Goal: Task Accomplishment & Management: Complete application form

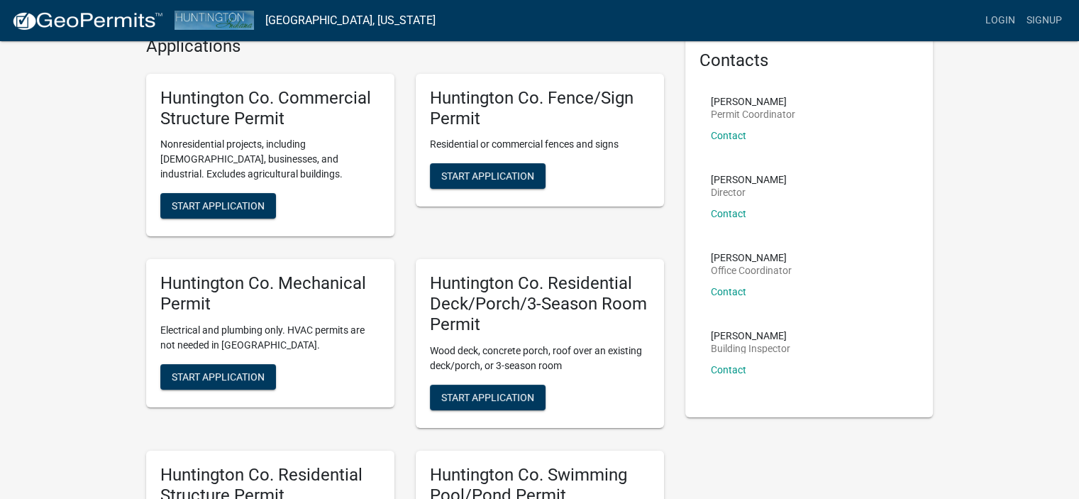
scroll to position [213, 0]
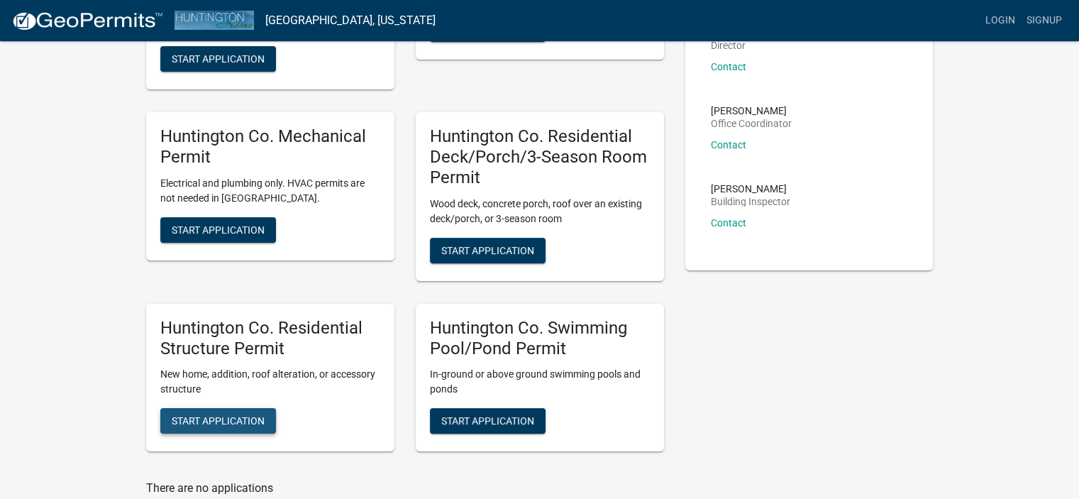
click at [223, 424] on span "Start Application" at bounding box center [218, 420] width 93 height 11
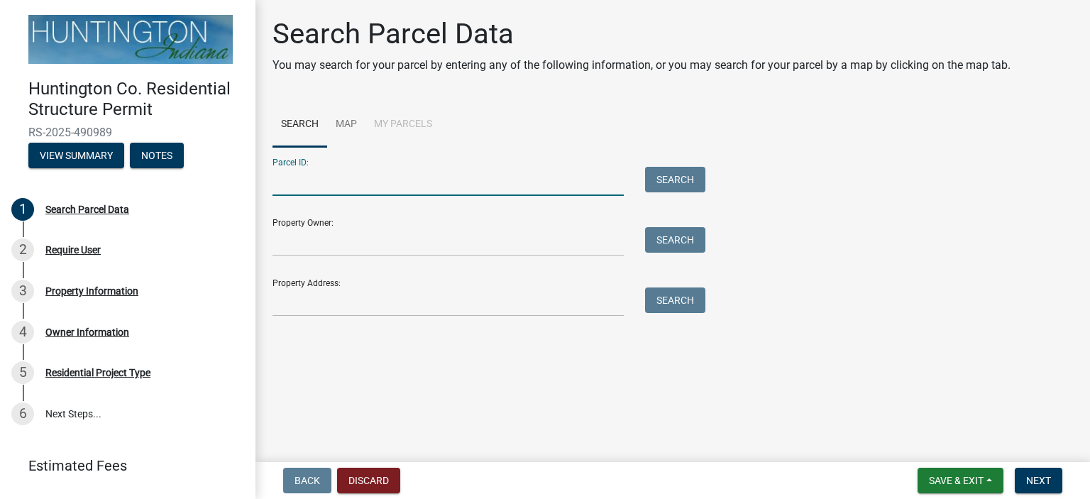
click at [316, 184] on input "Parcel ID:" at bounding box center [447, 181] width 351 height 29
paste input "35-07-22-200-036.100-014"
type input "35-07-22-200-036.100-014"
click at [693, 176] on button "Search" at bounding box center [675, 180] width 60 height 26
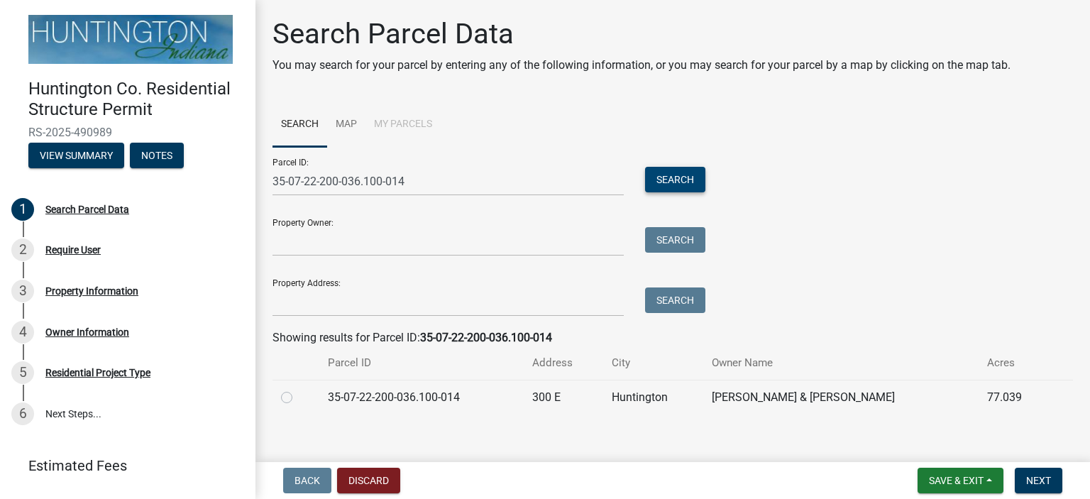
scroll to position [13, 0]
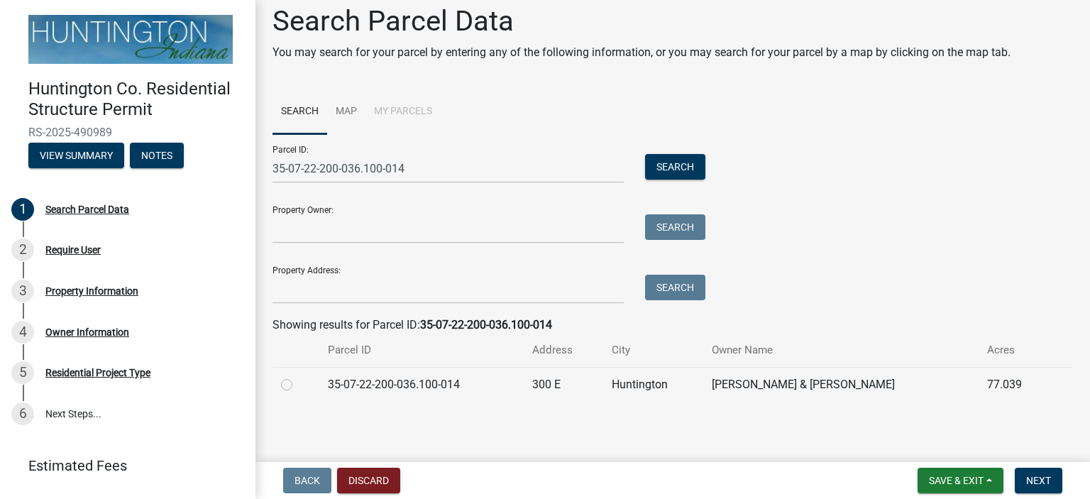
click at [298, 376] on label at bounding box center [298, 376] width 0 height 0
click at [298, 385] on input "radio" at bounding box center [302, 380] width 9 height 9
radio input "true"
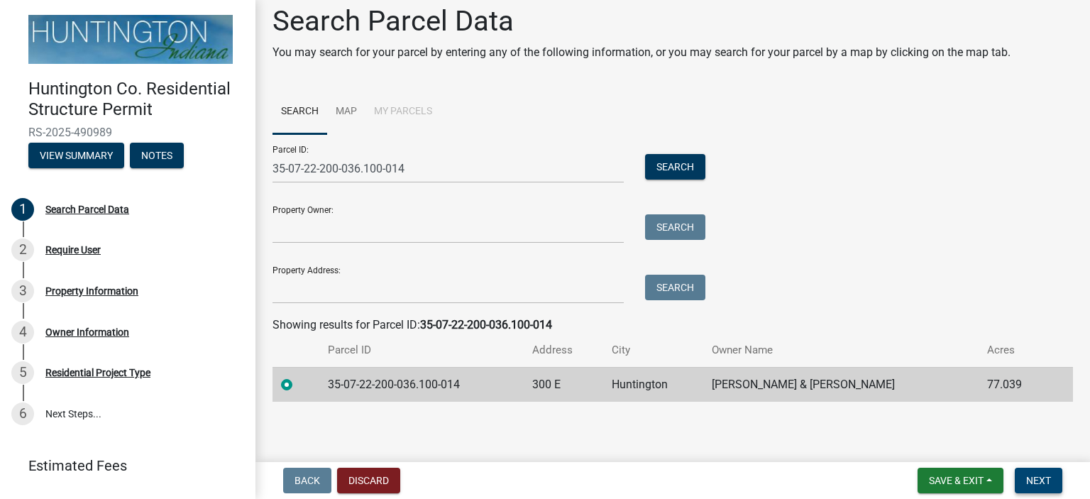
click at [1042, 485] on span "Next" at bounding box center [1038, 480] width 25 height 11
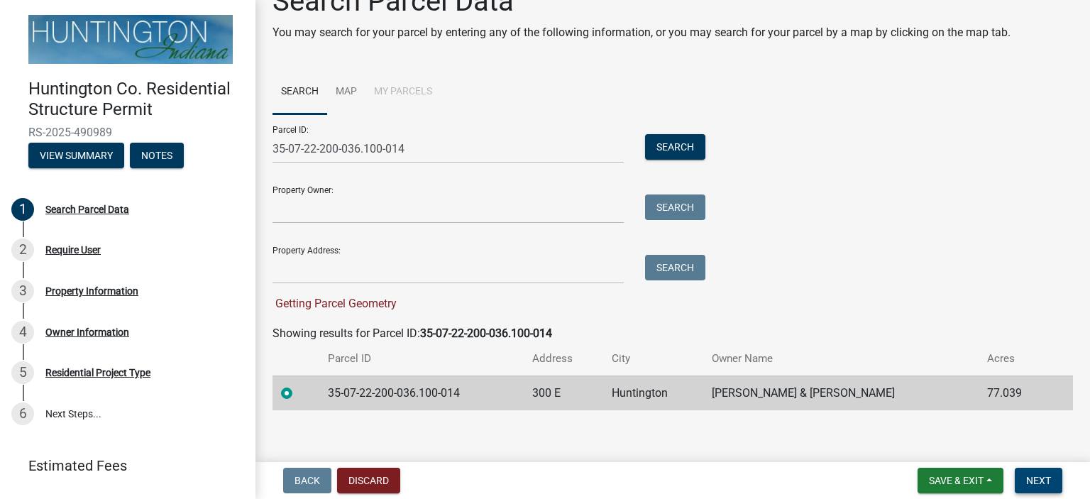
scroll to position [41, 0]
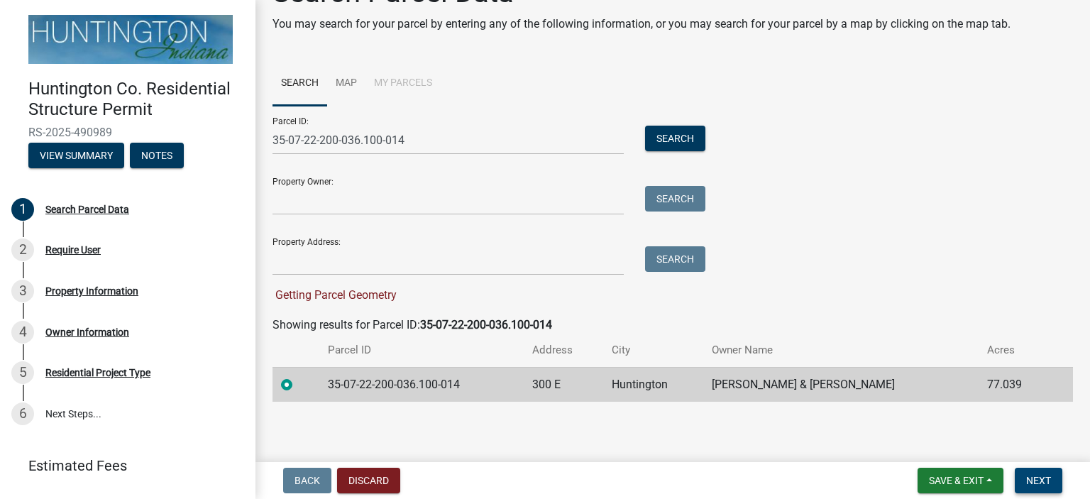
click at [1040, 482] on span "Next" at bounding box center [1038, 480] width 25 height 11
click at [298, 376] on label at bounding box center [298, 376] width 0 height 0
click at [298, 385] on input "radio" at bounding box center [302, 380] width 9 height 9
click at [298, 376] on label at bounding box center [298, 376] width 0 height 0
click at [298, 385] on input "radio" at bounding box center [302, 380] width 9 height 9
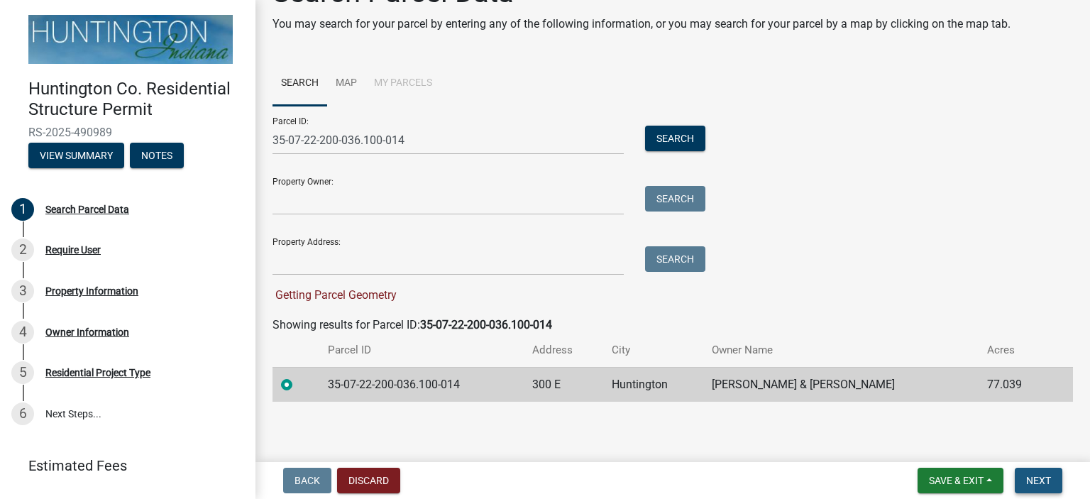
click at [1040, 476] on span "Next" at bounding box center [1038, 480] width 25 height 11
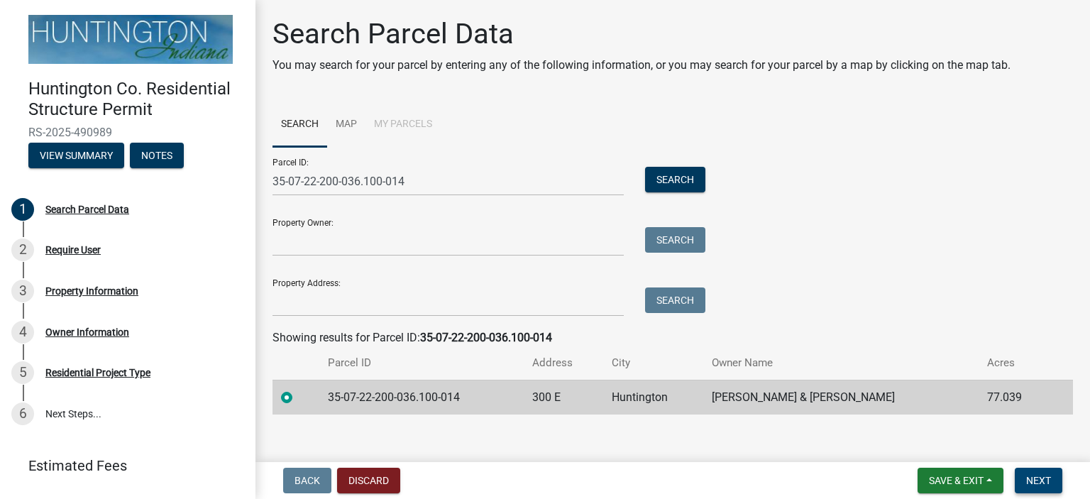
scroll to position [13, 0]
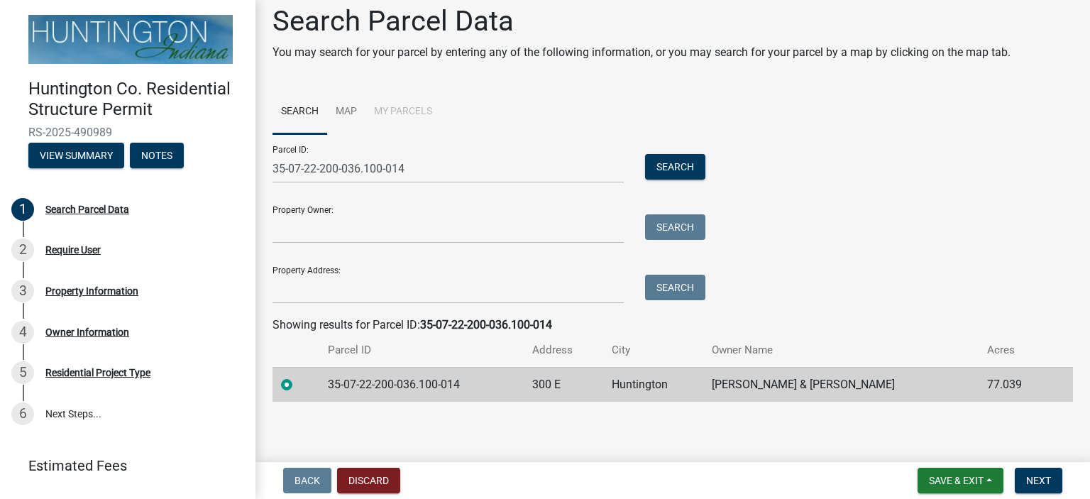
click at [641, 382] on td "Huntington" at bounding box center [653, 384] width 101 height 35
click at [985, 373] on td "77.039" at bounding box center [1013, 384] width 71 height 35
click at [924, 383] on td "[PERSON_NAME] & [PERSON_NAME]" at bounding box center [840, 384] width 275 height 35
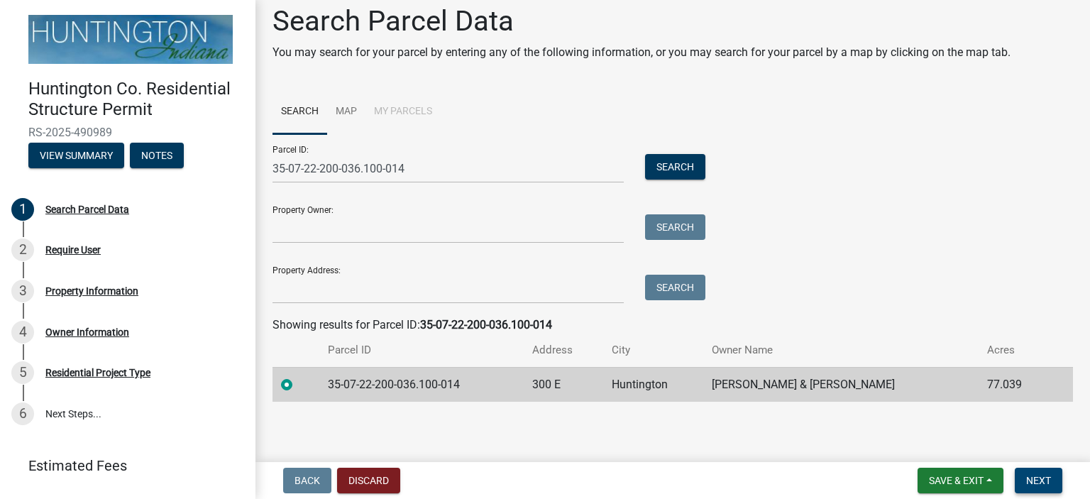
click at [1041, 482] on span "Next" at bounding box center [1038, 480] width 25 height 11
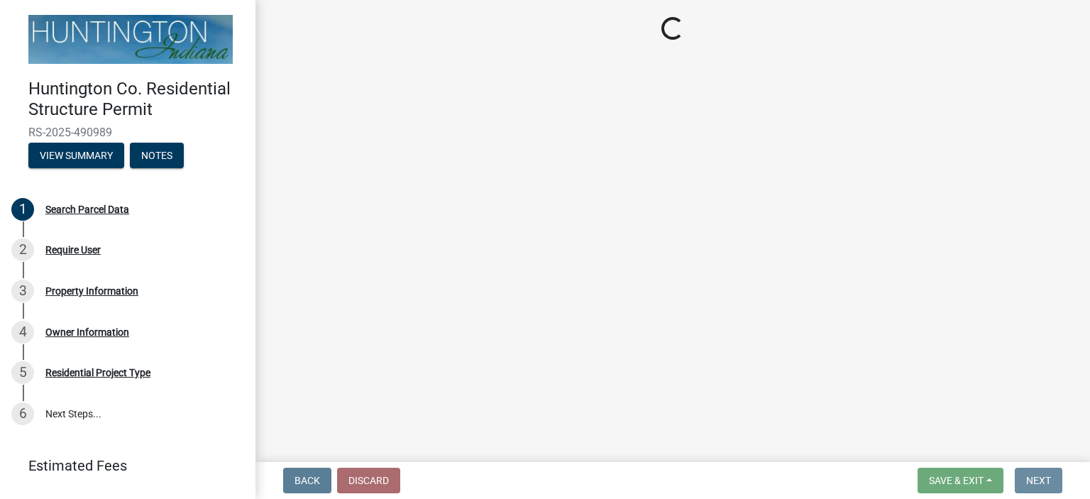
scroll to position [0, 0]
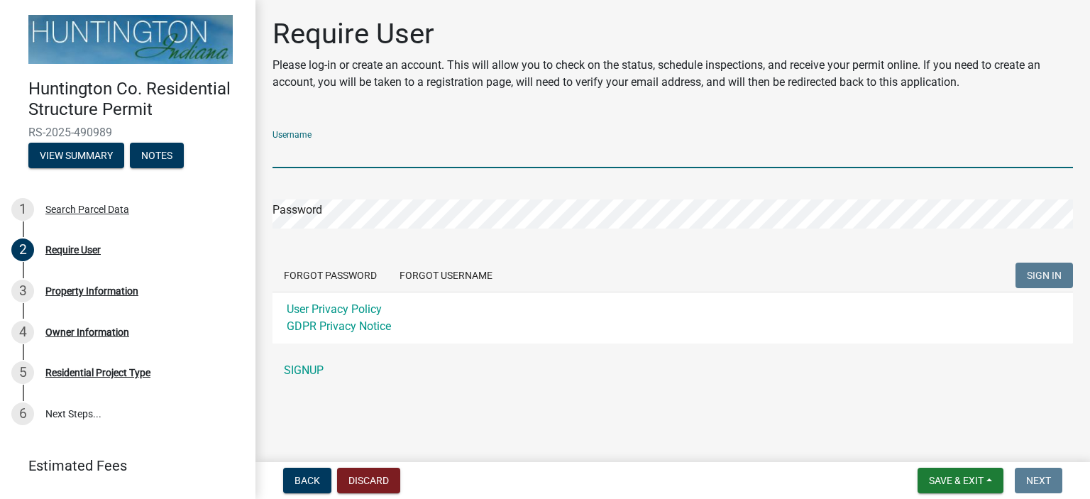
click at [358, 157] on input "Username" at bounding box center [672, 153] width 800 height 29
type input "[PERSON_NAME] renovation"
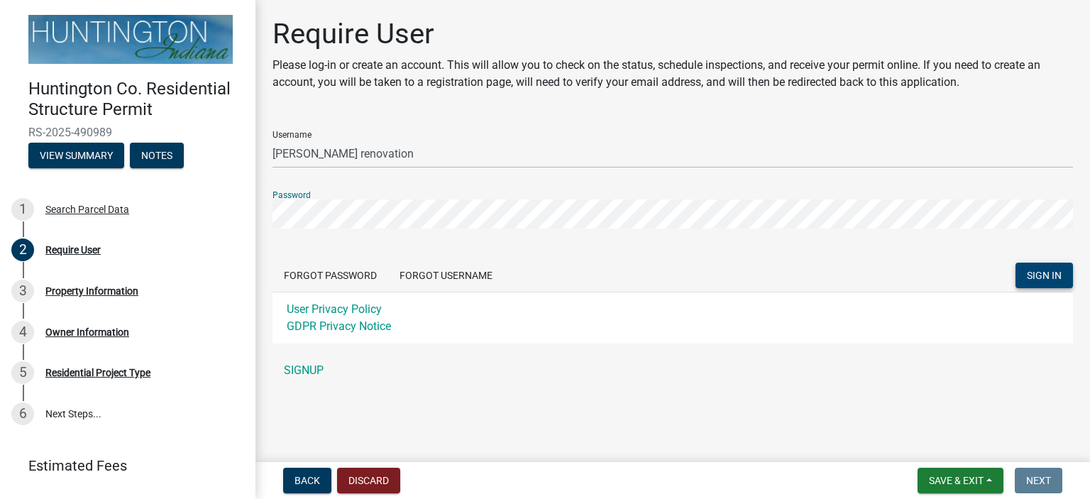
click at [1064, 275] on button "SIGN IN" at bounding box center [1043, 276] width 57 height 26
click at [1015, 263] on button "SIGN IN" at bounding box center [1043, 276] width 57 height 26
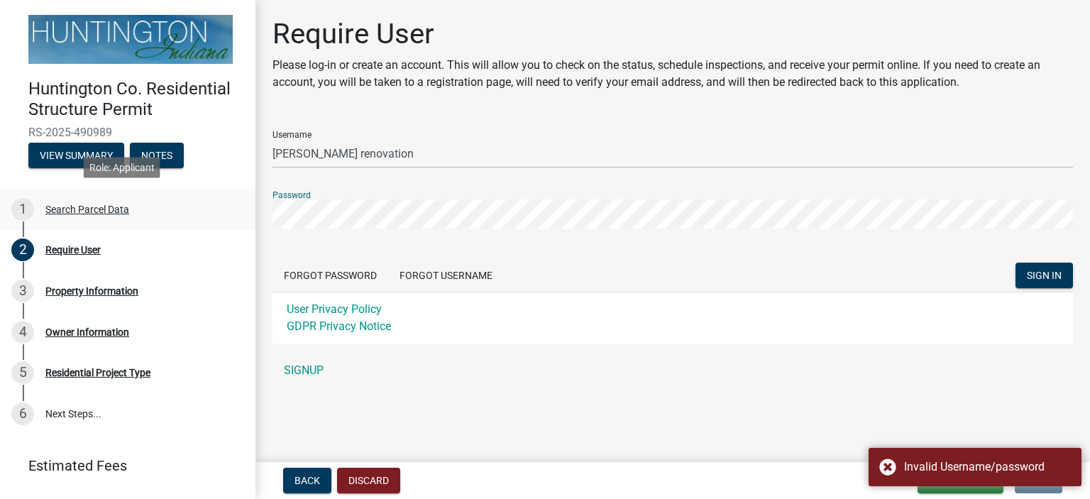
click at [170, 199] on div "Huntington Co. Residential Structure Permit RS-2025-490989 View Summary Notes 1…" at bounding box center [545, 249] width 1090 height 499
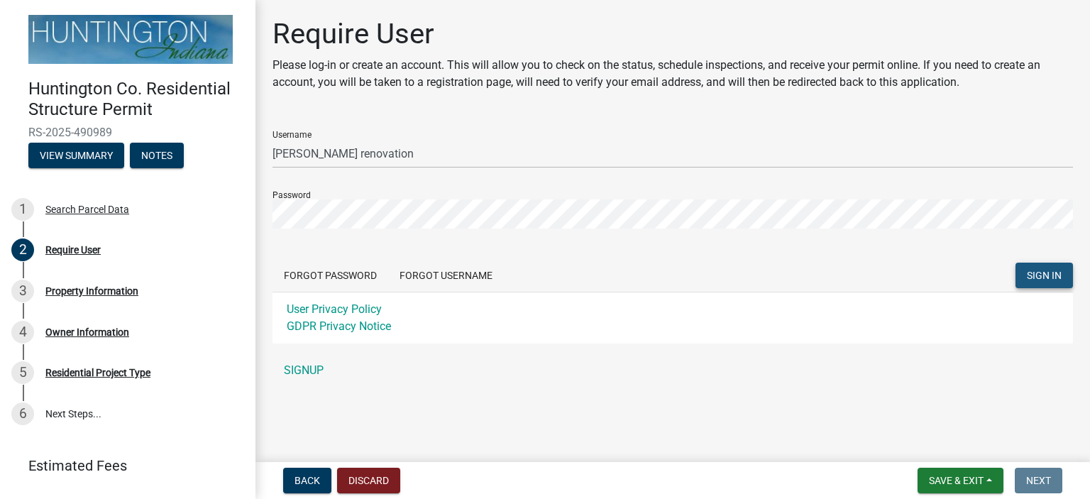
click at [1039, 275] on span "SIGN IN" at bounding box center [1044, 275] width 35 height 11
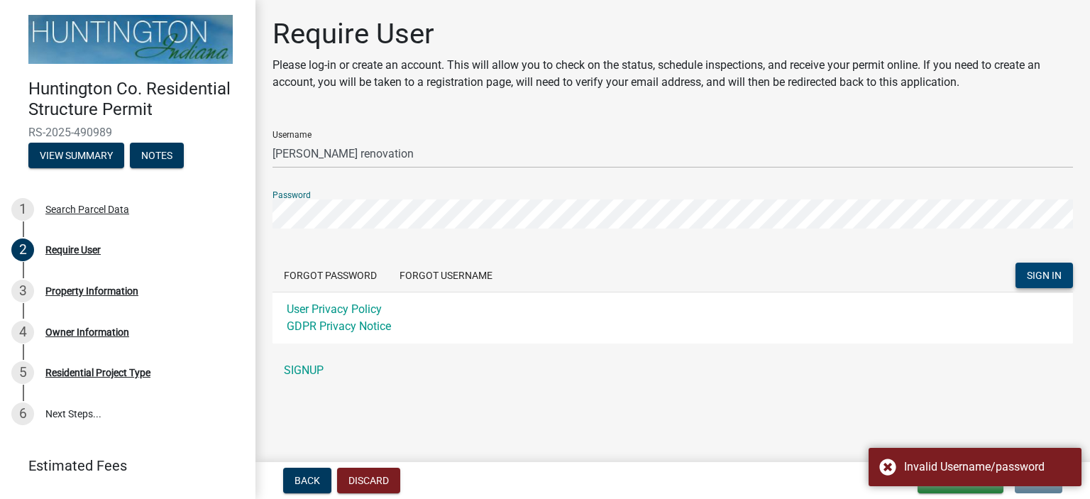
click at [1031, 274] on span "SIGN IN" at bounding box center [1044, 275] width 35 height 11
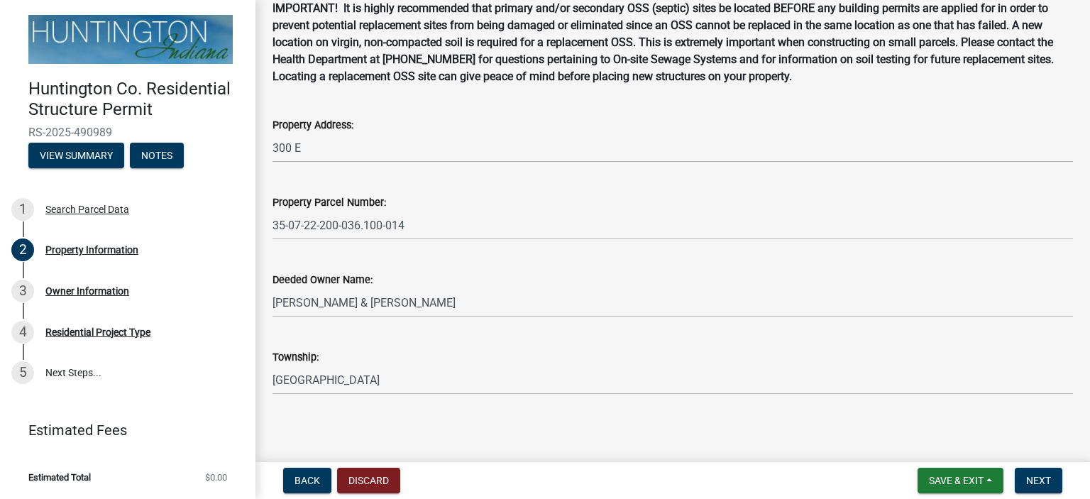
scroll to position [84, 0]
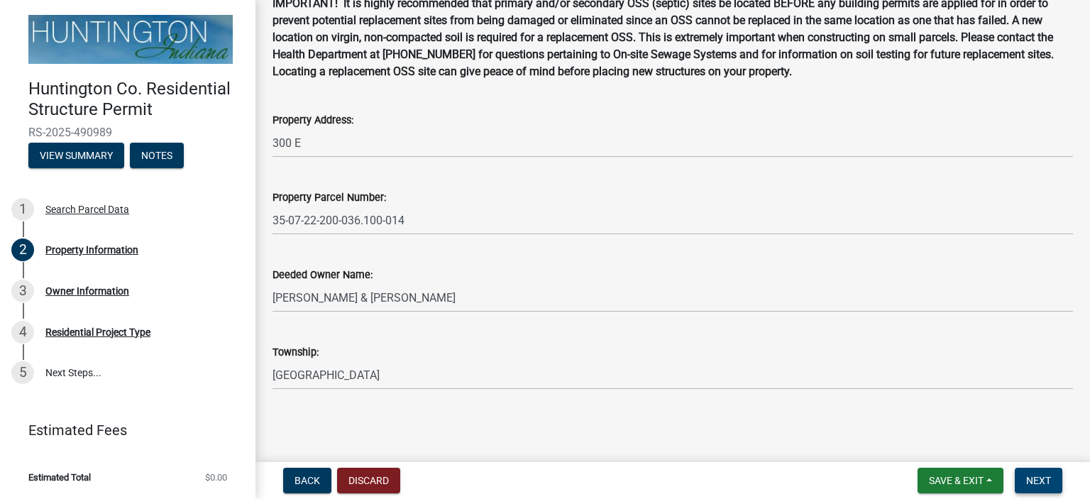
click at [1043, 483] on span "Next" at bounding box center [1038, 480] width 25 height 11
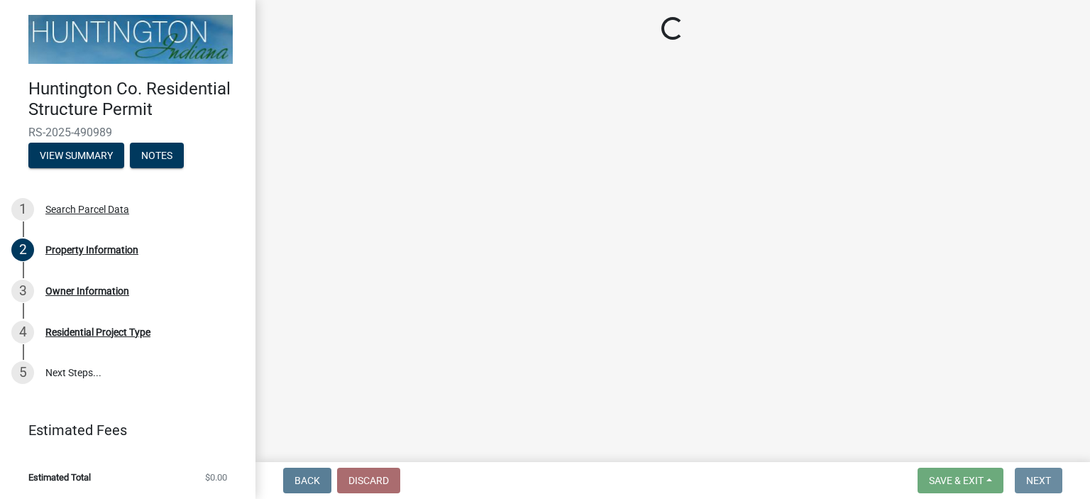
scroll to position [0, 0]
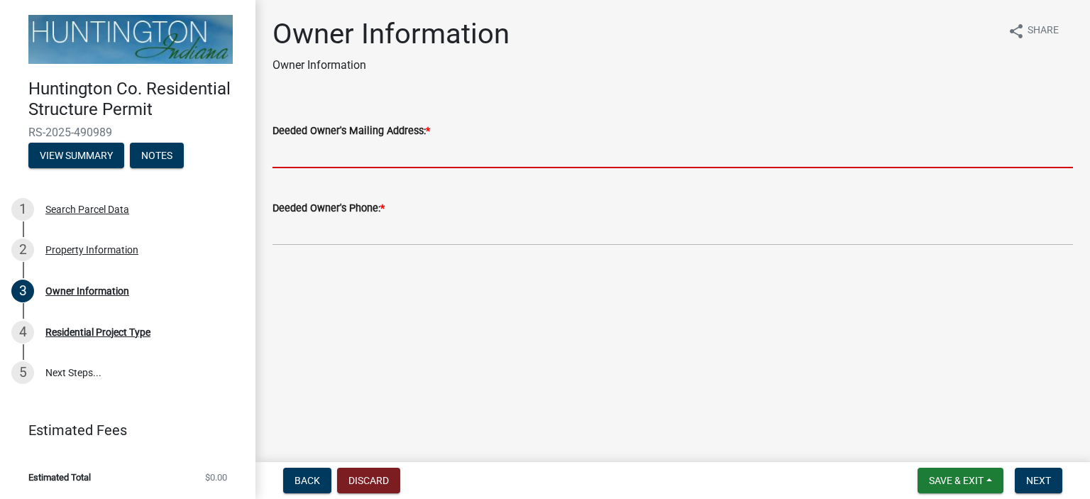
click at [304, 152] on input "Deeded Owner's Mailing Address: *" at bounding box center [672, 153] width 800 height 29
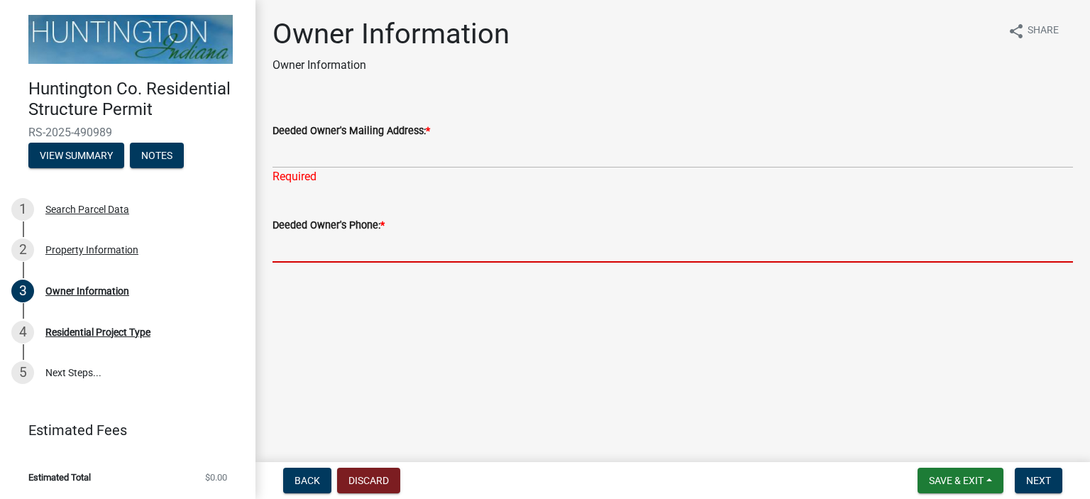
click at [312, 235] on input "Deeded Owner's Phone: *" at bounding box center [672, 247] width 800 height 29
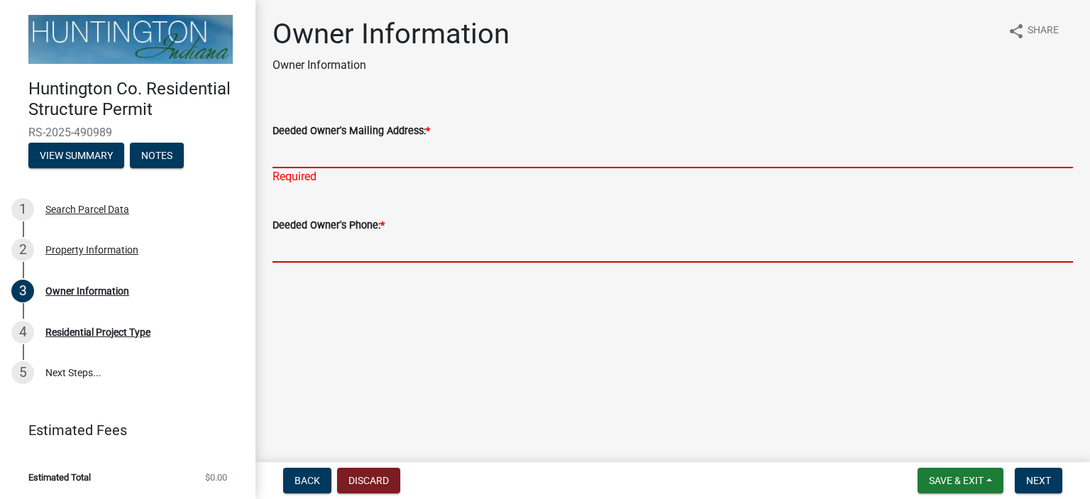
click at [321, 147] on input "Deeded Owner's Mailing Address: *" at bounding box center [672, 153] width 800 height 29
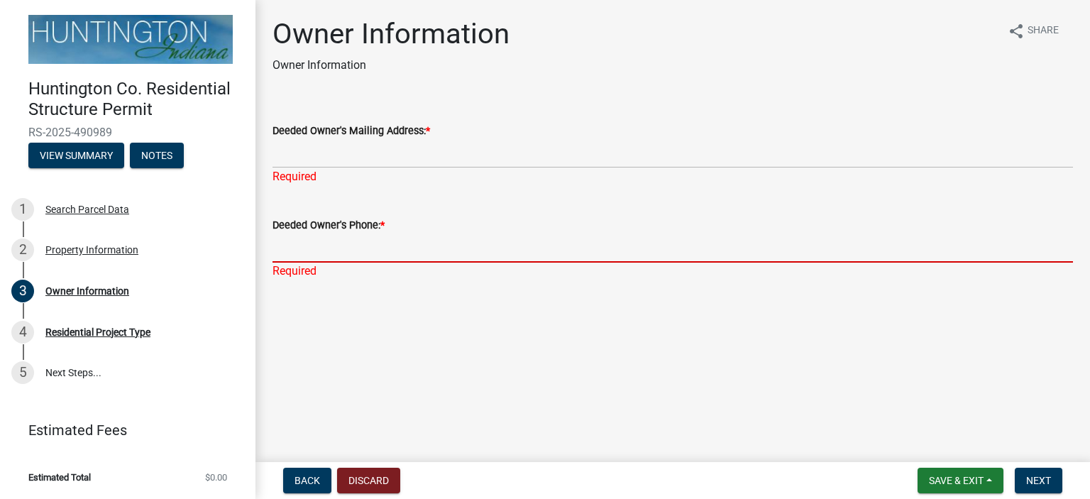
click at [311, 255] on input "Deeded Owner's Phone: *" at bounding box center [672, 247] width 800 height 29
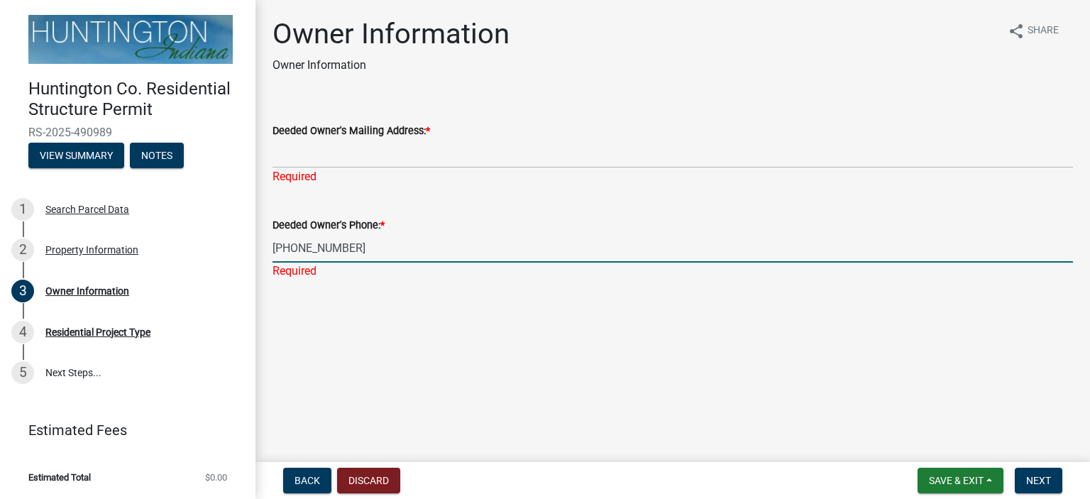
type input "[PHONE_NUMBER]"
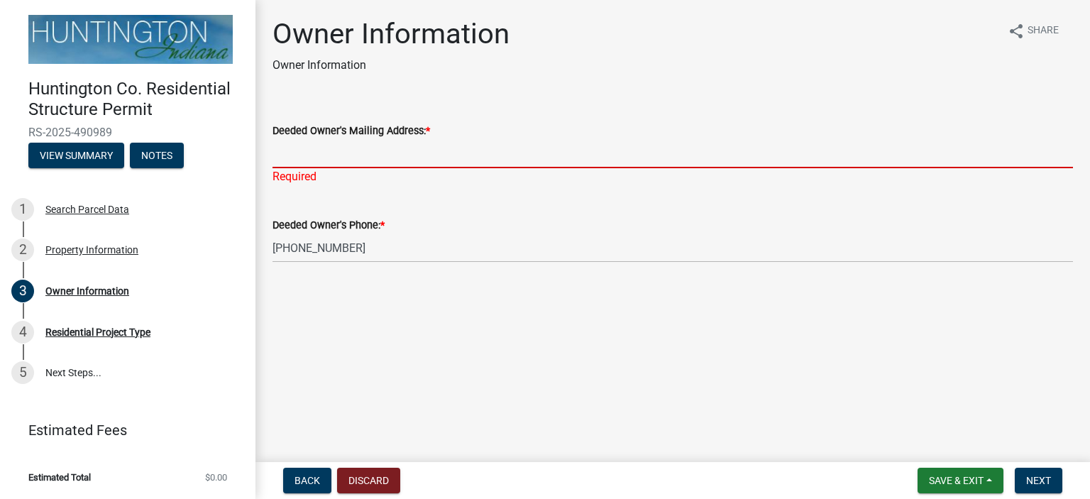
click at [294, 152] on input "Deeded Owner's Mailing Address: *" at bounding box center [672, 153] width 800 height 29
click at [323, 161] on input "Deeded Owner's Mailing Address: *" at bounding box center [672, 153] width 800 height 29
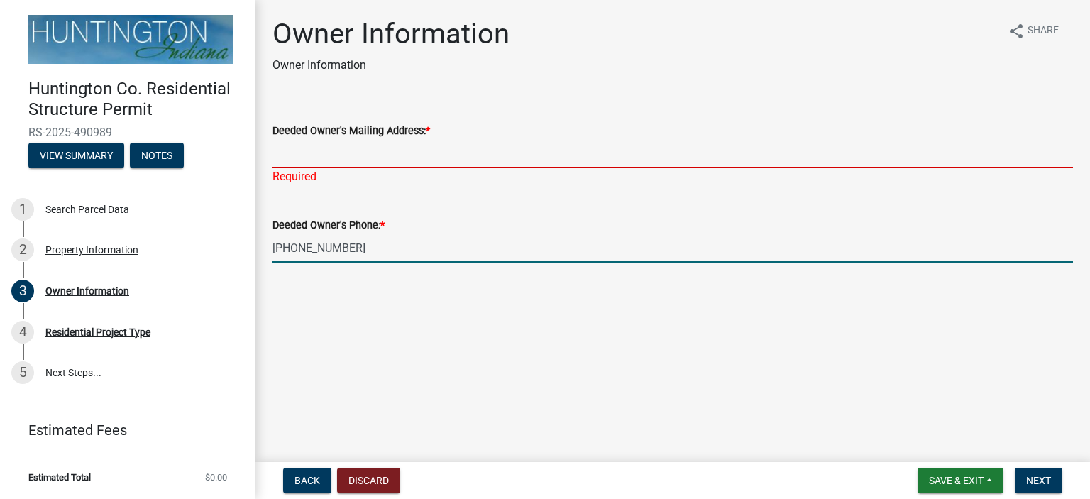
click at [610, 248] on input "[PHONE_NUMBER]" at bounding box center [672, 247] width 800 height 29
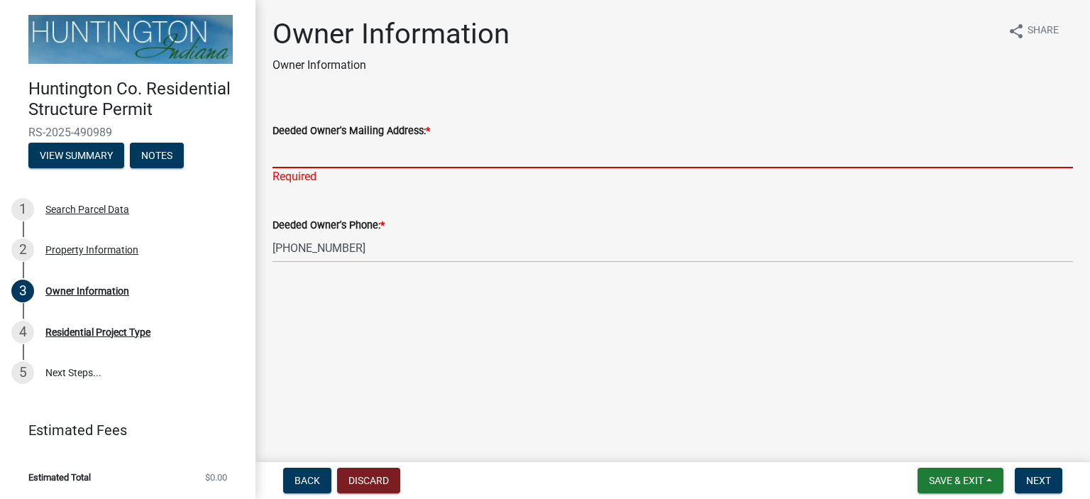
click at [292, 158] on input "Deeded Owner's Mailing Address: *" at bounding box center [672, 153] width 800 height 29
click at [332, 158] on input "Deeded Owner's Mailing Address: *" at bounding box center [672, 153] width 800 height 29
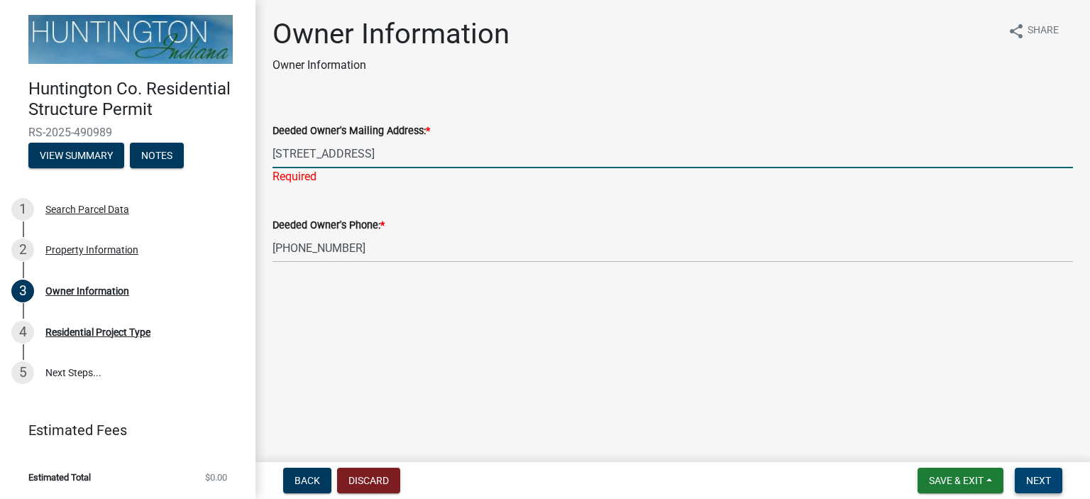
type input "[STREET_ADDRESS]"
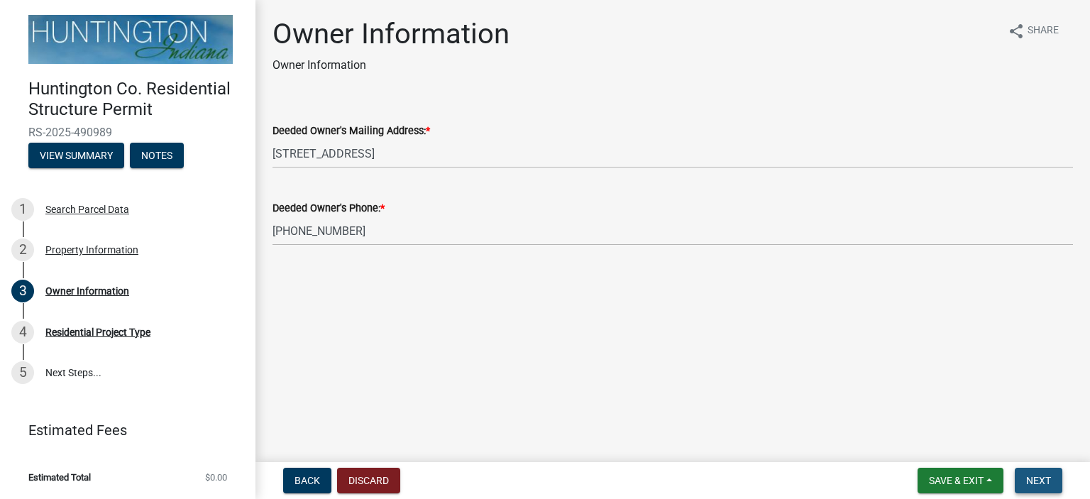
click at [1042, 481] on span "Next" at bounding box center [1038, 480] width 25 height 11
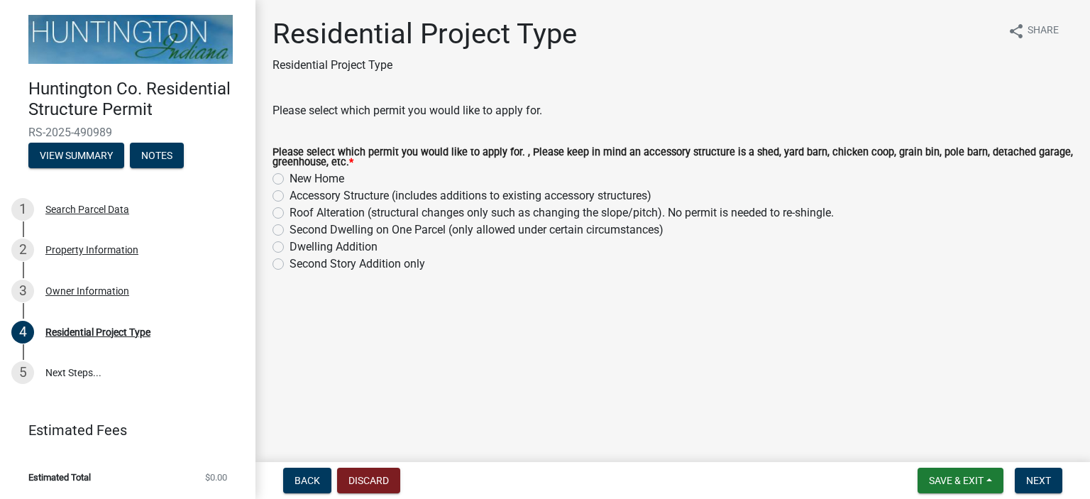
click at [289, 180] on label "New Home" at bounding box center [316, 178] width 55 height 17
click at [289, 180] on input "New Home" at bounding box center [293, 174] width 9 height 9
radio input "true"
click at [1042, 478] on span "Next" at bounding box center [1038, 480] width 25 height 11
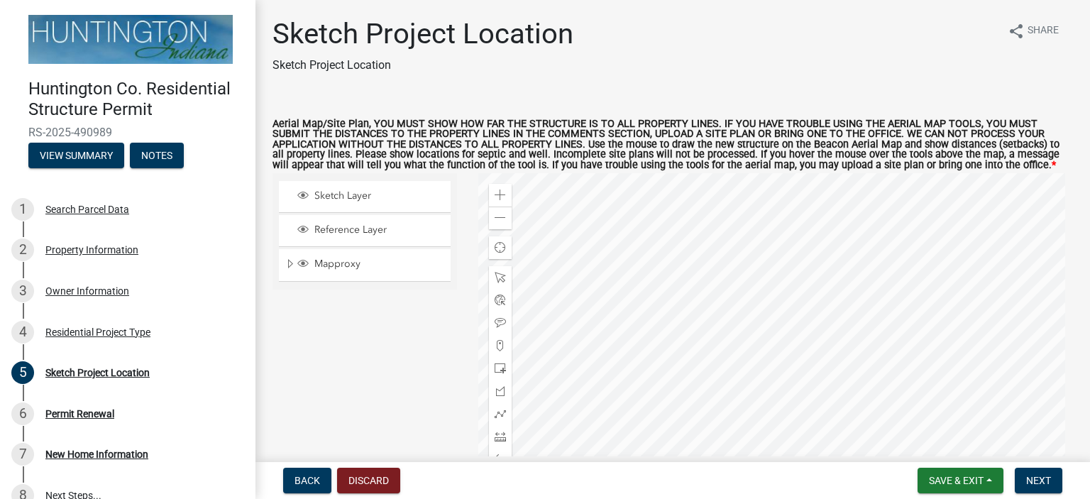
scroll to position [139, 0]
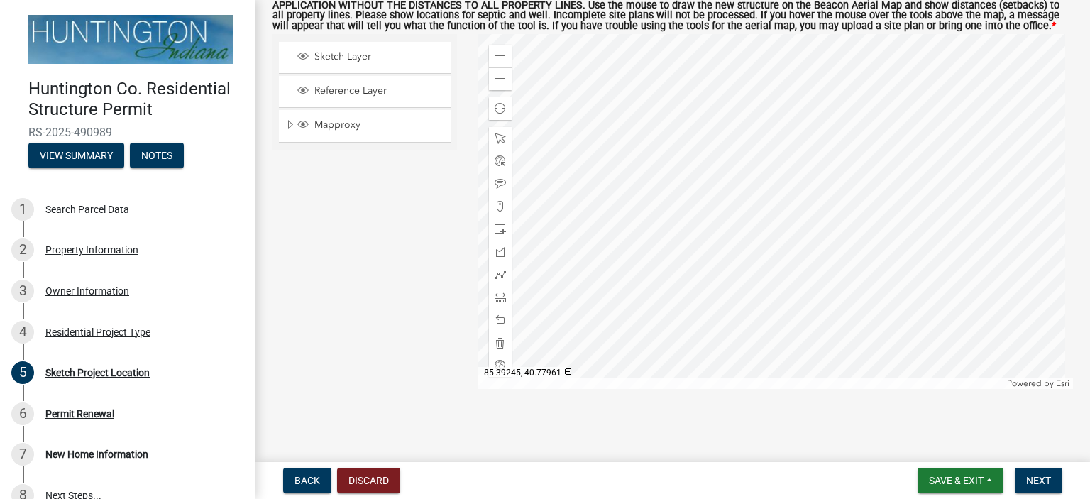
click at [673, 232] on div at bounding box center [775, 211] width 595 height 355
click at [299, 55] on span "Layer List" at bounding box center [302, 55] width 11 height 11
click at [675, 238] on div at bounding box center [775, 211] width 595 height 355
click at [695, 239] on div at bounding box center [775, 211] width 595 height 355
click at [668, 228] on div at bounding box center [775, 211] width 595 height 355
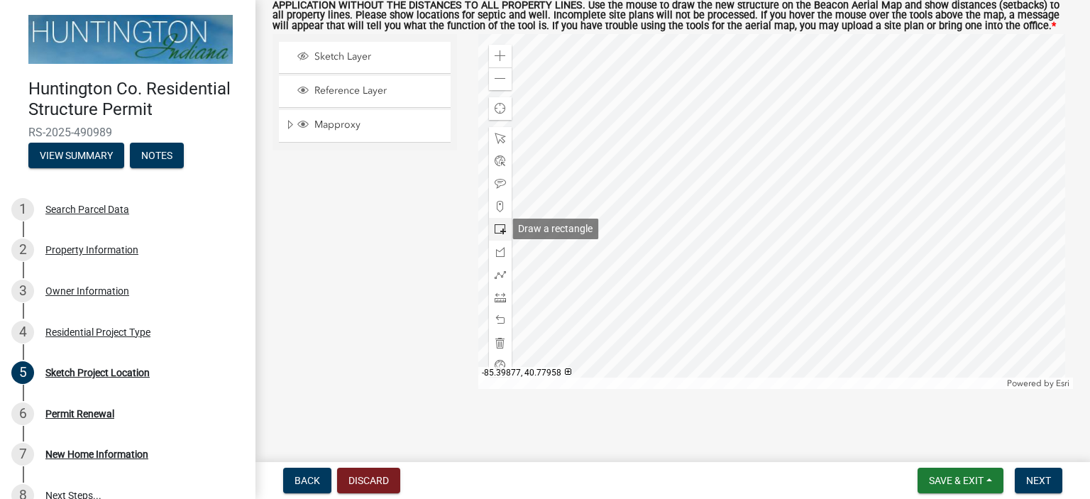
click at [500, 229] on span at bounding box center [500, 229] width 11 height 11
click at [664, 221] on div at bounding box center [775, 211] width 595 height 355
click at [693, 226] on div at bounding box center [775, 211] width 595 height 355
click at [693, 244] on div at bounding box center [775, 211] width 595 height 355
click at [669, 249] on div at bounding box center [775, 211] width 595 height 355
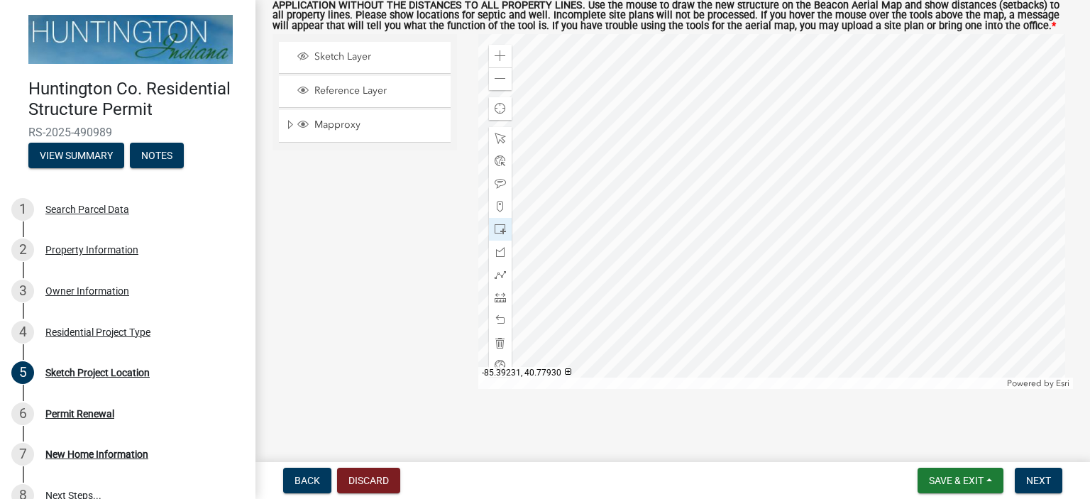
click at [667, 229] on div at bounding box center [775, 211] width 595 height 355
click at [495, 231] on span at bounding box center [500, 229] width 11 height 11
click at [497, 227] on span at bounding box center [500, 229] width 11 height 11
click at [690, 249] on div at bounding box center [775, 211] width 595 height 355
click at [699, 246] on div at bounding box center [775, 211] width 595 height 355
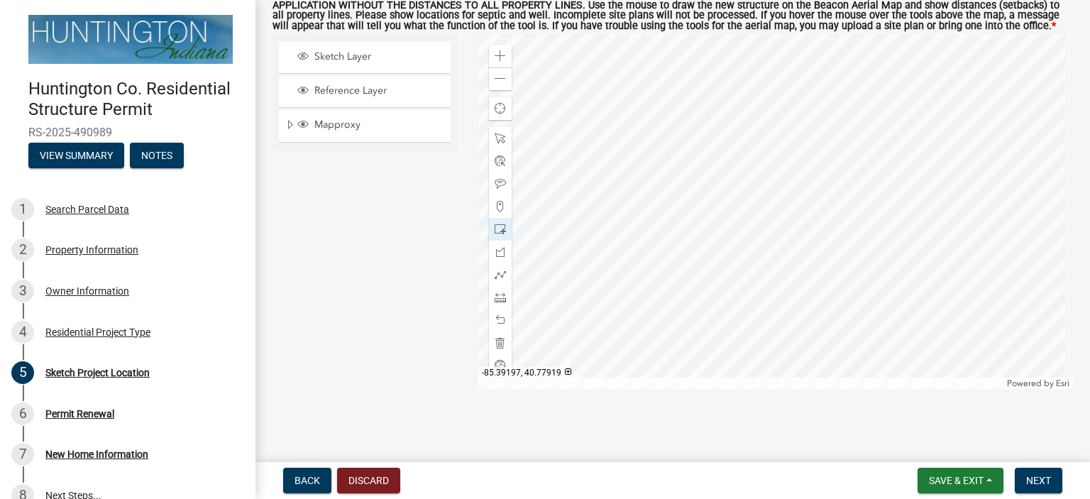
click at [675, 232] on div at bounding box center [775, 211] width 595 height 355
click at [498, 229] on span at bounding box center [500, 229] width 11 height 11
click at [707, 246] on div at bounding box center [775, 211] width 595 height 355
click at [498, 326] on div at bounding box center [500, 320] width 23 height 23
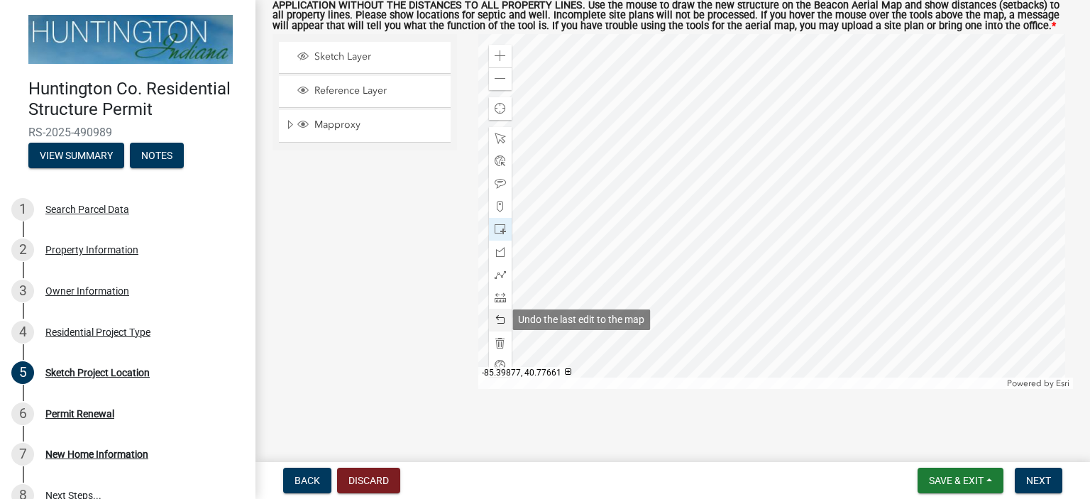
click at [497, 324] on span at bounding box center [500, 319] width 11 height 11
click at [497, 325] on div at bounding box center [500, 320] width 23 height 23
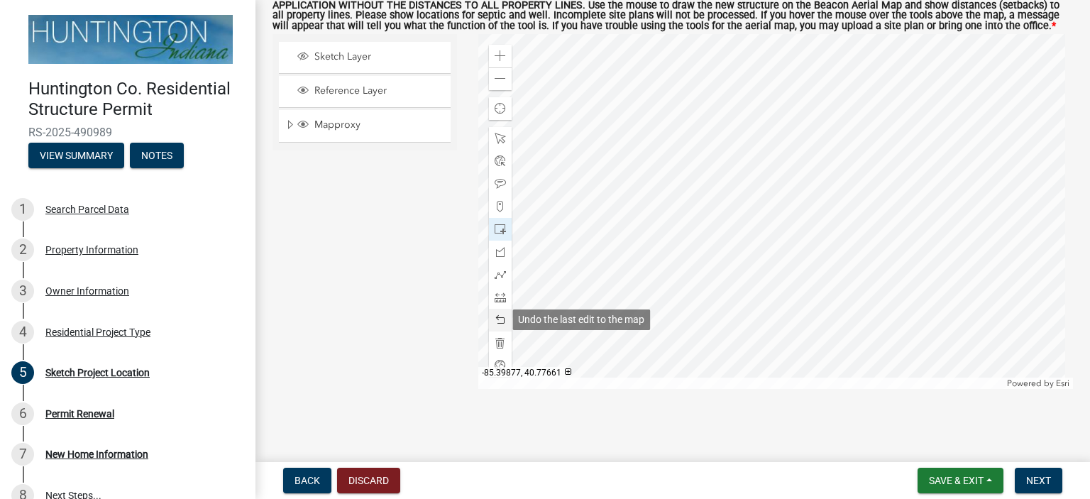
click at [497, 324] on div at bounding box center [500, 320] width 23 height 23
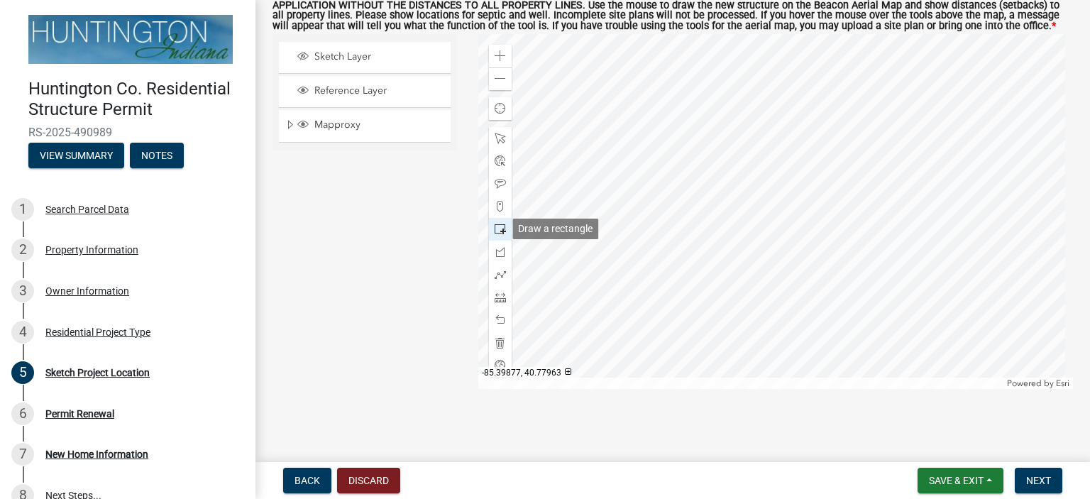
click at [499, 224] on span at bounding box center [500, 229] width 11 height 11
click at [710, 248] on div at bounding box center [775, 211] width 595 height 355
click at [1036, 485] on span "Next" at bounding box center [1038, 480] width 25 height 11
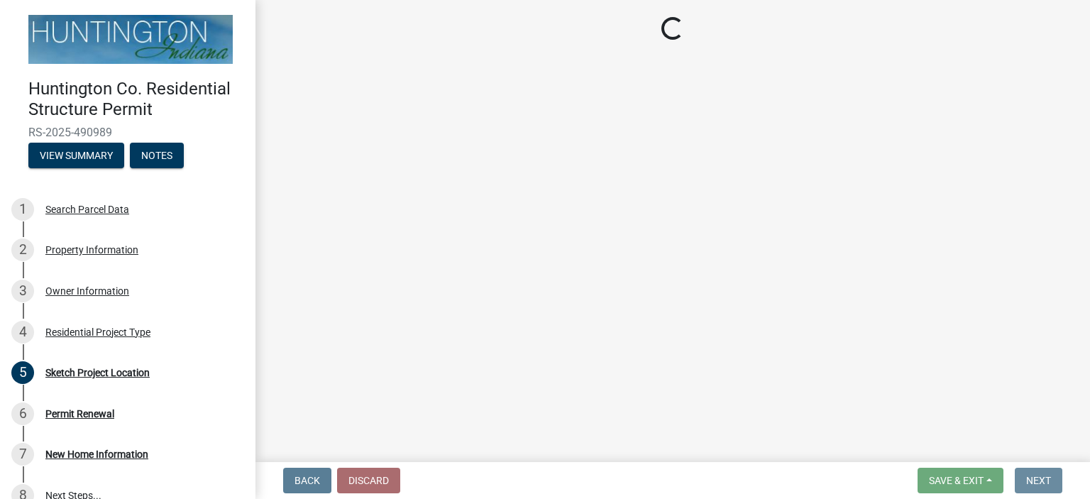
scroll to position [0, 0]
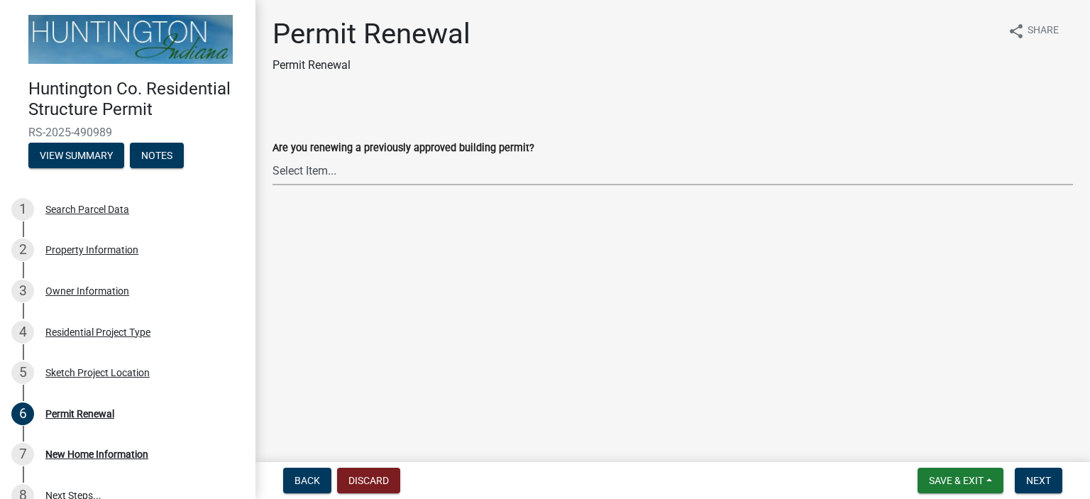
click at [383, 169] on select "Select Item... Yes No" at bounding box center [672, 170] width 800 height 29
click at [272, 156] on select "Select Item... Yes No" at bounding box center [672, 170] width 800 height 29
select select "7022fa2c-6c9f-4a5e-8d19-47b221a2a07d"
click at [1032, 482] on span "Next" at bounding box center [1038, 480] width 25 height 11
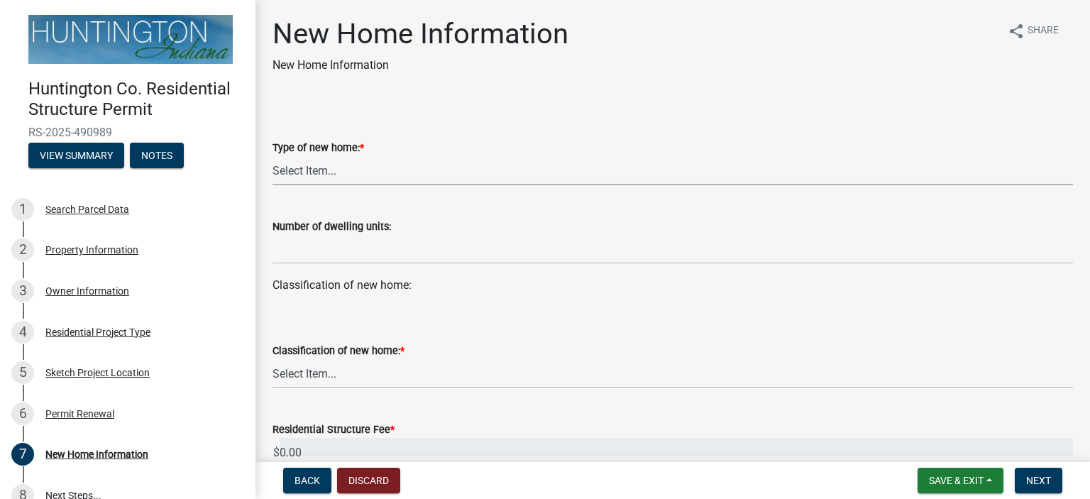
click at [380, 168] on select "Select Item... single-family dwelling two-family dwelling multi-family dwelling" at bounding box center [672, 170] width 800 height 29
click at [272, 156] on select "Select Item... single-family dwelling two-family dwelling multi-family dwelling" at bounding box center [672, 170] width 800 height 29
select select "a50e9ddb-1b16-496f-b25c-a9ac2ddf3e7c"
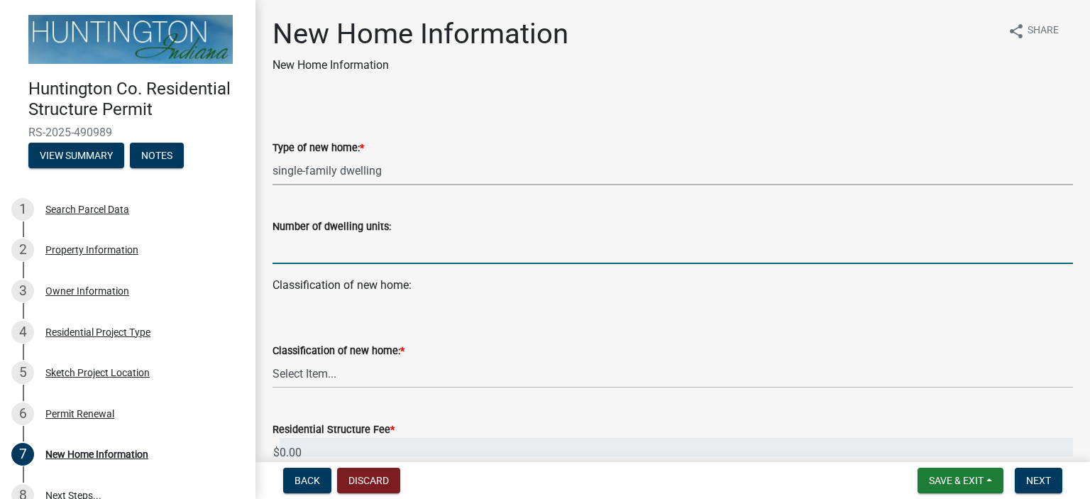
click at [364, 252] on input "text" at bounding box center [672, 249] width 800 height 29
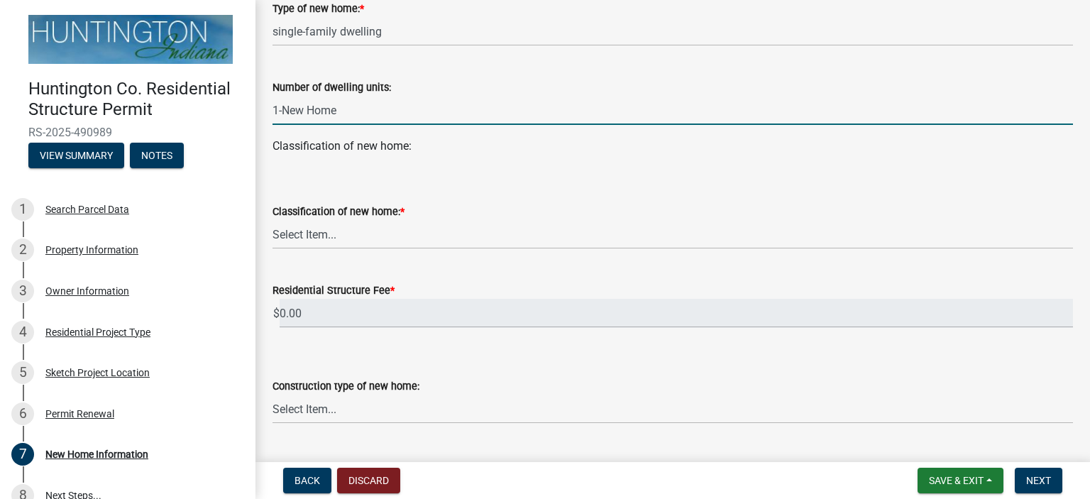
scroll to position [142, 0]
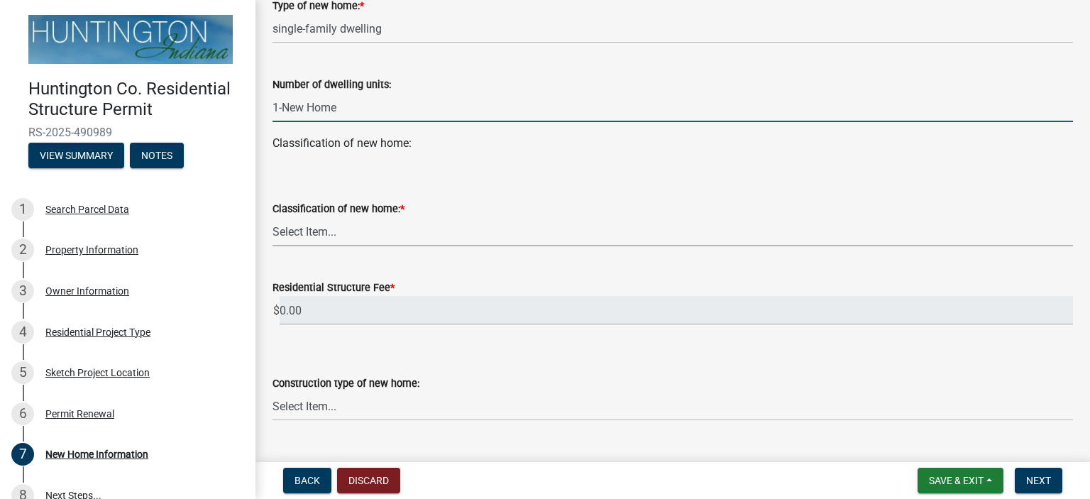
type input "-1"
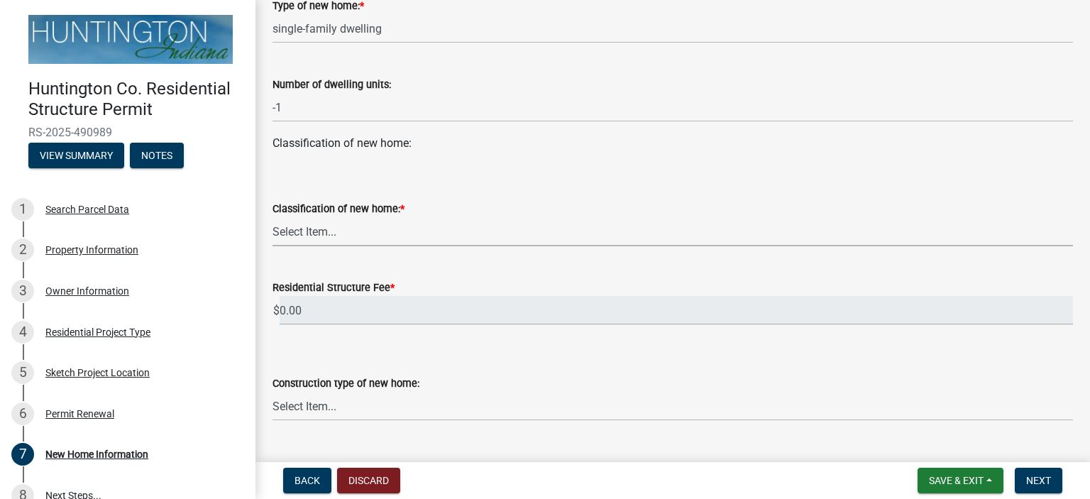
click at [343, 224] on select "Select Item... stick-built modular manufactured" at bounding box center [672, 231] width 800 height 29
click at [272, 217] on select "Select Item... stick-built modular manufactured" at bounding box center [672, 231] width 800 height 29
select select "534643a5-49eb-4eef-b055-3574304c1da7"
click at [315, 409] on select "Select Item... Wood frame Steel Masonry Pole" at bounding box center [672, 406] width 800 height 29
click at [272, 392] on select "Select Item... Wood frame Steel Masonry Pole" at bounding box center [672, 406] width 800 height 29
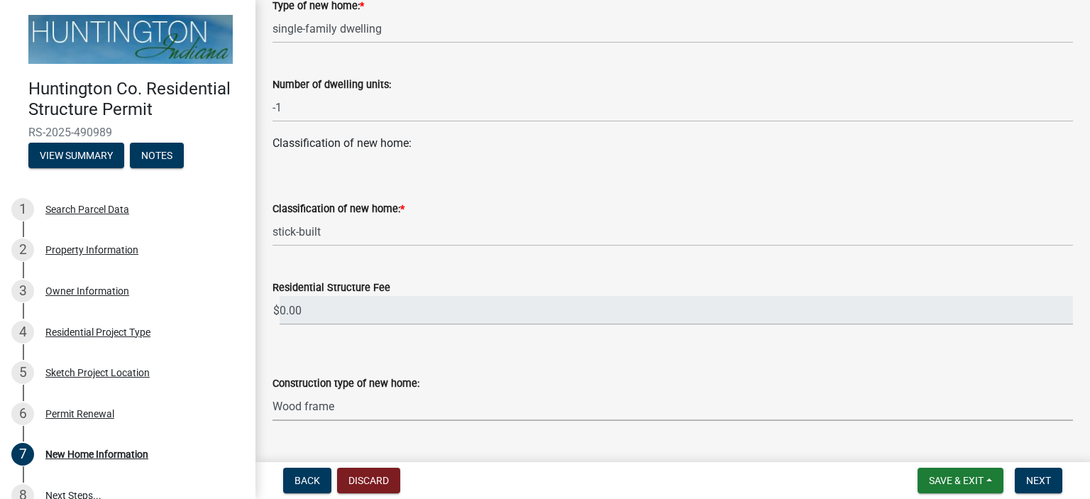
select select "7ac50c75-bd19-4200-a472-7ff7759bf044"
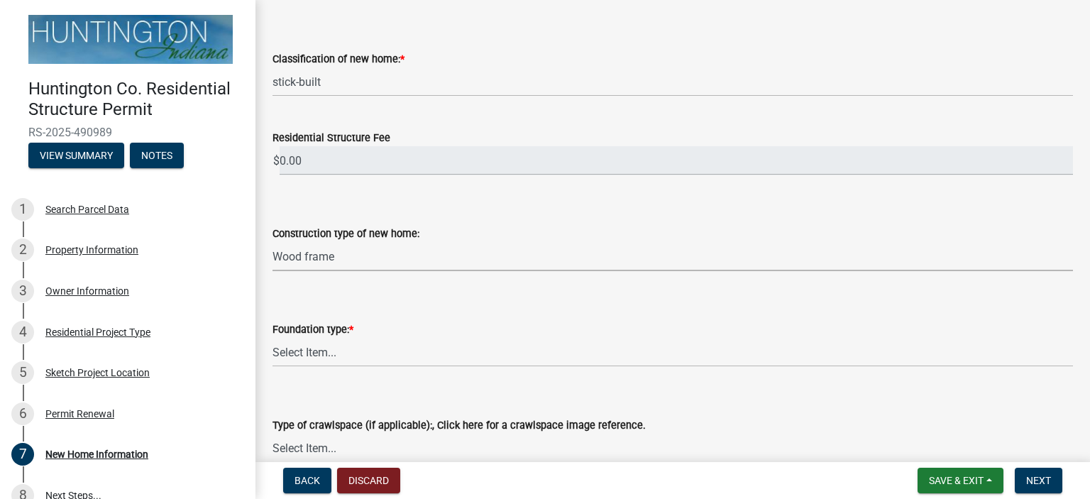
scroll to position [355, 0]
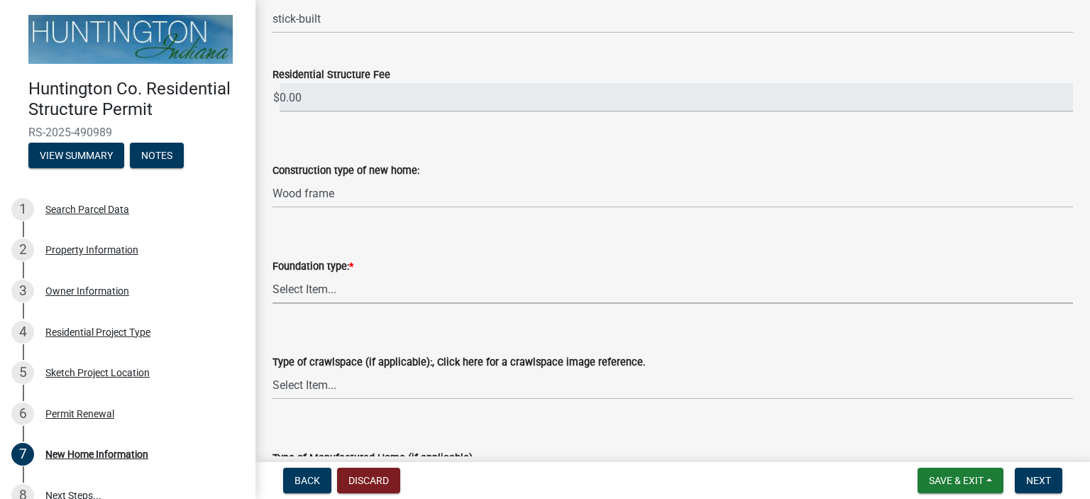
click at [325, 289] on select "Select Item... Slab on grade: The minimum requirement is a 3.5" thick slab with…" at bounding box center [672, 289] width 800 height 29
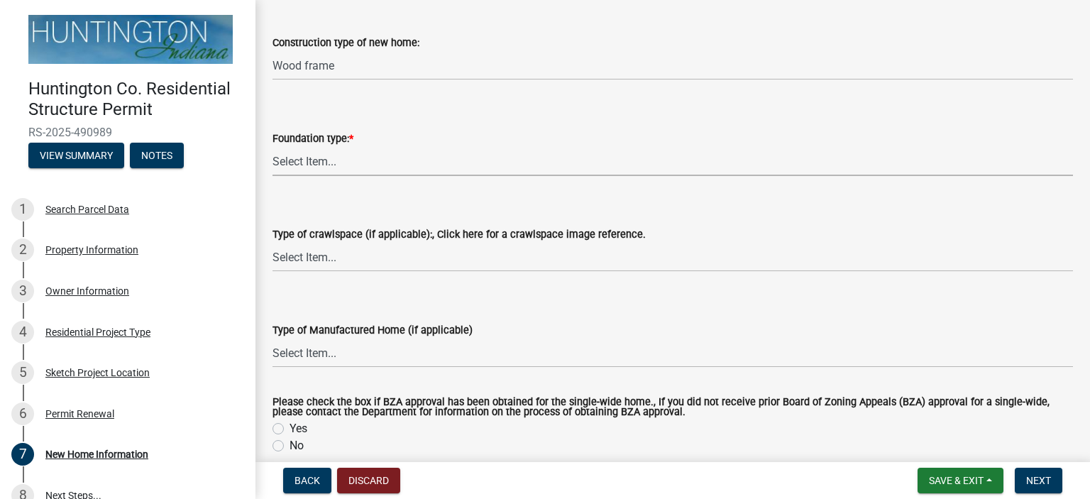
scroll to position [497, 0]
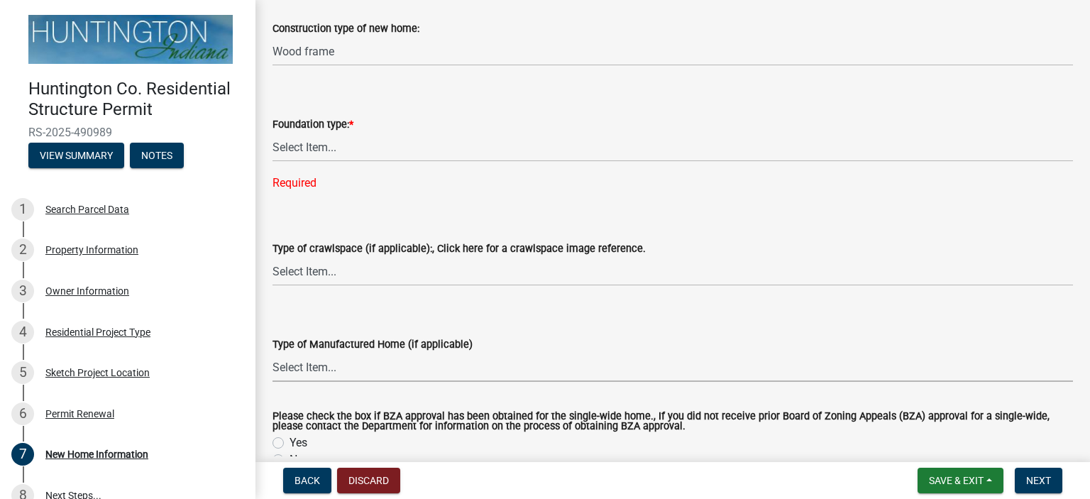
click at [338, 331] on form "Type of Manufactured Home (if applicable) Select Item... Single-wide Double-wide" at bounding box center [672, 350] width 800 height 63
click at [400, 269] on select "Select Item... Vented Non-vented-humidifier no openings Conditioned Under-floor…" at bounding box center [672, 271] width 800 height 29
click at [333, 145] on select "Select Item... Slab on grade: The minimum requirement is a 3.5" thick slab with…" at bounding box center [672, 147] width 800 height 29
click at [272, 133] on select "Select Item... Slab on grade: The minimum requirement is a 3.5" thick slab with…" at bounding box center [672, 147] width 800 height 29
select select "41a20be5-04ab-4379-9276-11703055c681"
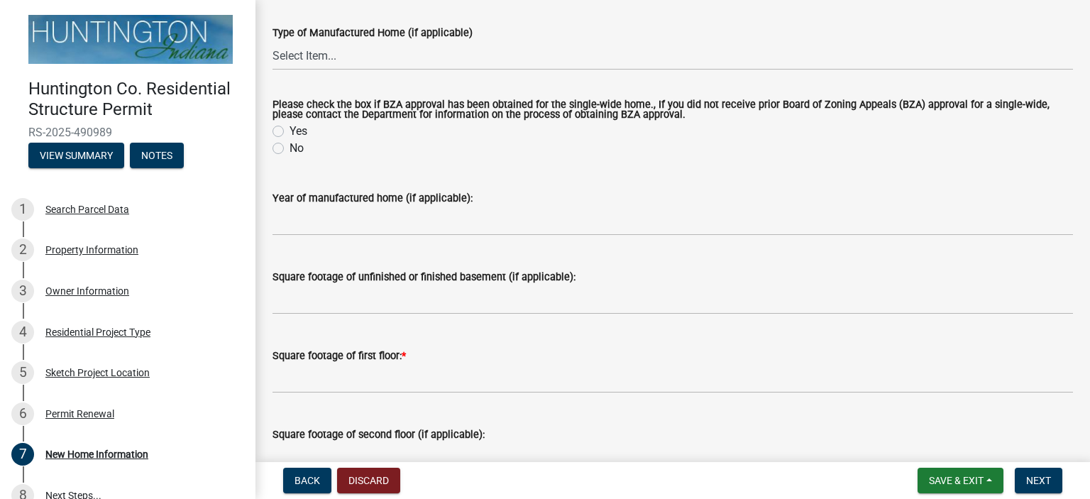
scroll to position [780, 0]
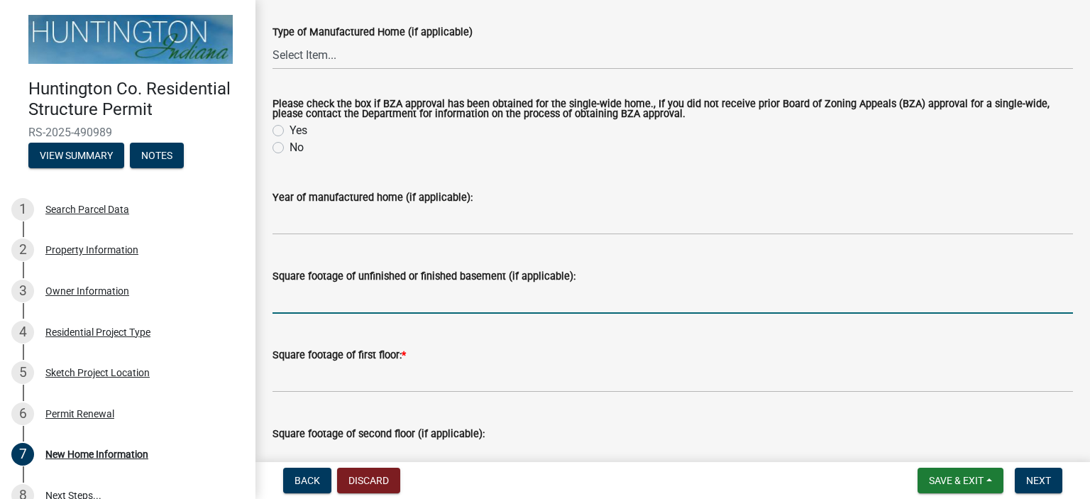
click at [324, 307] on input "text" at bounding box center [672, 299] width 800 height 29
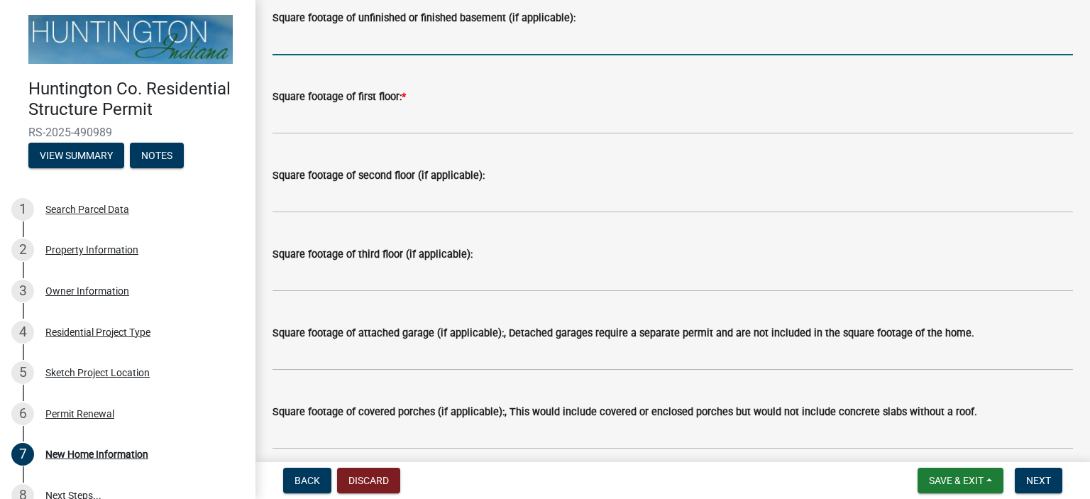
scroll to position [1064, 0]
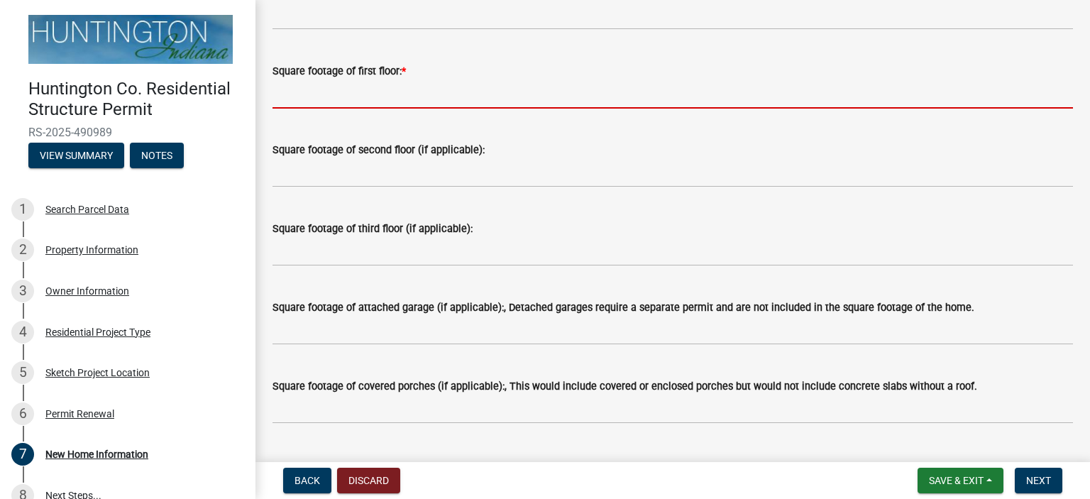
click at [343, 101] on input "text" at bounding box center [672, 93] width 800 height 29
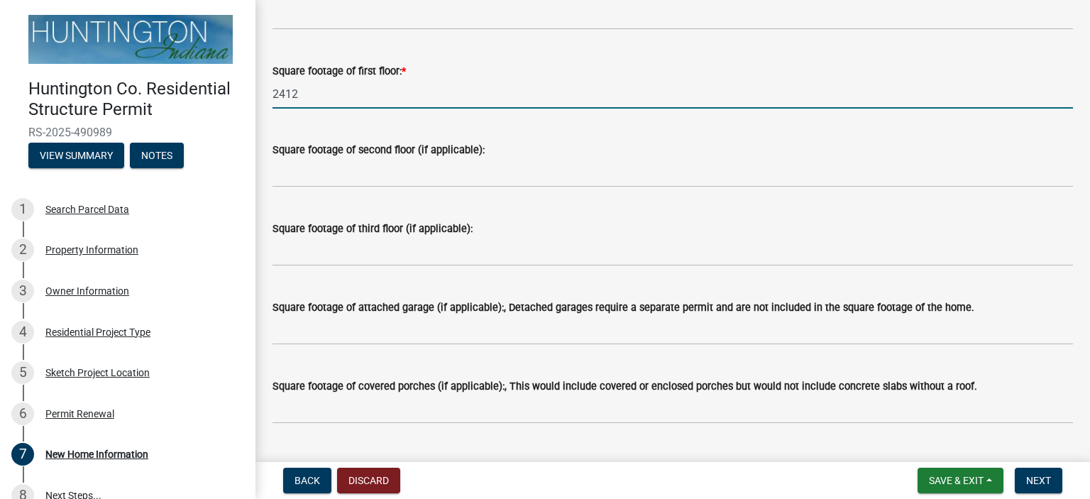
type input "2412"
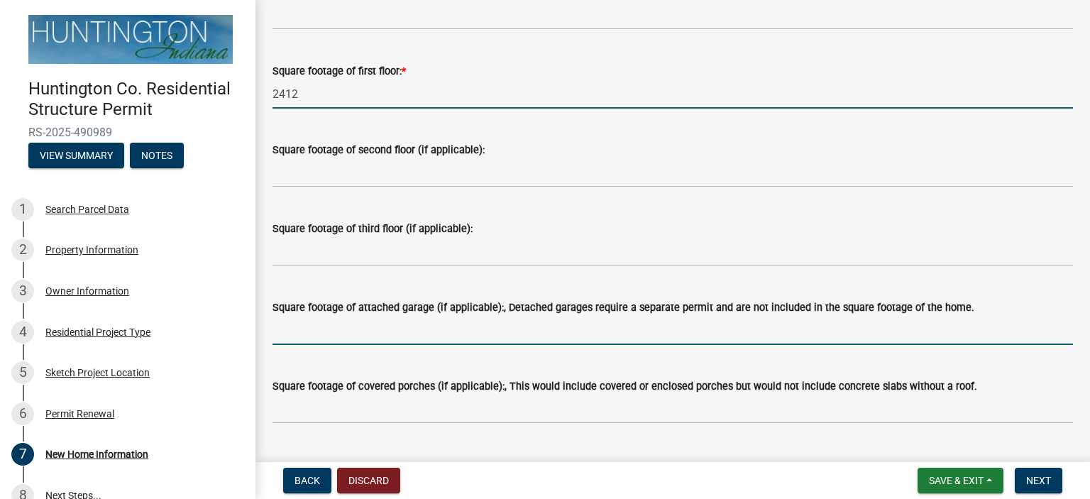
click at [357, 334] on input "text" at bounding box center [672, 330] width 800 height 29
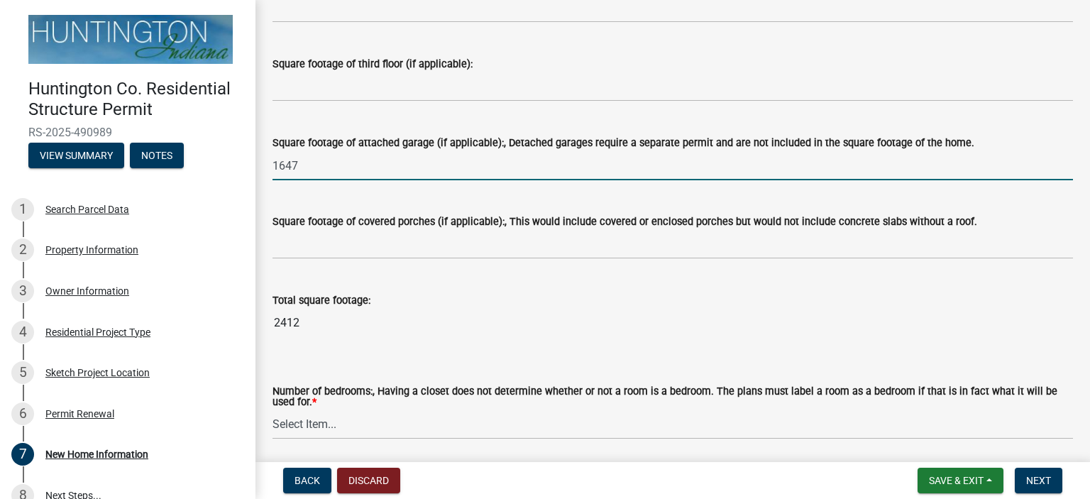
scroll to position [1277, 0]
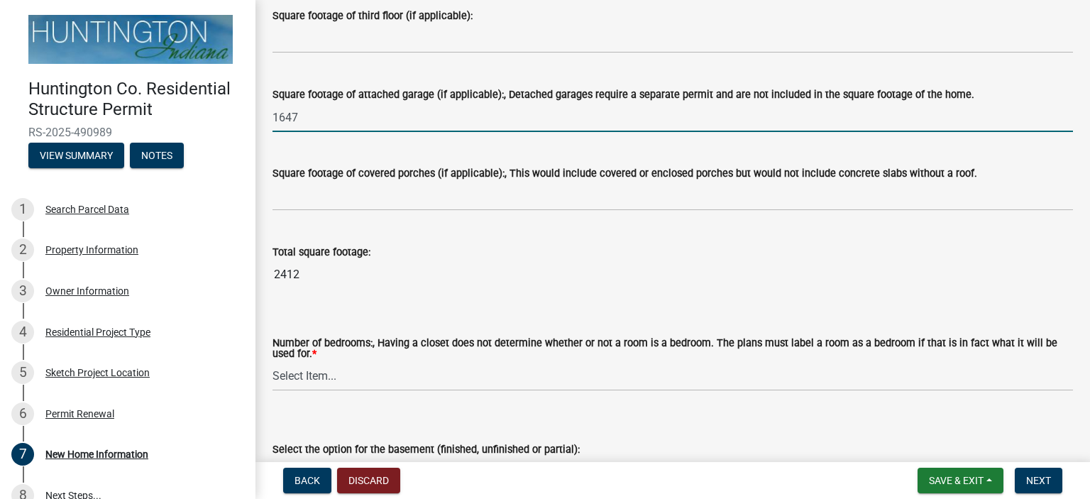
type input "1647"
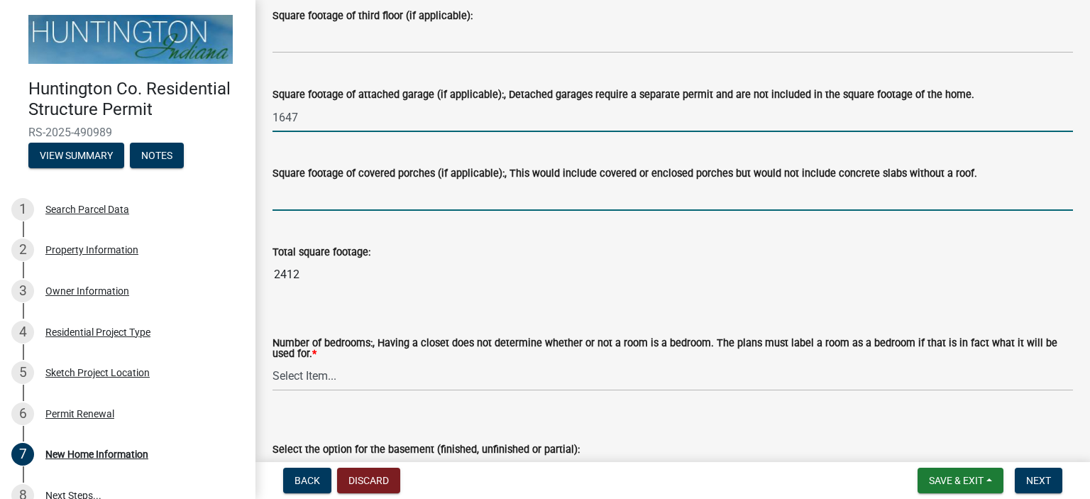
click at [349, 202] on input "text" at bounding box center [672, 196] width 800 height 29
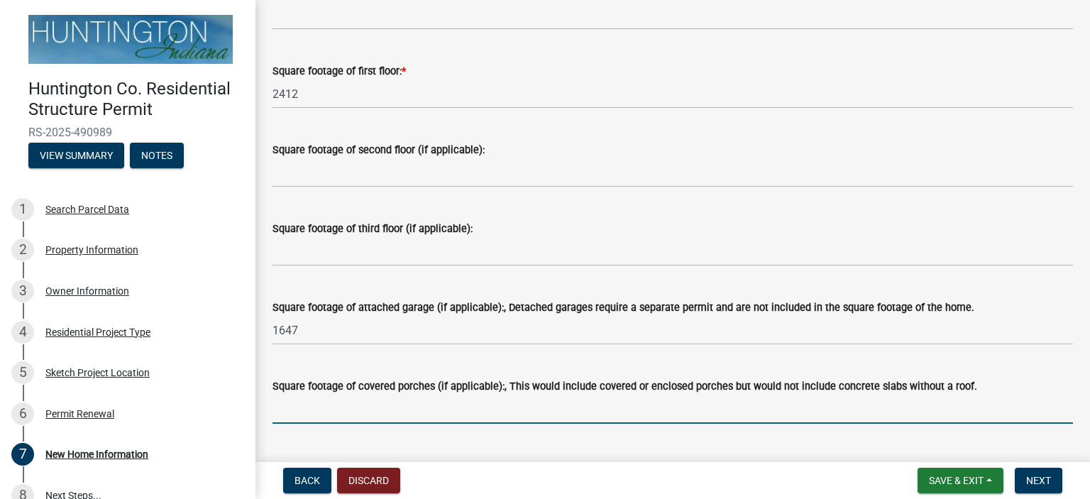
scroll to position [1206, 0]
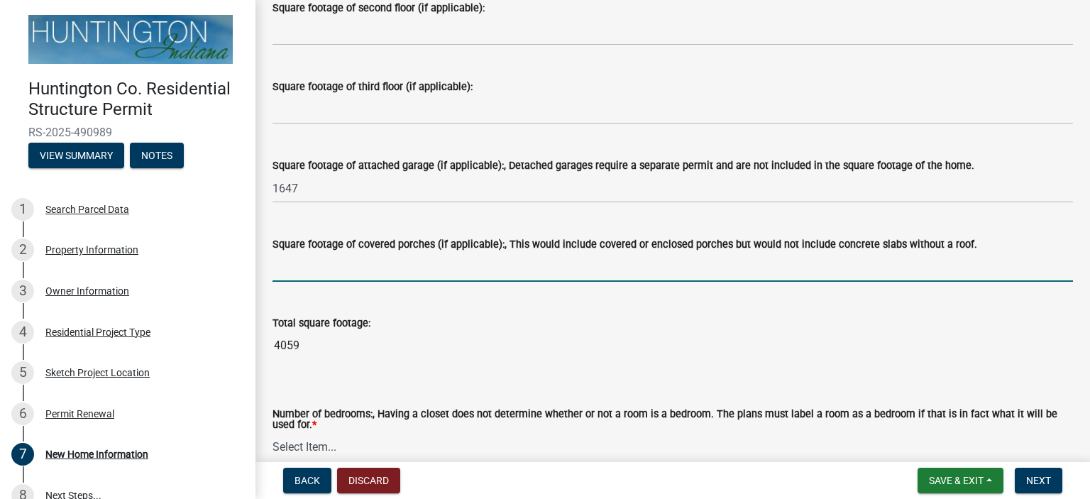
click at [300, 270] on input "text" at bounding box center [672, 267] width 800 height 29
type input "536"
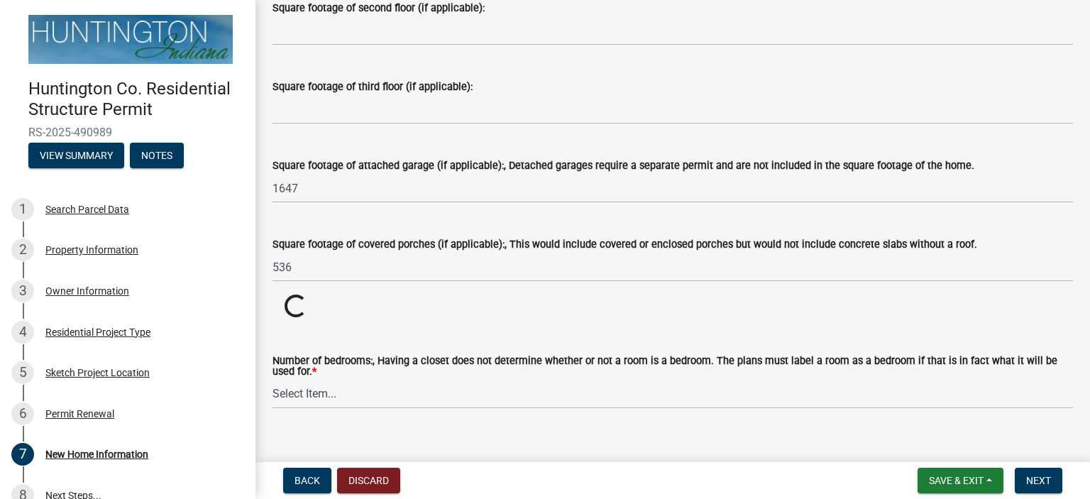
click at [331, 391] on div "Number of bedrooms:, Having a closet does not determine whether or not a room i…" at bounding box center [672, 363] width 800 height 89
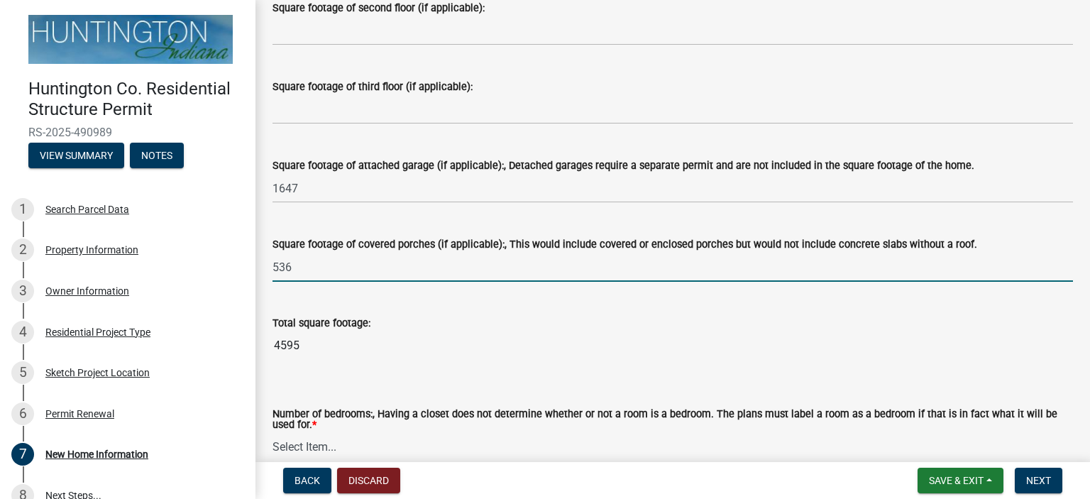
click at [352, 270] on input "536" at bounding box center [672, 267] width 800 height 29
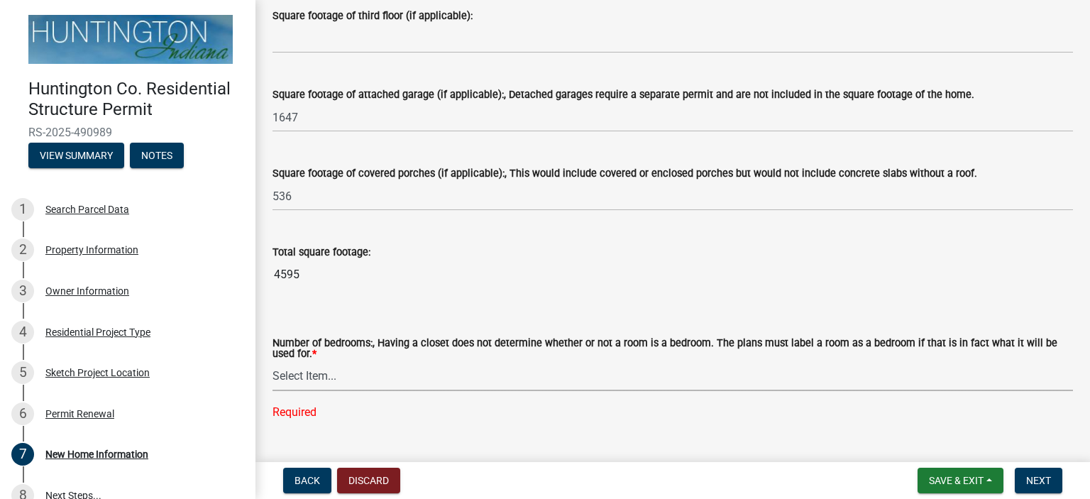
click at [331, 377] on select "Select Item... One Two Three Four Five Six or more" at bounding box center [672, 376] width 800 height 29
click at [329, 377] on select "Select Item... One Two Three Four Five Six or more" at bounding box center [672, 376] width 800 height 29
click at [272, 362] on select "Select Item... One Two Three Four Five Six or more" at bounding box center [672, 376] width 800 height 29
select select "49fa7b98-40b8-4bac-8f72-f60d248456ac"
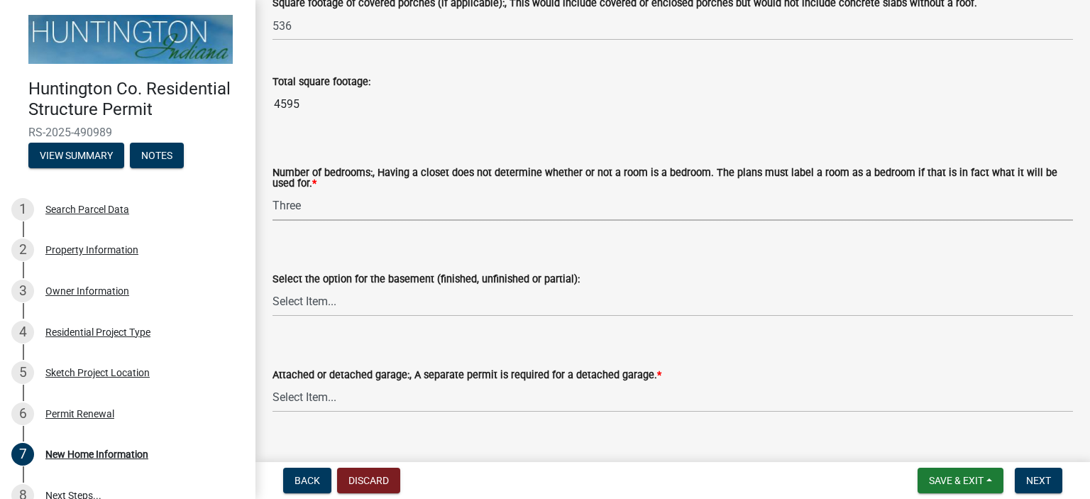
scroll to position [1490, 0]
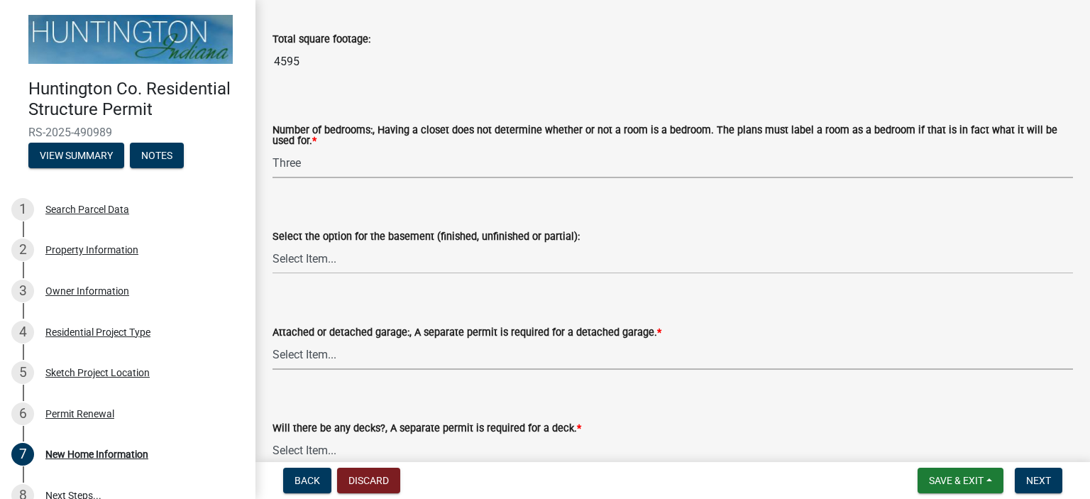
click at [341, 351] on select "Select Item... Attached garage Detached garage No garage" at bounding box center [672, 355] width 800 height 29
click at [272, 341] on select "Select Item... Attached garage Detached garage No garage" at bounding box center [672, 355] width 800 height 29
select select "d2a8bd4c-a097-4bce-9a5a-ff12fb5849af"
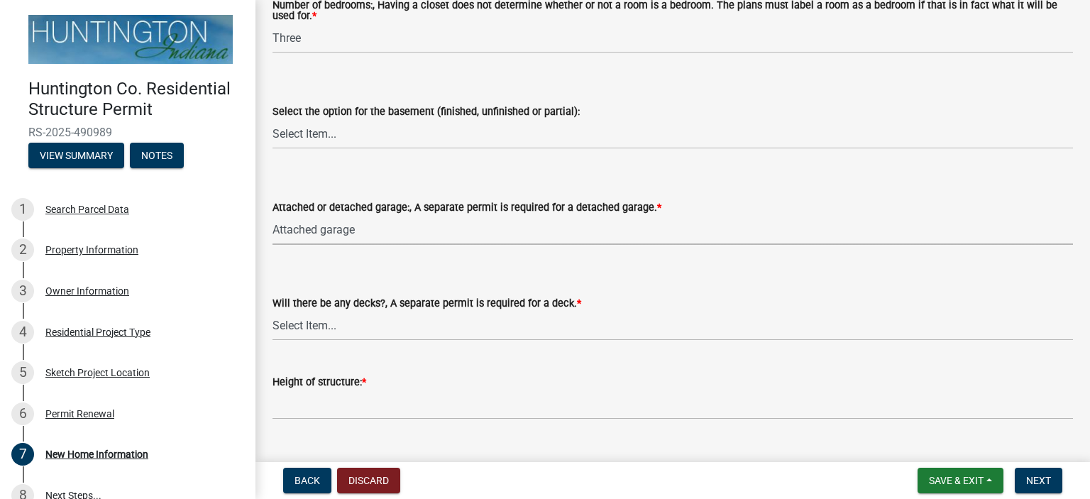
scroll to position [1632, 0]
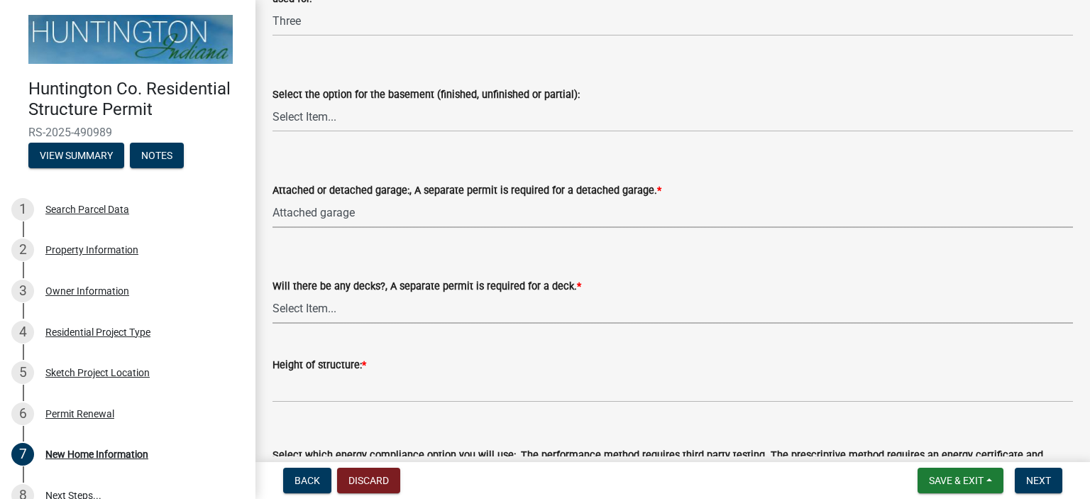
click at [333, 306] on select "Select Item... Yes No" at bounding box center [672, 308] width 800 height 29
click at [272, 294] on select "Select Item... Yes No" at bounding box center [672, 308] width 800 height 29
select select "0af2c62b-a54b-41df-9440-7e06c81f5ee1"
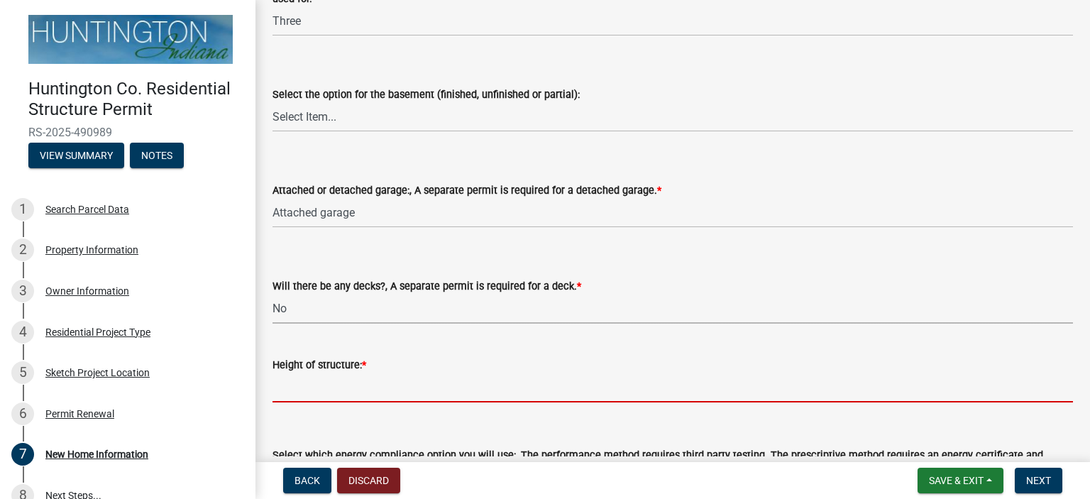
click at [315, 390] on input "Height of structure: *" at bounding box center [672, 387] width 800 height 29
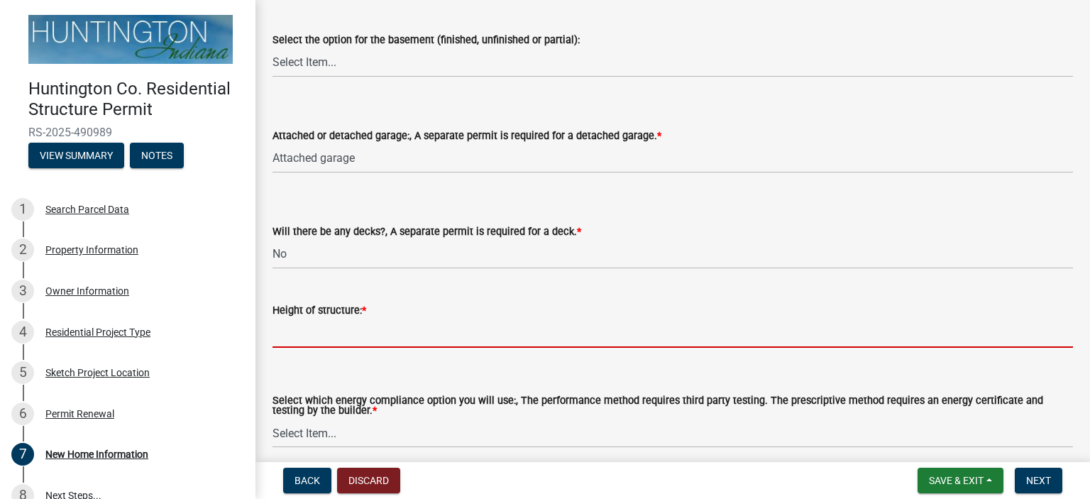
scroll to position [1774, 0]
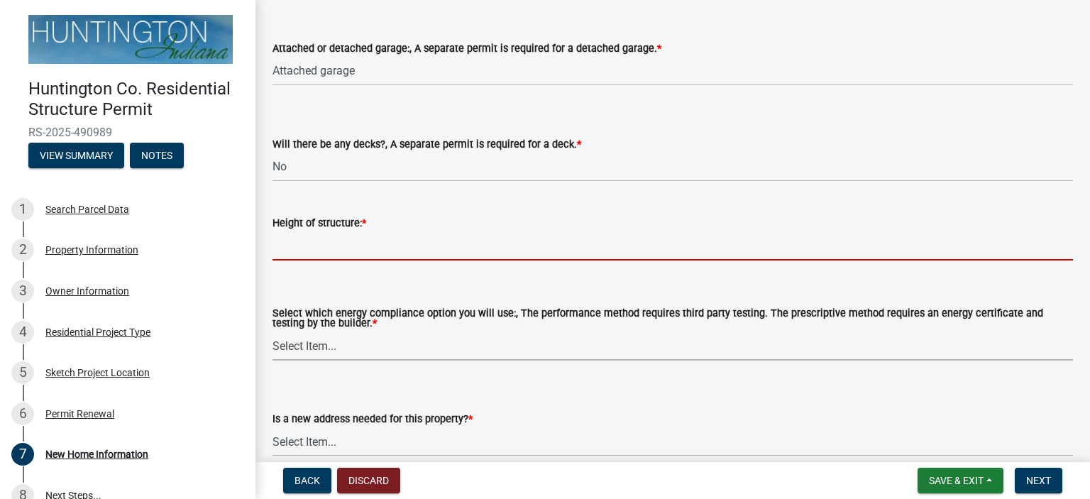
click at [361, 344] on div "Select which energy compliance option you will use:, The performance method req…" at bounding box center [672, 335] width 800 height 52
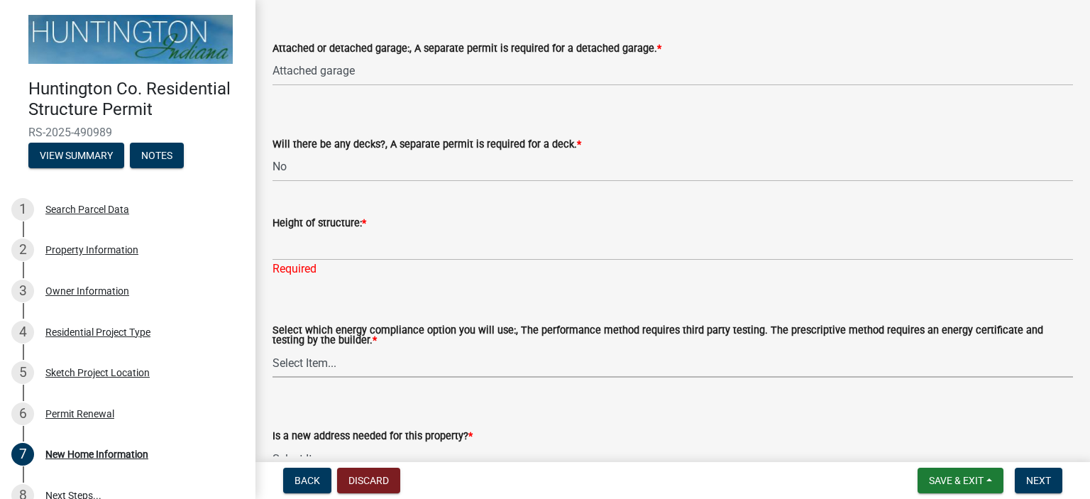
click at [364, 365] on select "Select Item... Performance method Prescriptive method Manufactured Home, not re…" at bounding box center [672, 362] width 800 height 29
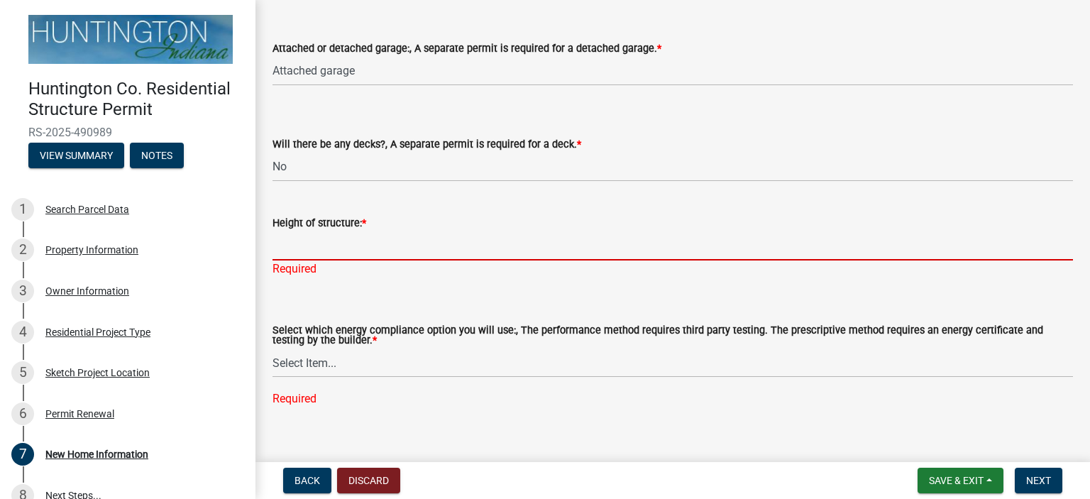
click at [325, 255] on input "Height of structure: *" at bounding box center [672, 245] width 800 height 29
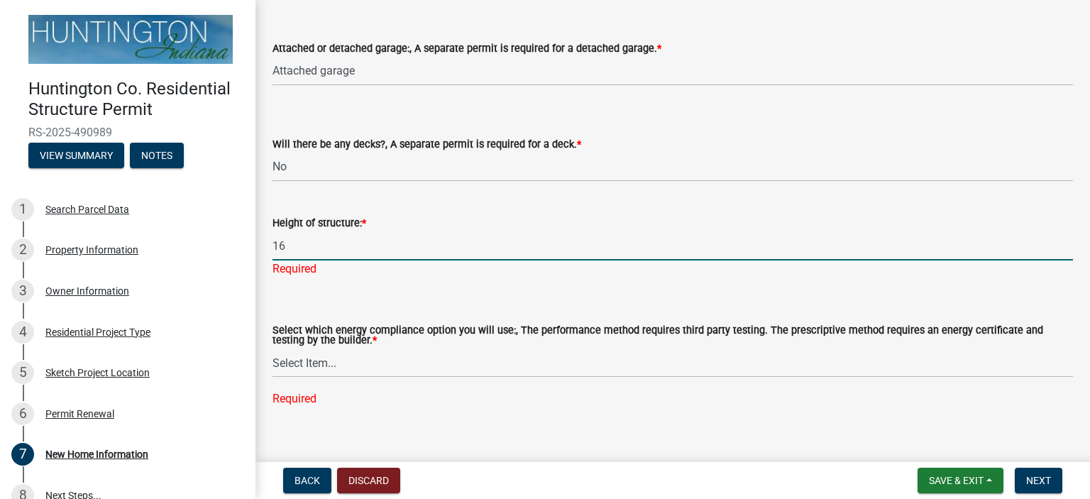
type input "16"
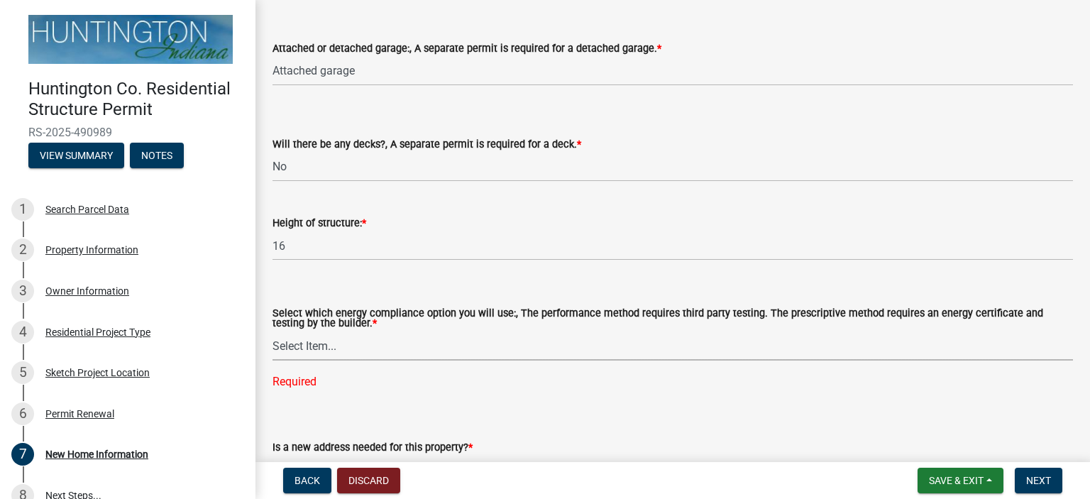
click at [318, 360] on select "Select Item... Performance method Prescriptive method Manufactured Home, not re…" at bounding box center [672, 345] width 800 height 29
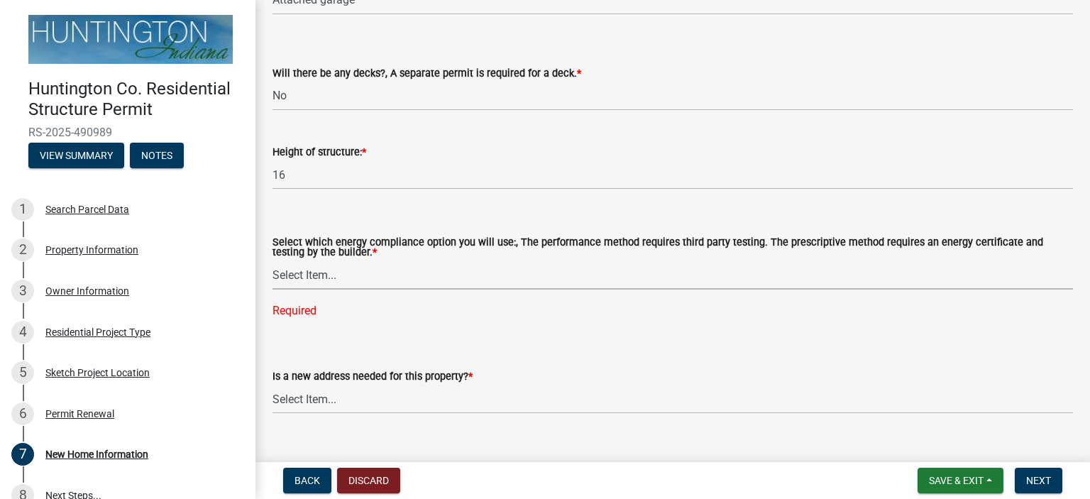
click at [321, 273] on select "Select Item... Performance method Prescriptive method Manufactured Home, not re…" at bounding box center [672, 274] width 800 height 29
click at [272, 263] on select "Select Item... Performance method Prescriptive method Manufactured Home, not re…" at bounding box center [672, 274] width 800 height 29
select select "8ebc9eb4-8ddc-4615-a23c-dd01b61ed39a"
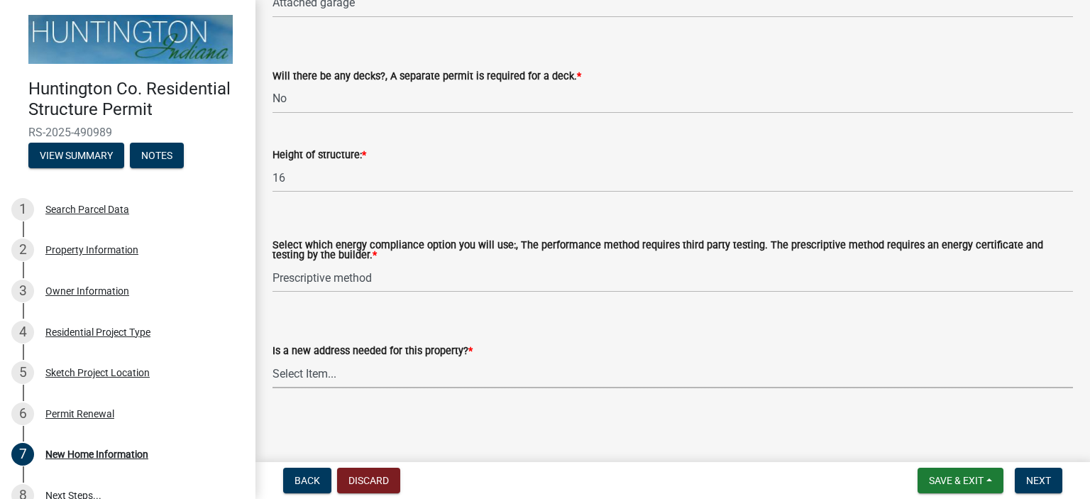
click at [308, 375] on select "Select Item... Yes No" at bounding box center [672, 373] width 800 height 29
click at [272, 359] on select "Select Item... Yes No" at bounding box center [672, 373] width 800 height 29
select select "c6bca56a-65ef-4235-b2fa-5e9dc560a56e"
click at [1048, 479] on span "Next" at bounding box center [1038, 480] width 25 height 11
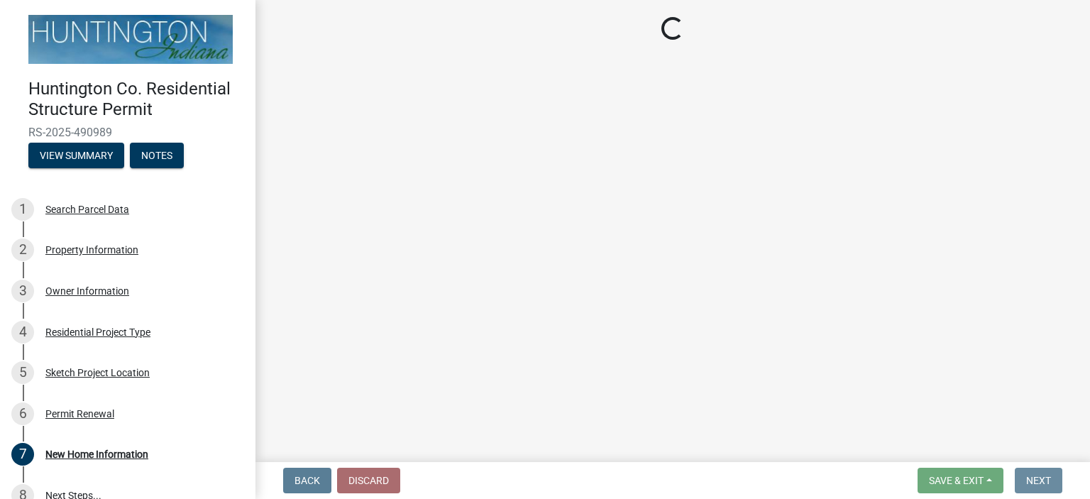
scroll to position [0, 0]
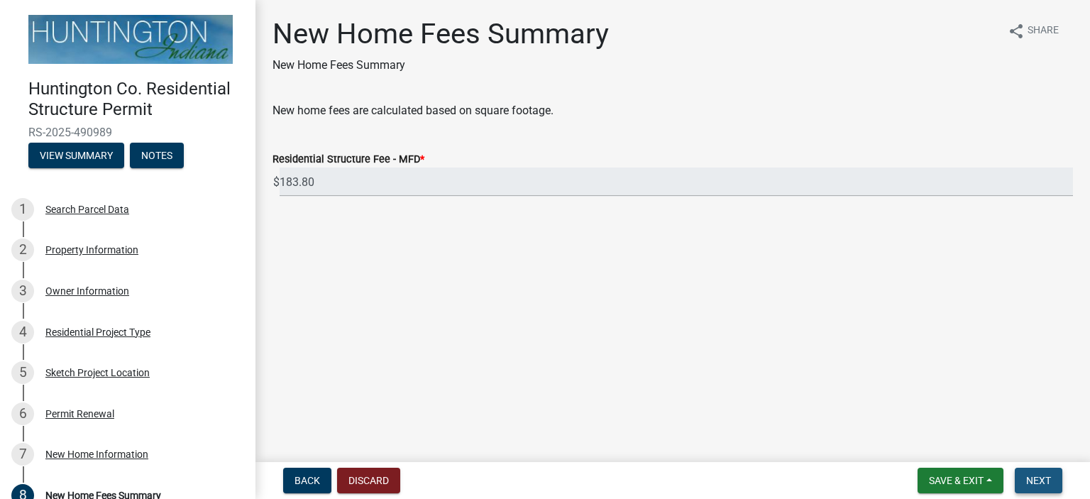
click at [1049, 480] on span "Next" at bounding box center [1038, 480] width 25 height 11
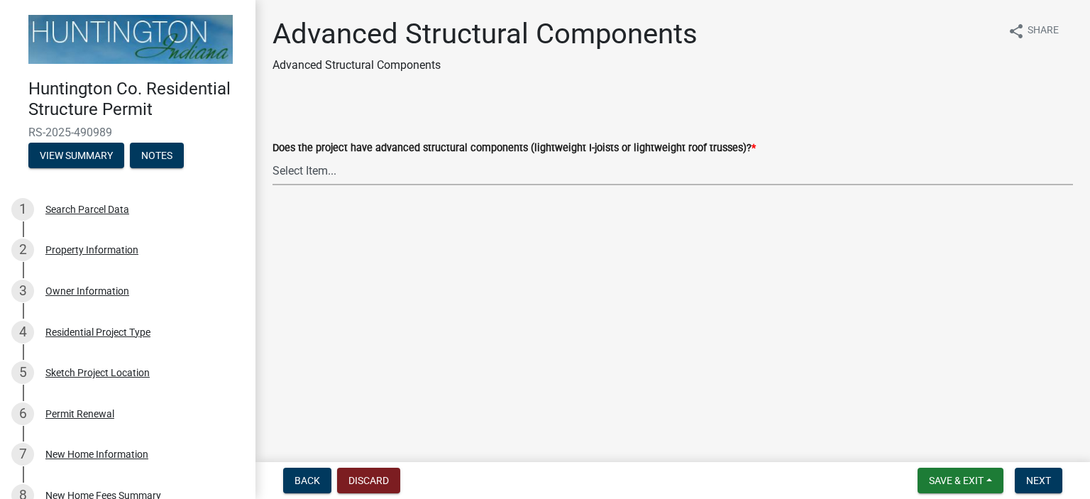
click at [446, 175] on select "Select Item... Yes No" at bounding box center [672, 170] width 800 height 29
click at [272, 156] on select "Select Item... Yes No" at bounding box center [672, 170] width 800 height 29
select select "969b3812-a697-4f96-8ebc-392571e88d14"
click at [1029, 479] on span "Next" at bounding box center [1038, 480] width 25 height 11
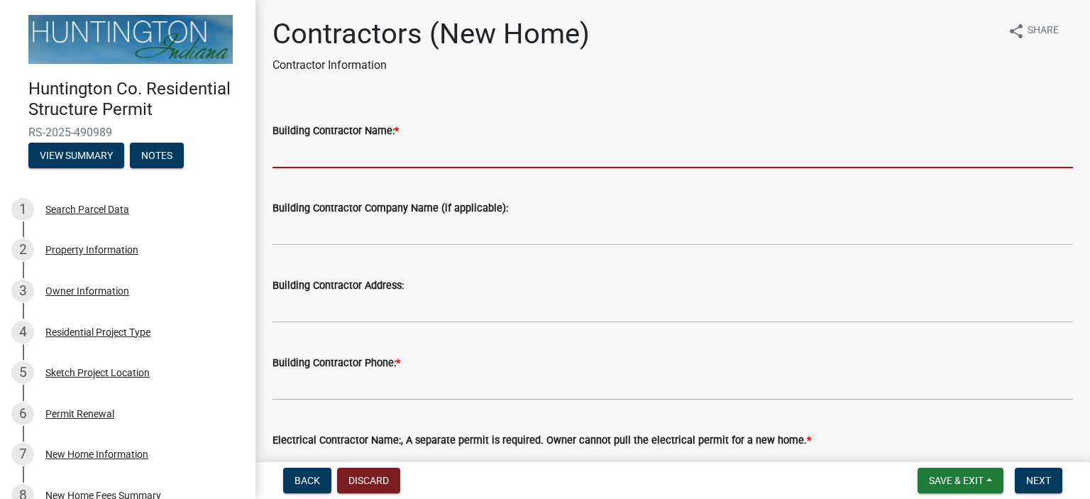
click at [344, 159] on input "Building Contractor Name: *" at bounding box center [672, 153] width 800 height 29
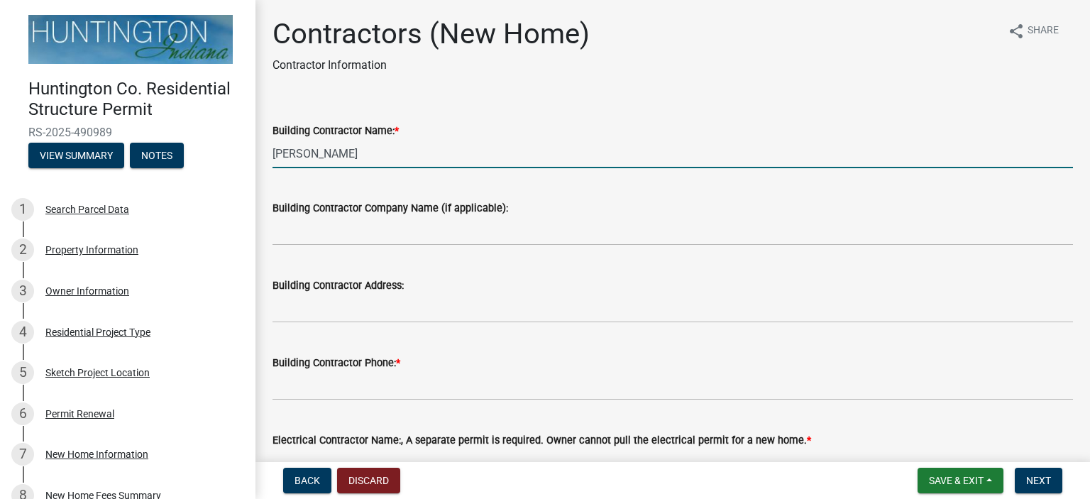
type input "[PERSON_NAME]"
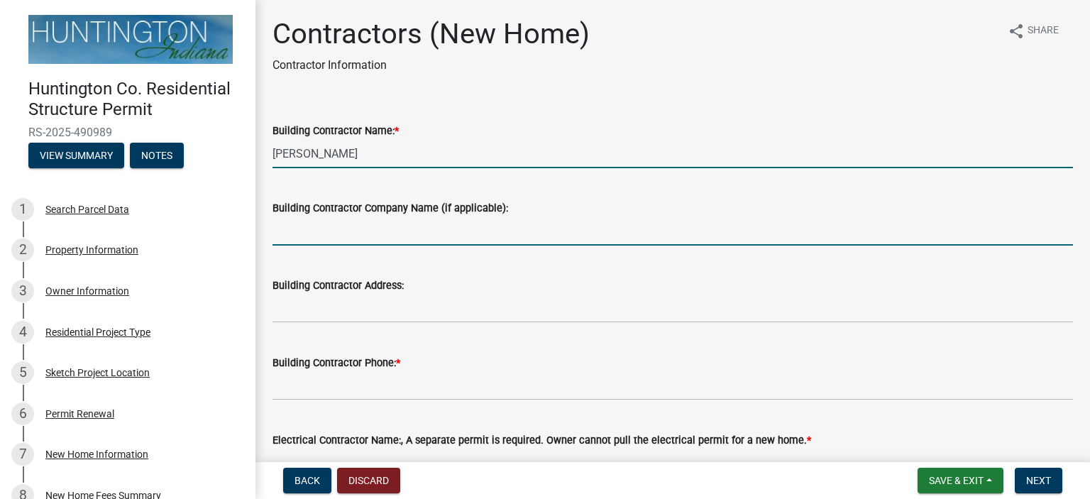
click at [353, 239] on input "Building Contractor Company Name (if applicable):" at bounding box center [672, 230] width 800 height 29
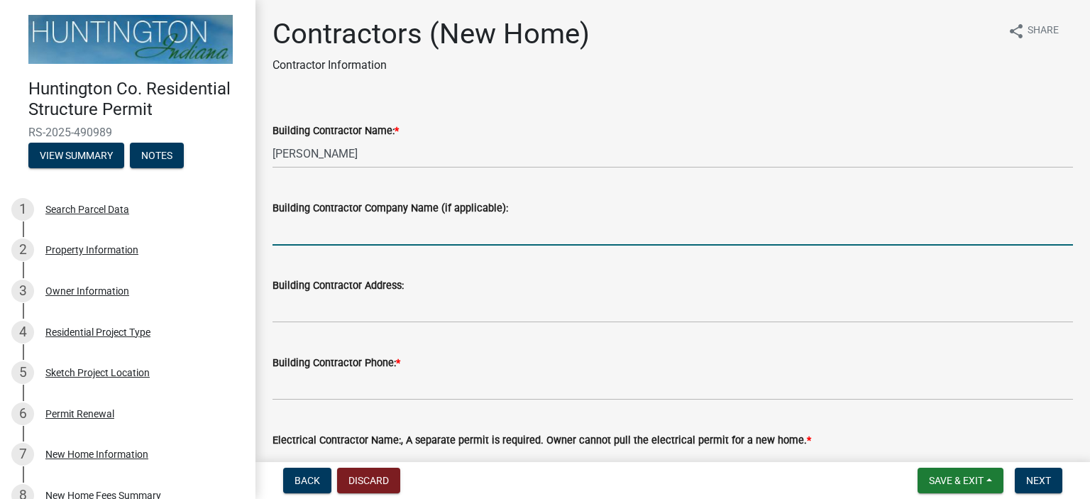
type input "[PERSON_NAME] Revovation"
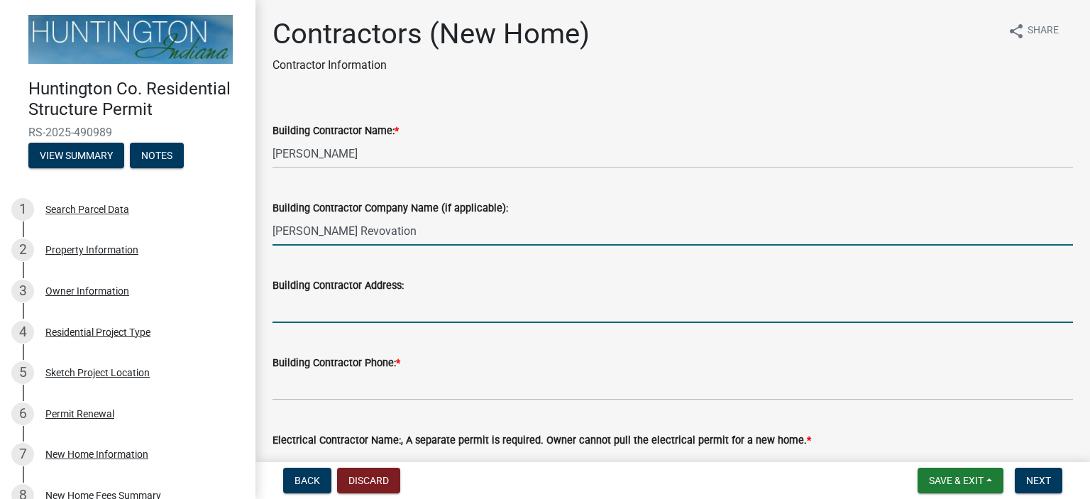
type input "[STREET_ADDRESS][PERSON_NAME]"
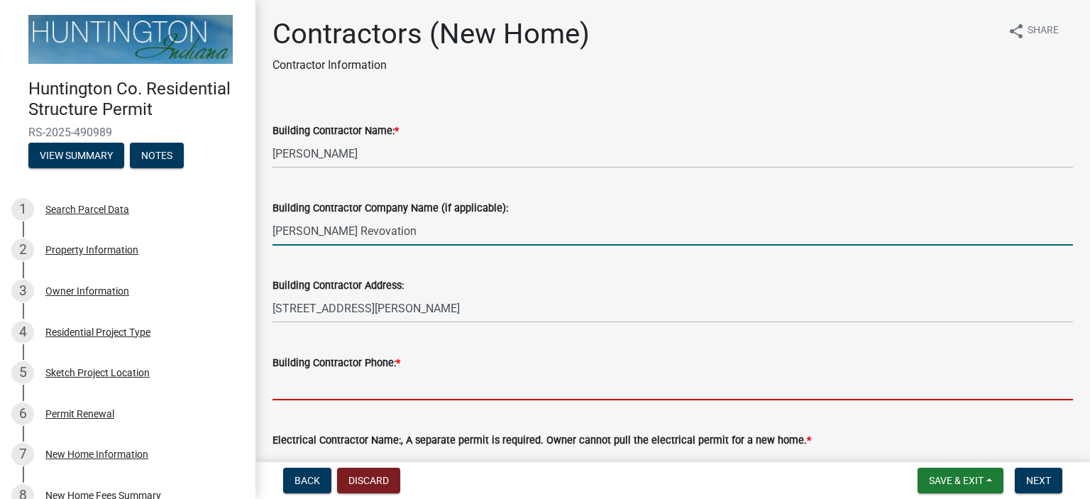
type input "2604147677"
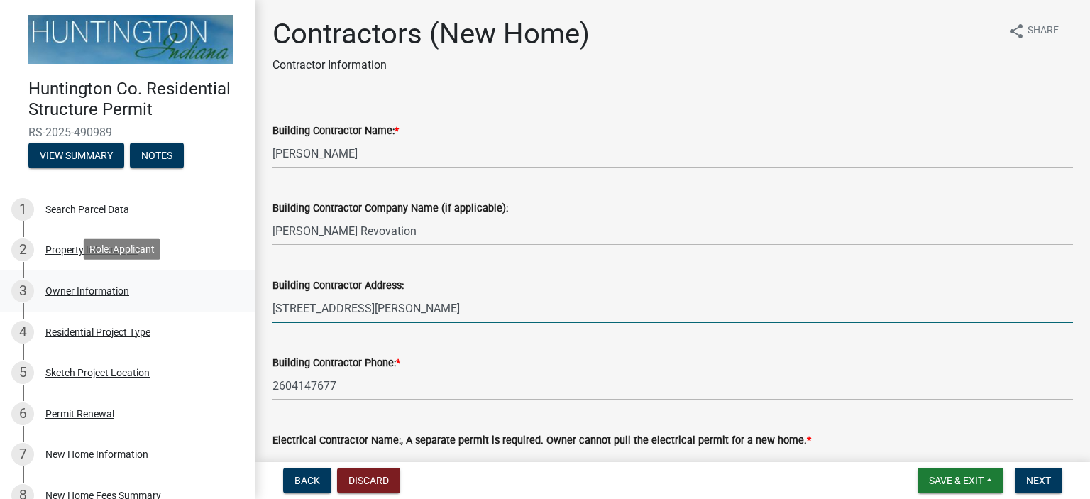
drag, startPoint x: 378, startPoint y: 309, endPoint x: 230, endPoint y: 285, distance: 150.1
click at [230, 285] on div "Huntington Co. Residential Structure Permit RS-2025-490989 View Summary Notes 1…" at bounding box center [545, 249] width 1090 height 499
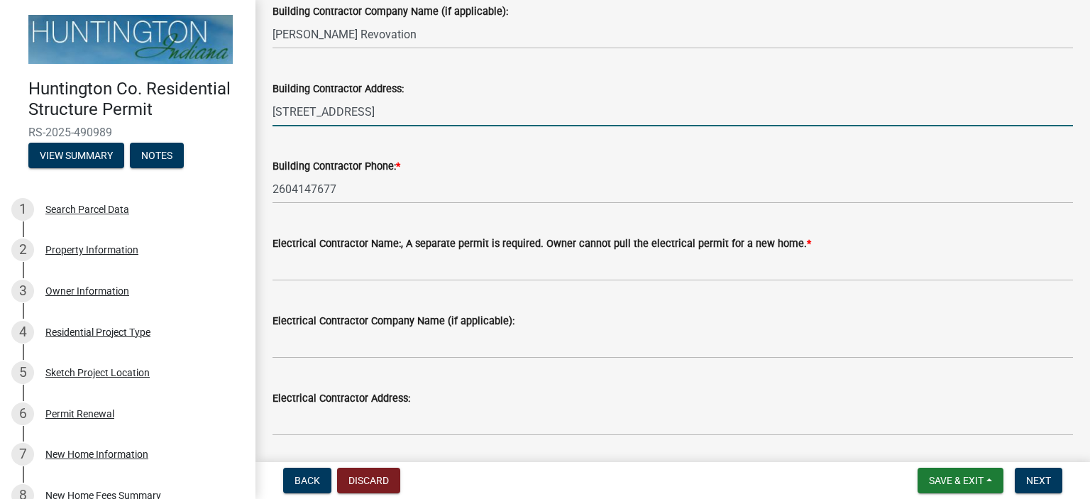
scroll to position [213, 0]
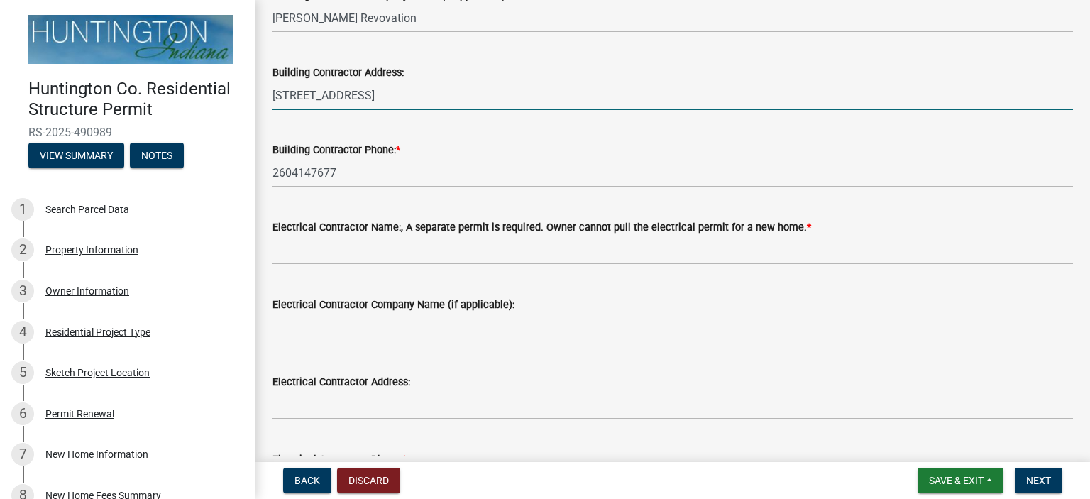
type input "[STREET_ADDRESS]"
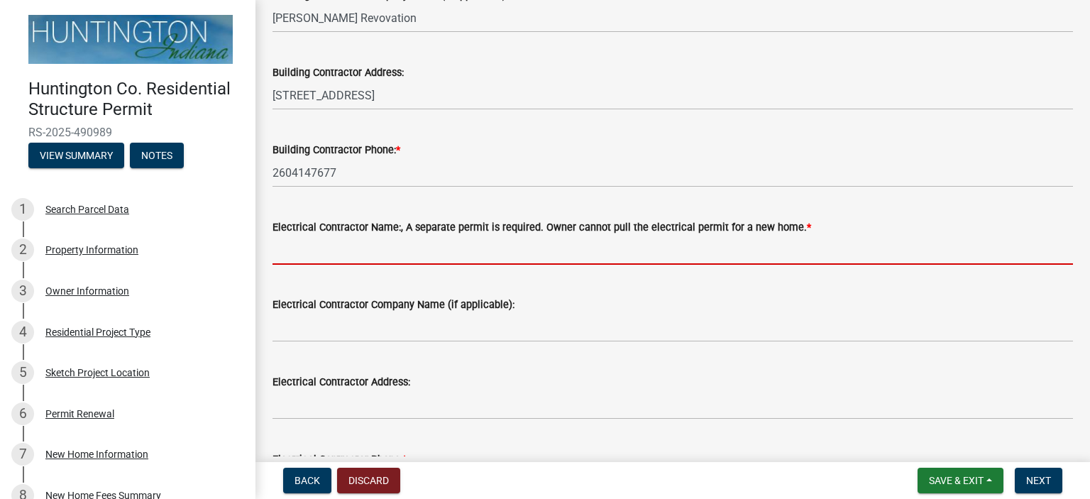
click at [484, 250] on input "Electrical Contractor Name:, A separate permit is required. Owner cannot pull t…" at bounding box center [672, 250] width 800 height 29
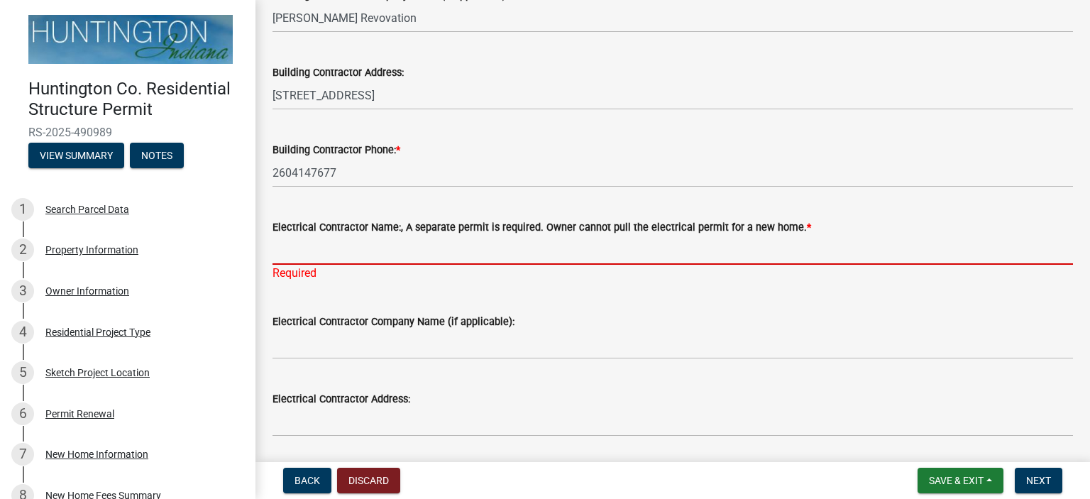
click at [413, 248] on input "Electrical Contractor Name:, A separate permit is required. Owner cannot pull t…" at bounding box center [672, 250] width 800 height 29
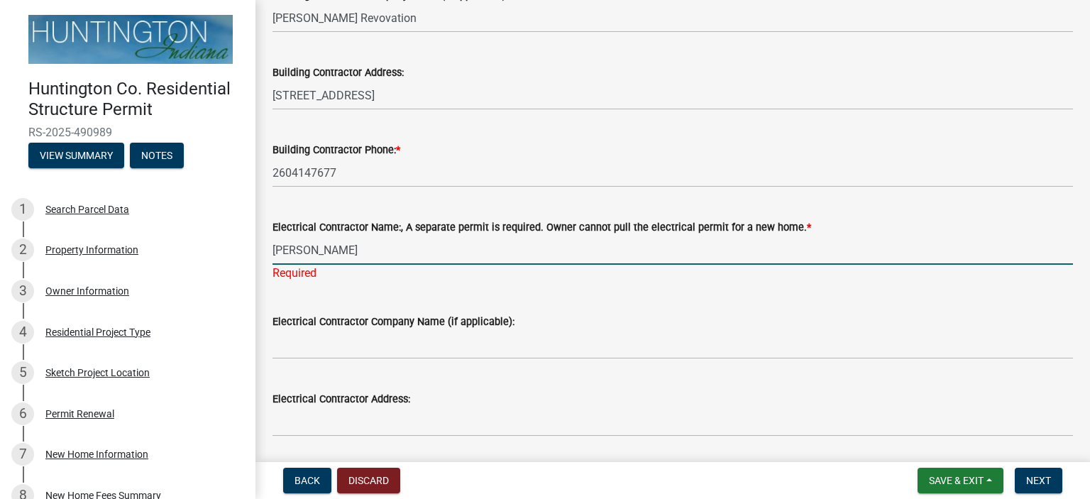
type input "[PERSON_NAME]"
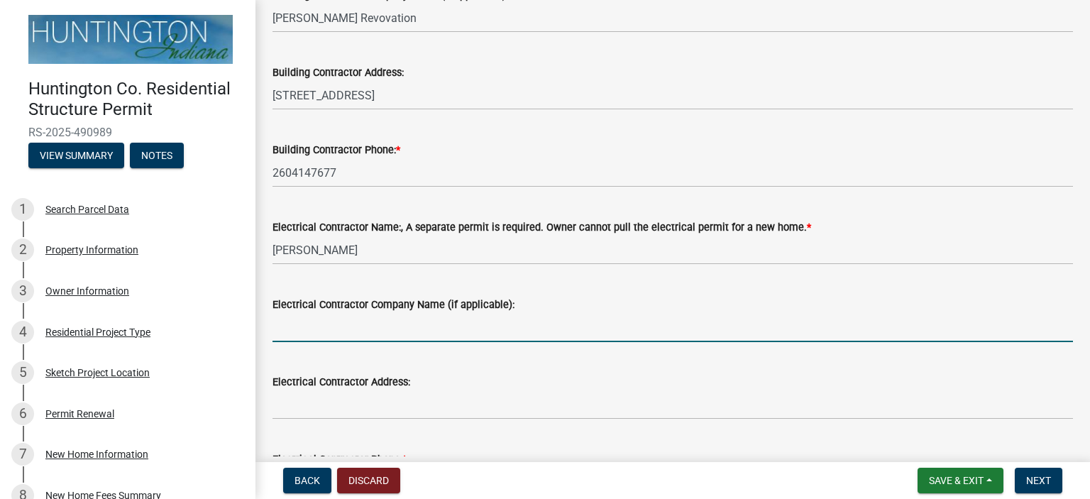
click at [380, 338] on input "Electrical Contractor Company Name (if applicable):" at bounding box center [672, 327] width 800 height 29
type input "Power Up Electric"
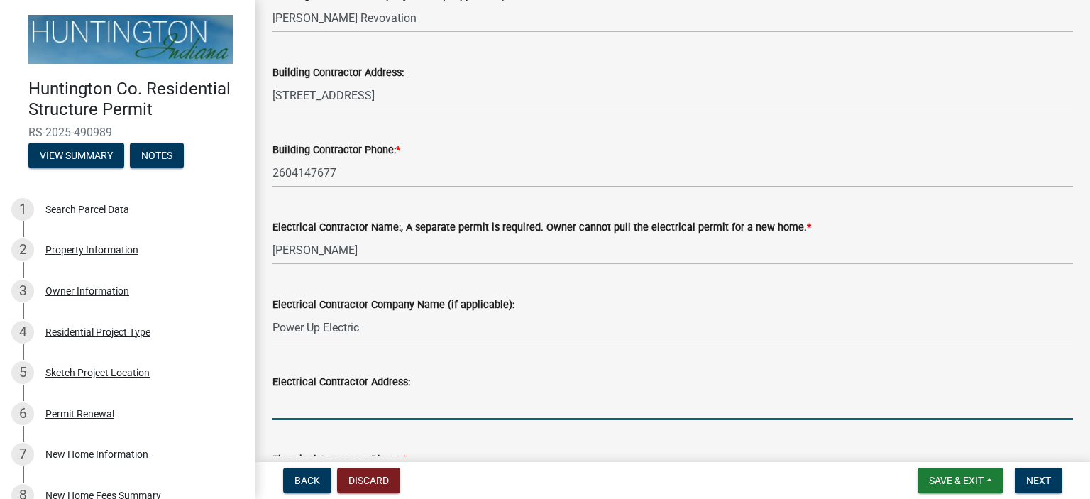
click at [363, 411] on input "Electrical Contractor Address:" at bounding box center [672, 404] width 800 height 29
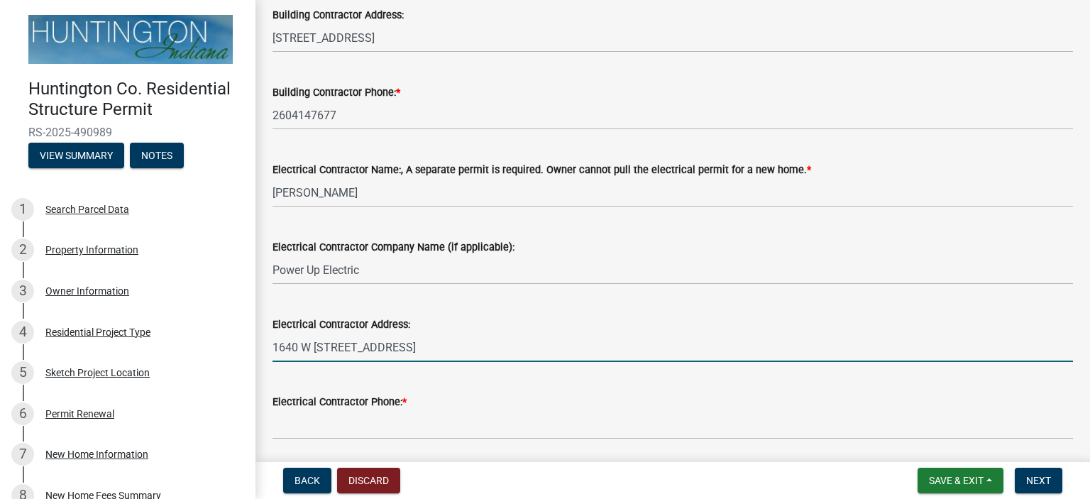
scroll to position [426, 0]
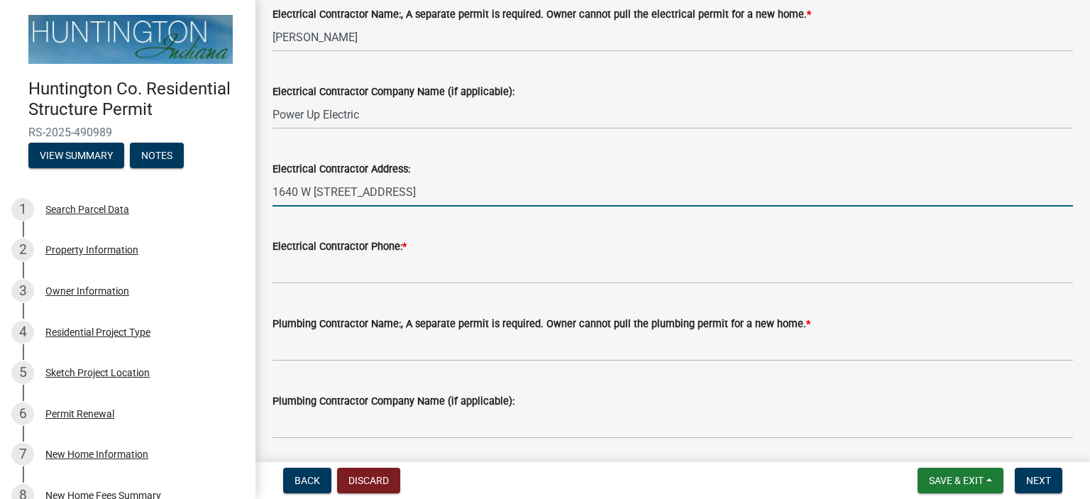
type input "1640 W [STREET_ADDRESS]"
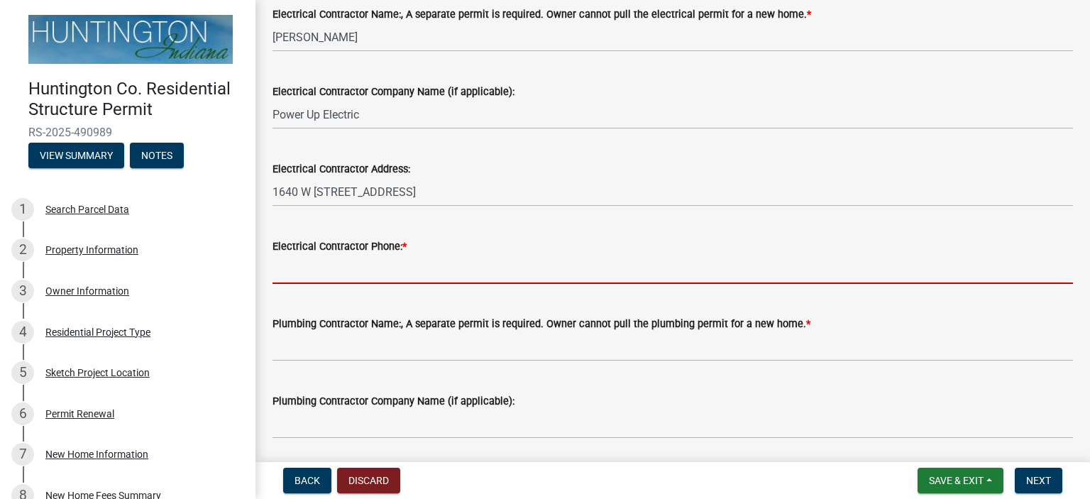
click at [337, 272] on input "Electrical Contractor Phone: *" at bounding box center [672, 269] width 800 height 29
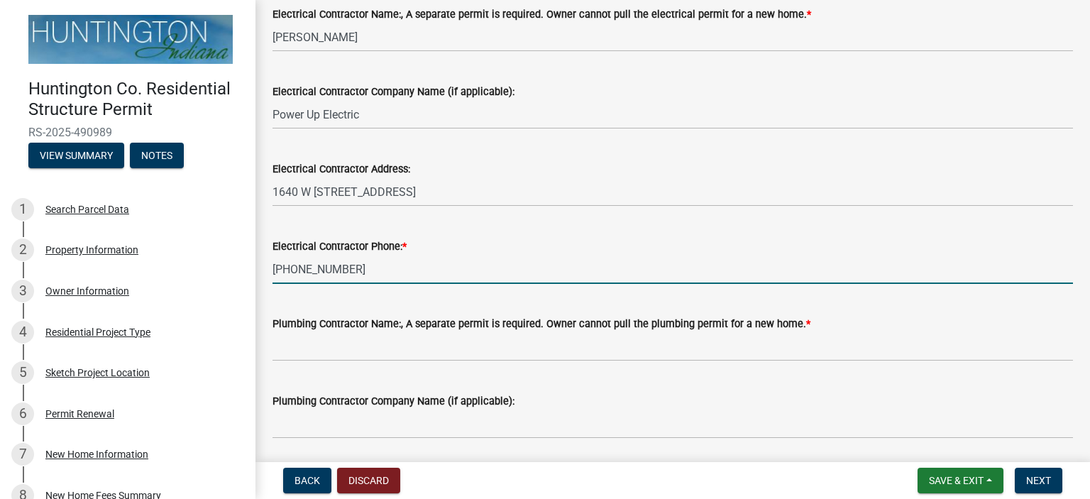
type input "[PHONE_NUMBER]"
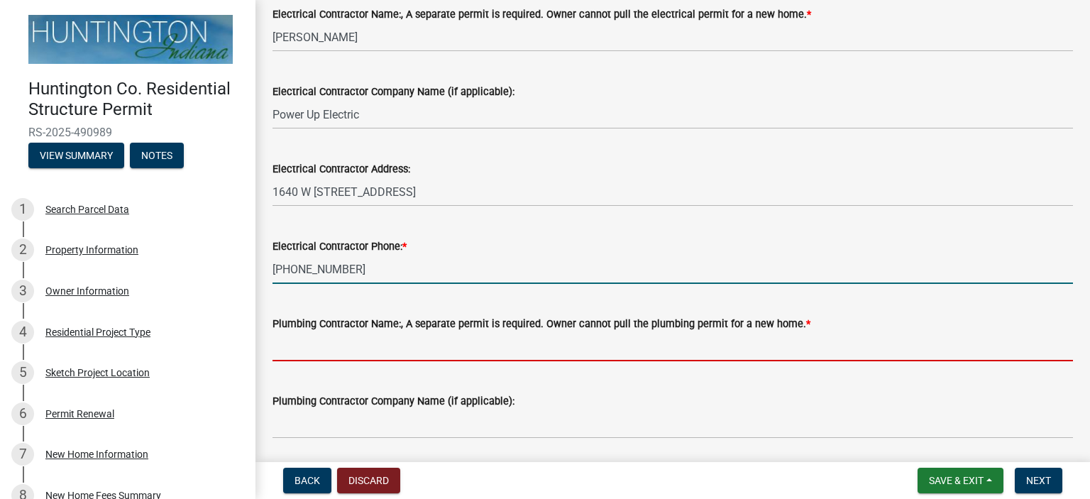
click at [387, 344] on input "Plumbing Contractor Name:, A separate permit is required. Owner cannot pull the…" at bounding box center [672, 346] width 800 height 29
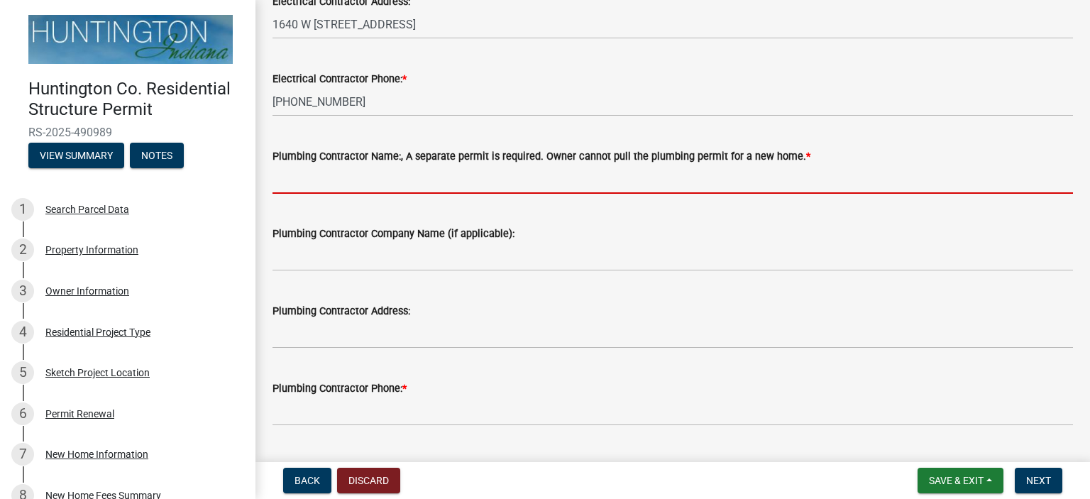
scroll to position [629, 0]
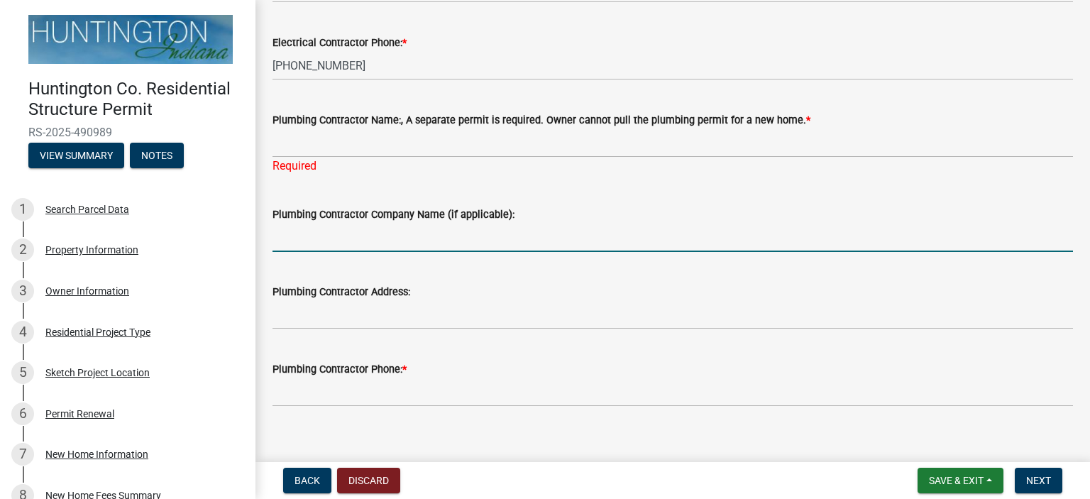
click at [448, 231] on input "Plumbing Contractor Company Name (if applicable):" at bounding box center [672, 237] width 800 height 29
type input "[PERSON_NAME] Contracting"
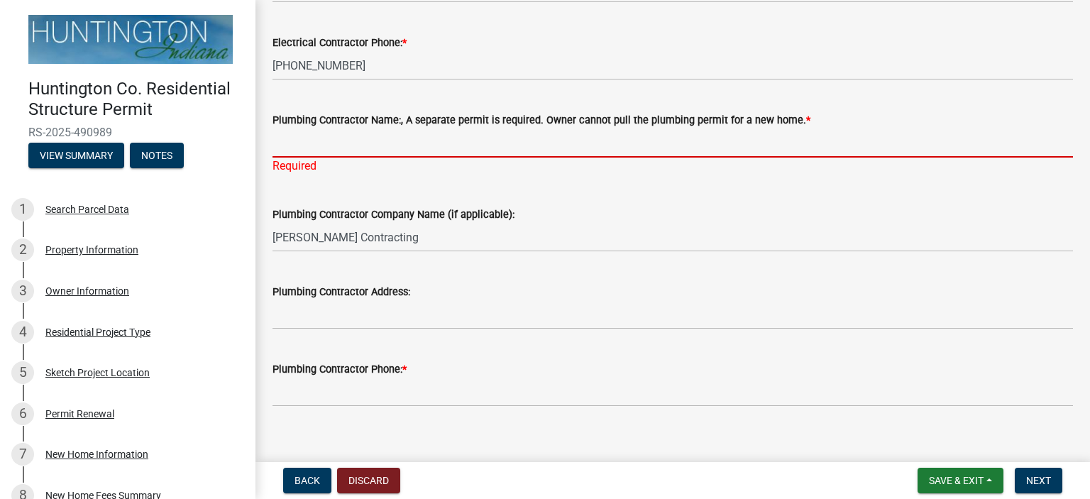
click at [438, 152] on input "Plumbing Contractor Name:, A separate permit is required. Owner cannot pull the…" at bounding box center [672, 142] width 800 height 29
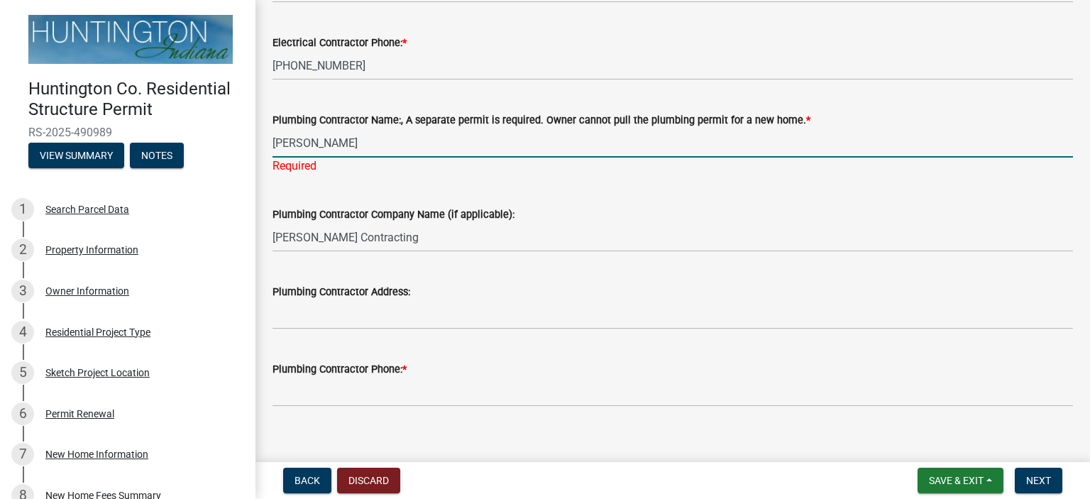
type input "[PERSON_NAME]"
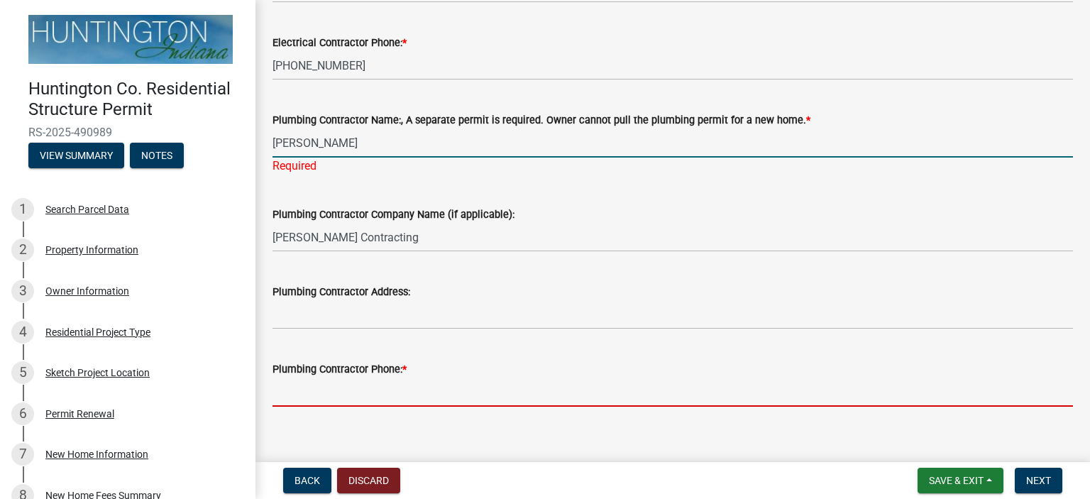
click at [403, 399] on wm-data-entity-input "Plumbing Contractor Phone: *" at bounding box center [672, 379] width 800 height 77
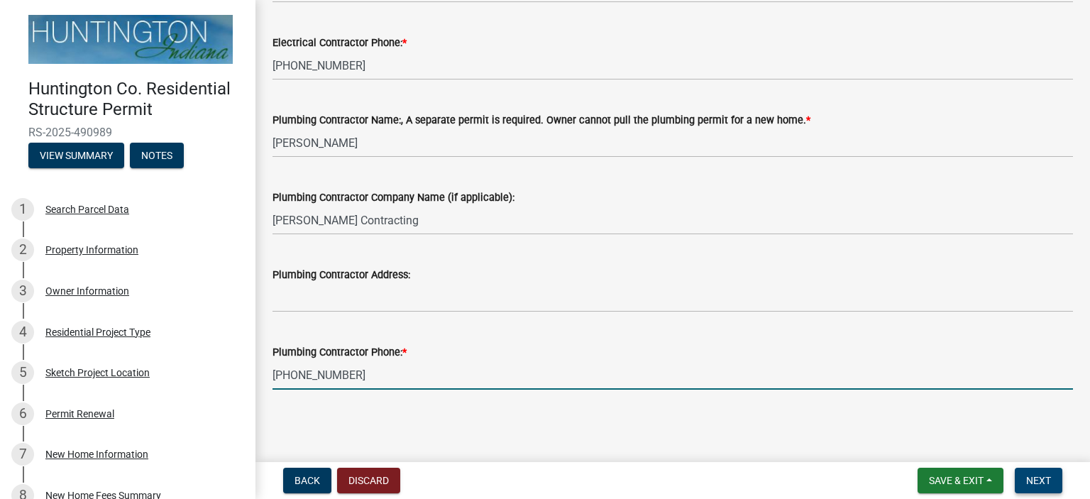
type input "[PHONE_NUMBER]"
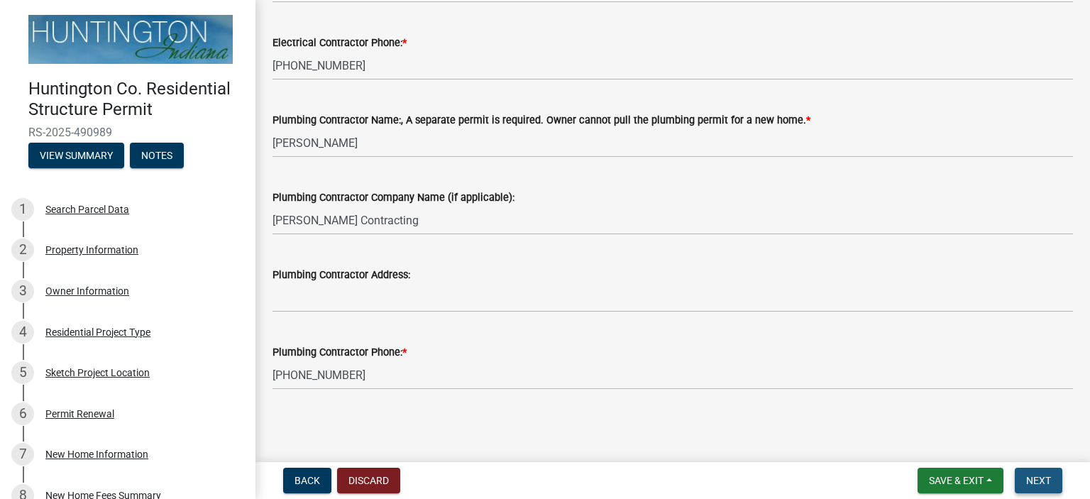
click at [1037, 476] on span "Next" at bounding box center [1038, 480] width 25 height 11
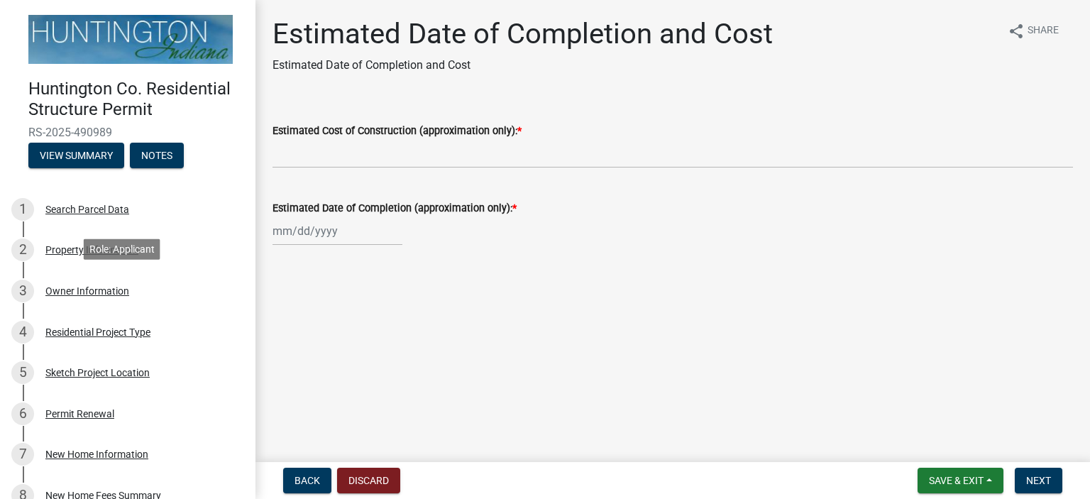
scroll to position [426, 0]
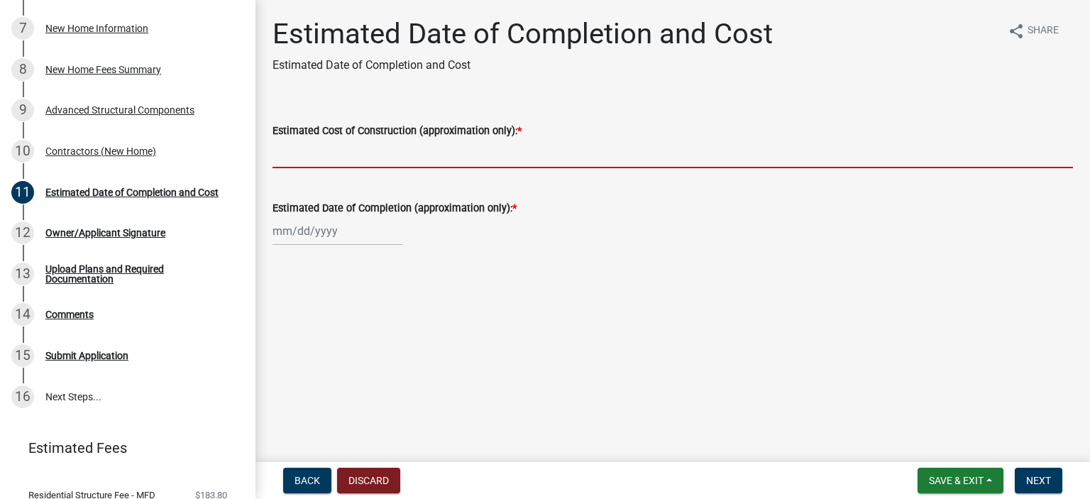
click at [317, 158] on input "Estimated Cost of Construction (approximation only): *" at bounding box center [672, 153] width 800 height 29
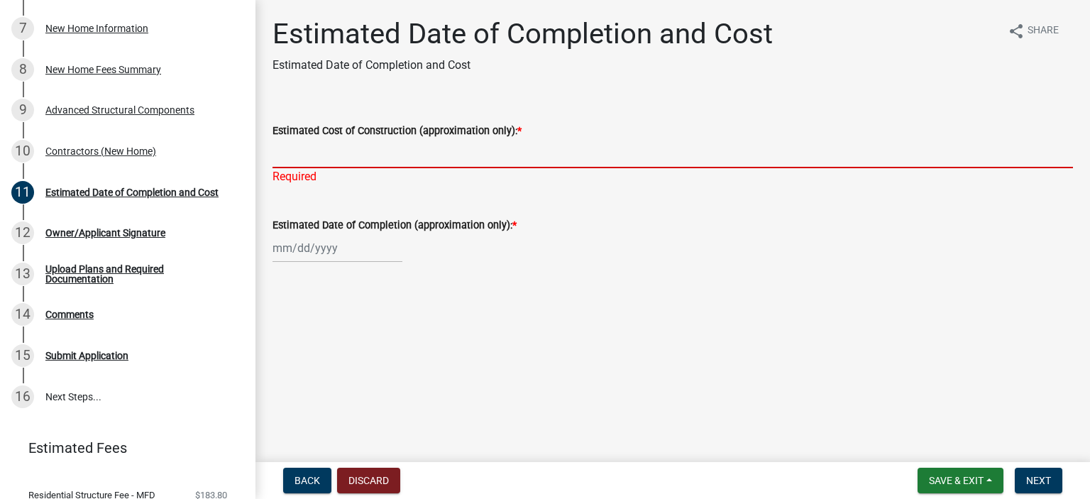
click at [322, 155] on input "Estimated Cost of Construction (approximation only): *" at bounding box center [672, 153] width 800 height 29
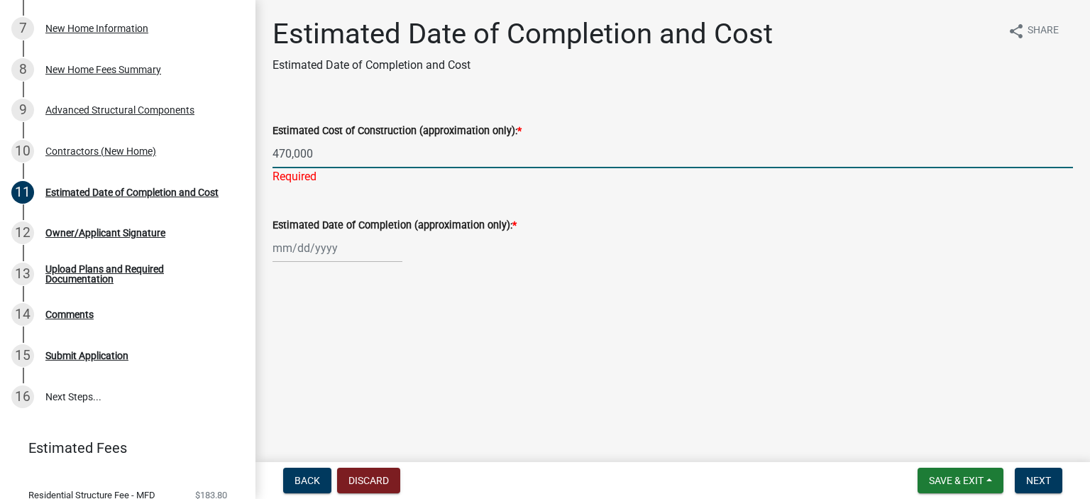
type input "470,000"
click at [317, 248] on div at bounding box center [337, 247] width 130 height 29
select select "10"
select select "2025"
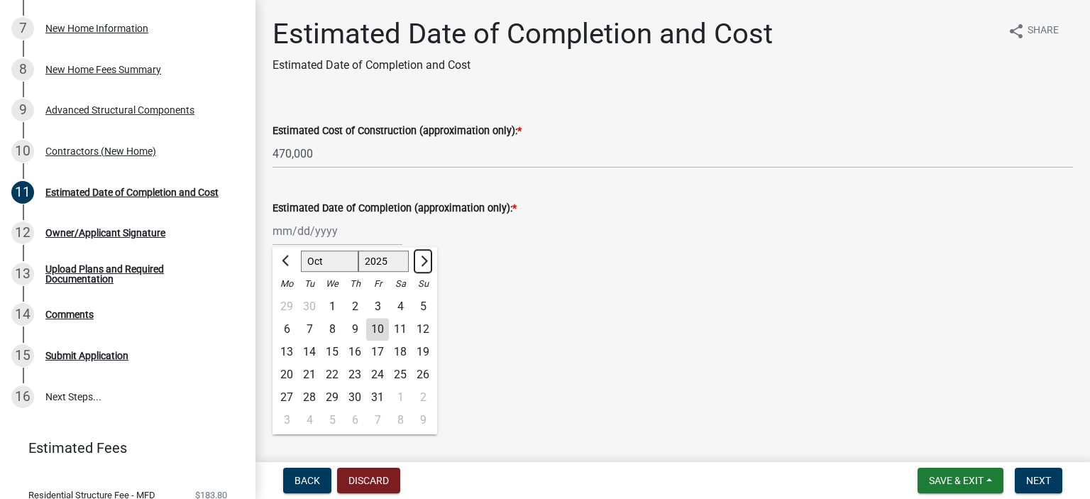
click at [422, 258] on span "Next month" at bounding box center [422, 260] width 11 height 11
select select "2"
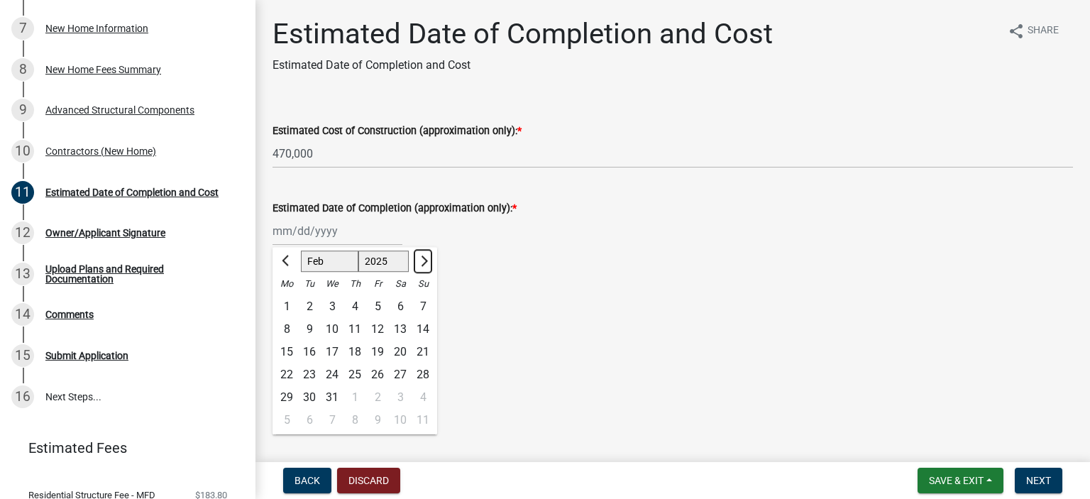
select select "2026"
click at [422, 258] on span "Next month" at bounding box center [422, 260] width 11 height 11
select select "5"
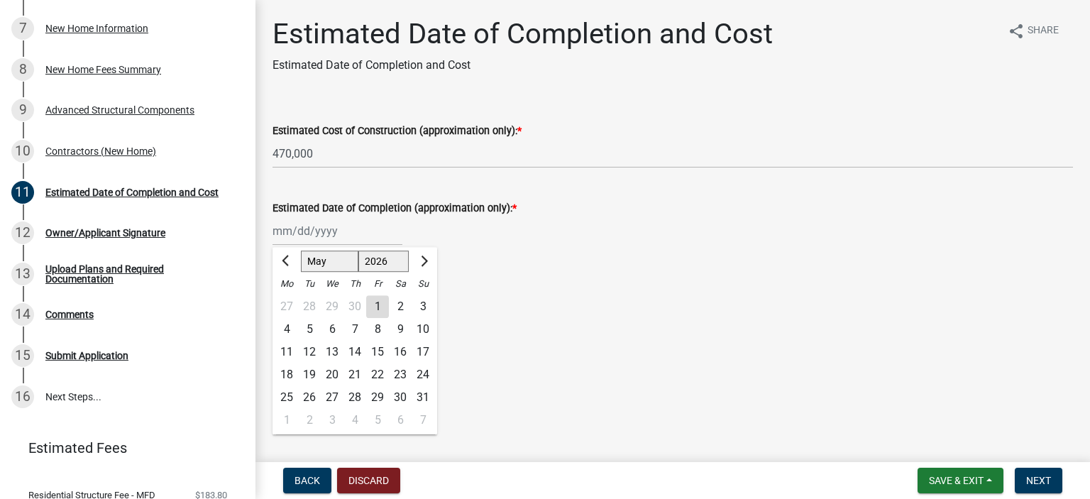
click at [379, 348] on div "15" at bounding box center [377, 352] width 23 height 23
type input "[DATE]"
click at [319, 233] on div "[DATE]" at bounding box center [337, 230] width 130 height 29
select select "5"
select select "2026"
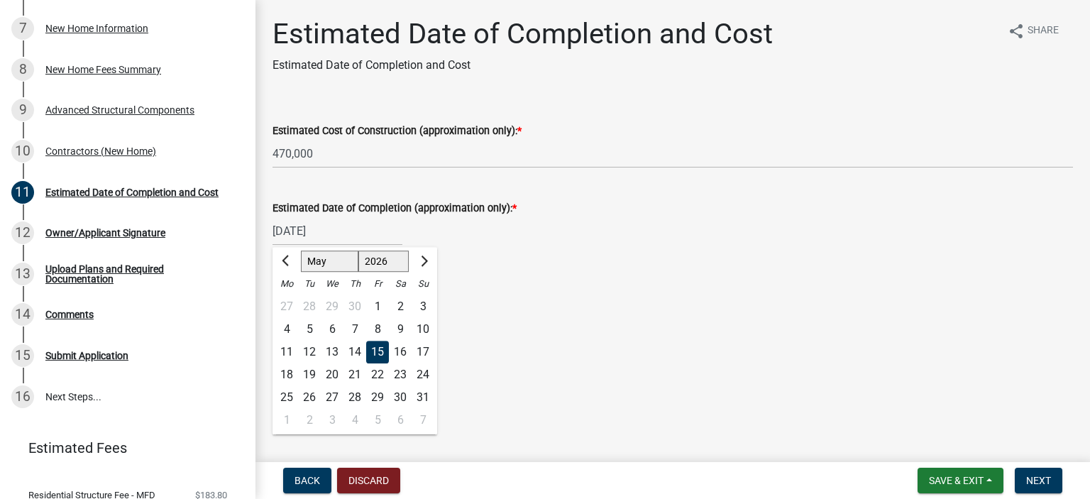
click at [400, 395] on div "30" at bounding box center [400, 397] width 23 height 23
type input "[DATE]"
click at [1036, 483] on span "Next" at bounding box center [1038, 480] width 25 height 11
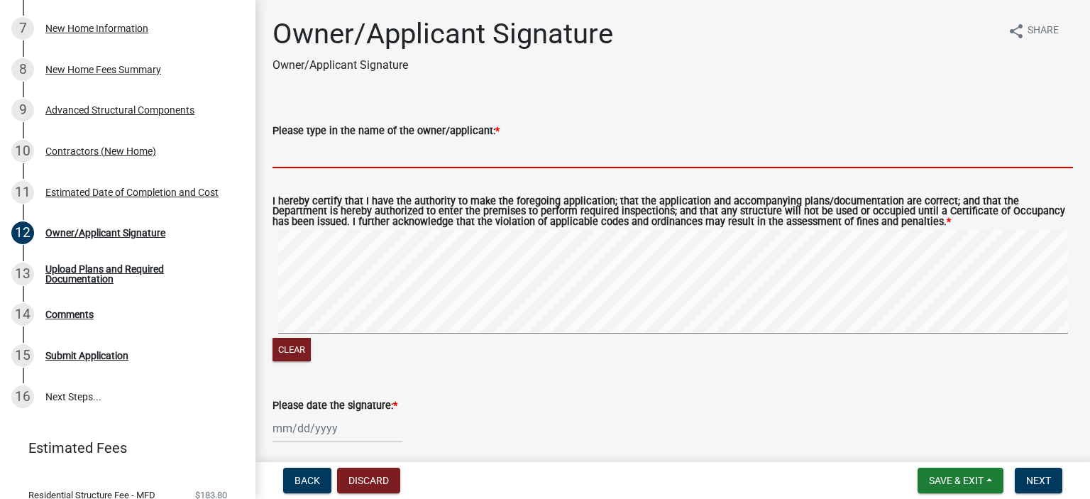
click at [345, 158] on input "Please type in the name of the owner/applicant: *" at bounding box center [672, 153] width 800 height 29
click at [385, 160] on input "Please type in the name of the owner/applicant: *" at bounding box center [672, 153] width 800 height 29
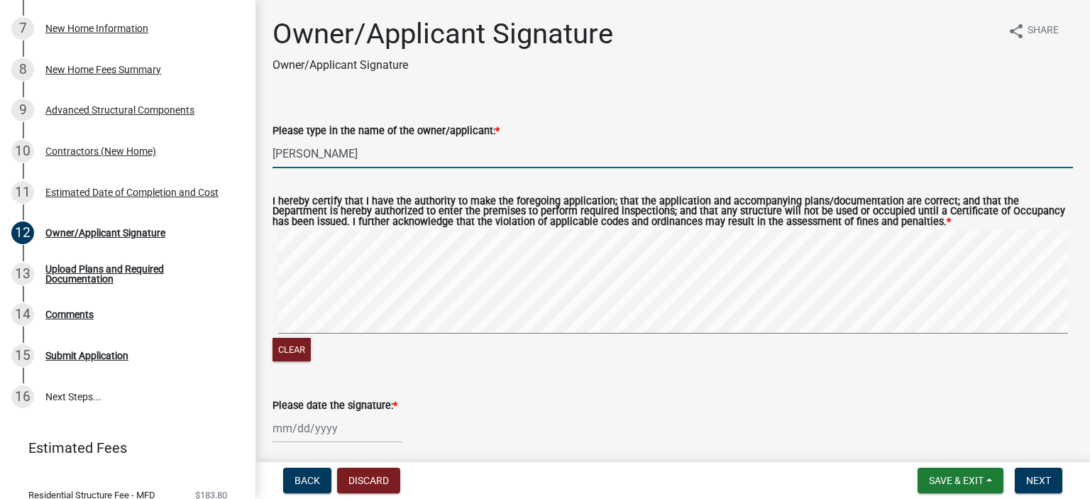
type input "[PERSON_NAME]"
click at [298, 425] on div at bounding box center [337, 428] width 130 height 29
select select "10"
select select "2025"
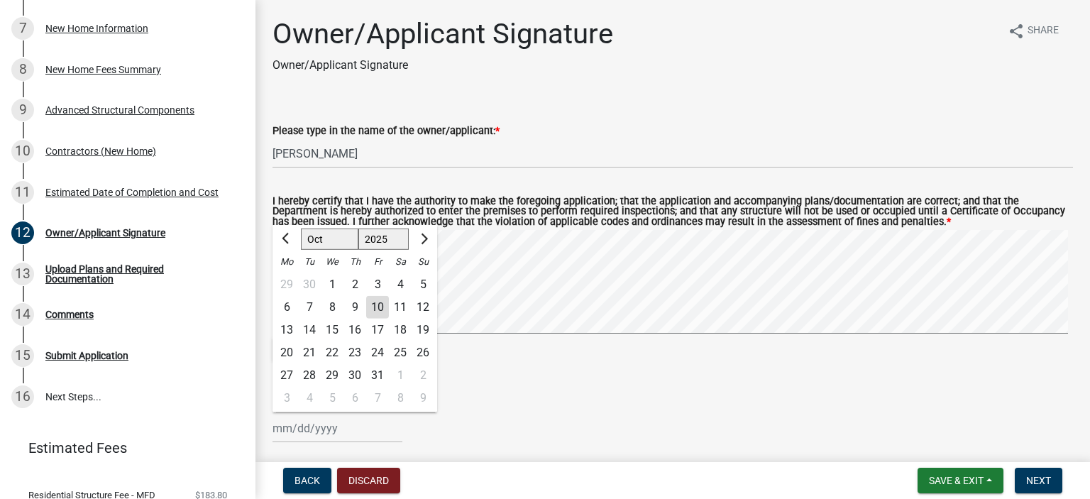
click at [380, 307] on div "10" at bounding box center [377, 307] width 23 height 23
type input "[DATE]"
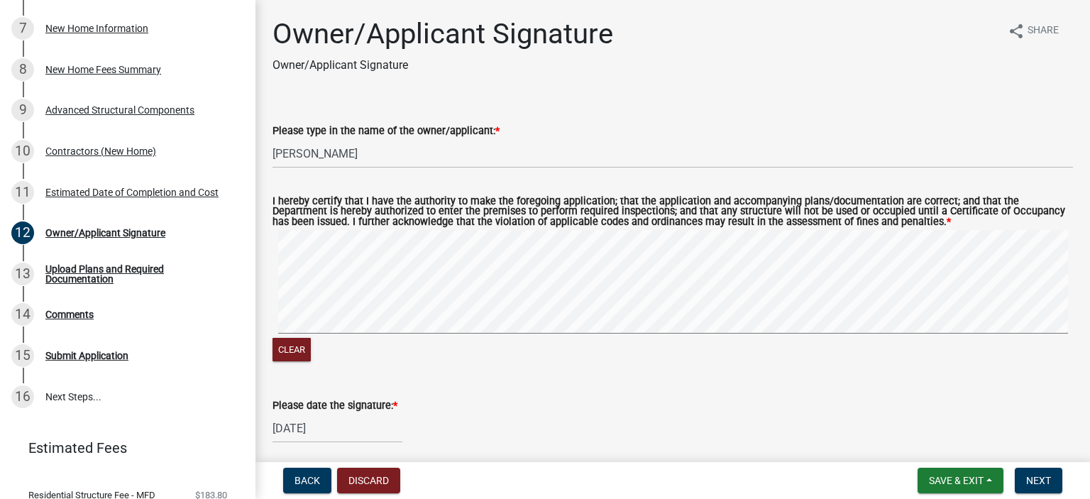
click at [321, 380] on wm-data-entity-input-list "Please type in the name of the owner/applicant: * [PERSON_NAME] I hereby certif…" at bounding box center [672, 278] width 800 height 353
click at [394, 337] on signature-pad at bounding box center [672, 284] width 800 height 108
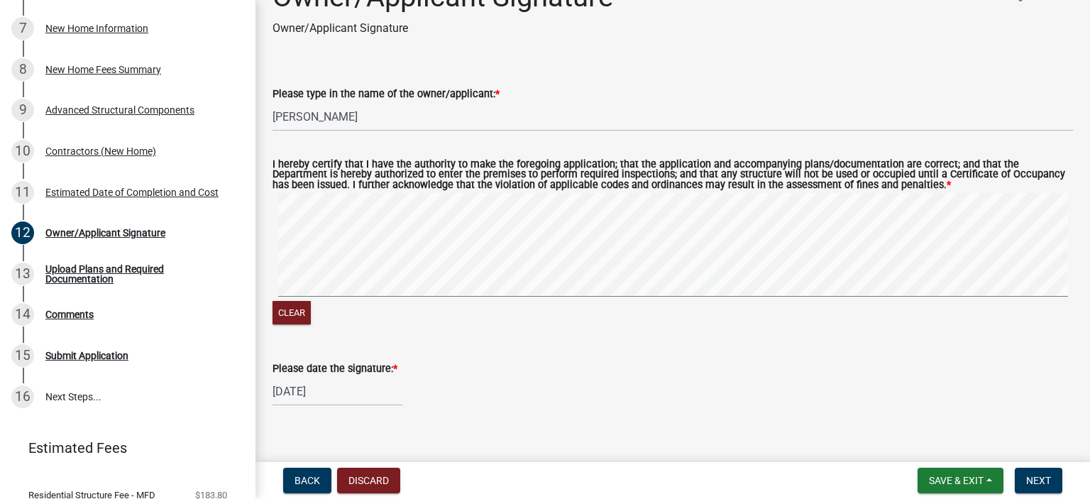
scroll to position [55, 0]
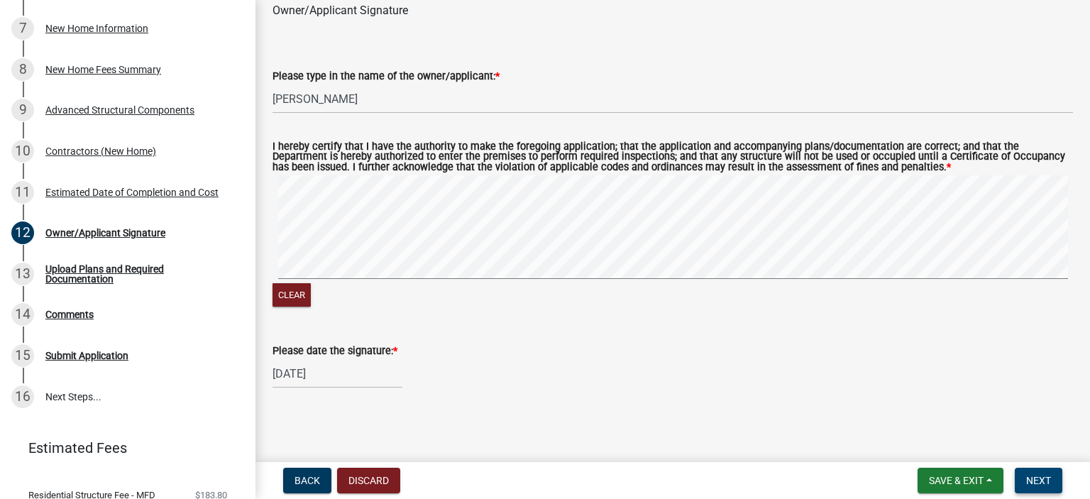
click at [1035, 479] on span "Next" at bounding box center [1038, 480] width 25 height 11
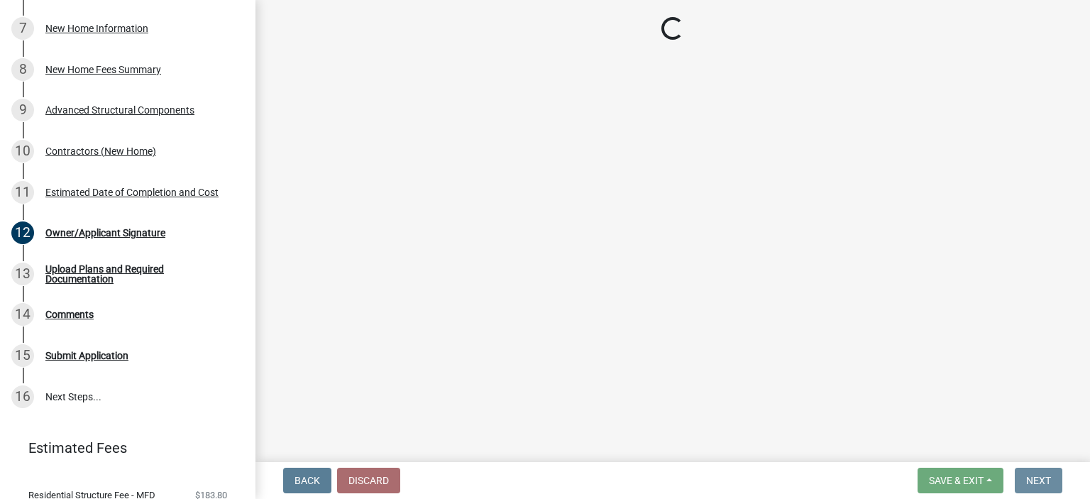
scroll to position [0, 0]
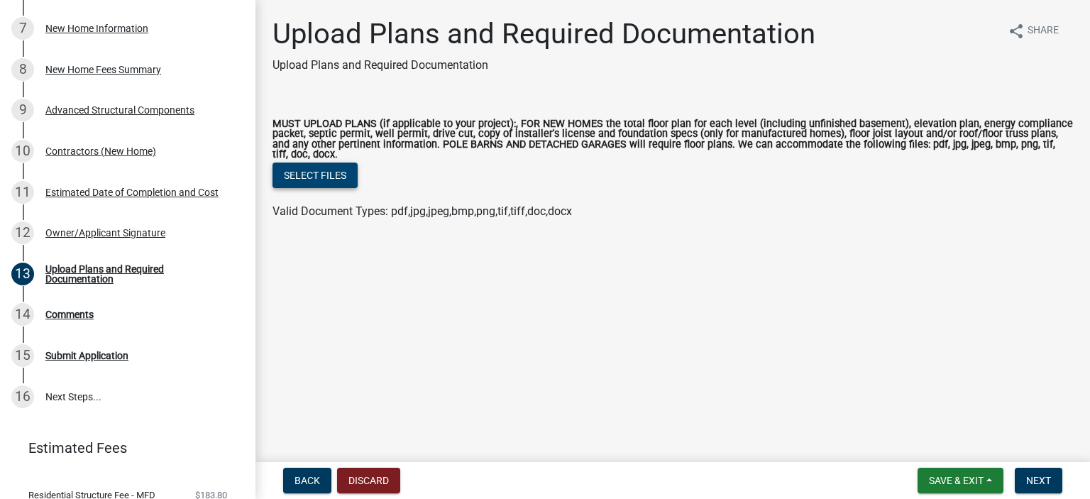
click at [342, 177] on button "Select files" at bounding box center [314, 175] width 85 height 26
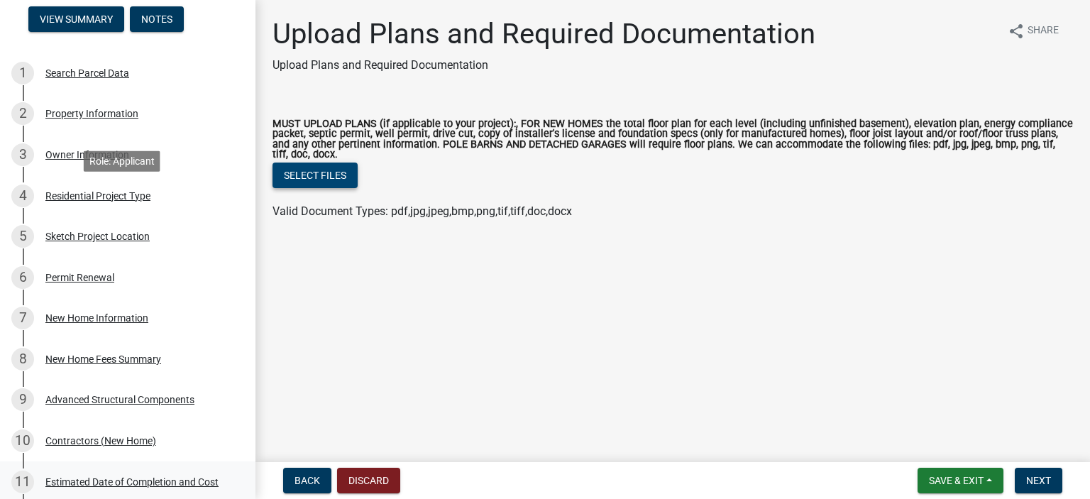
scroll to position [213, 0]
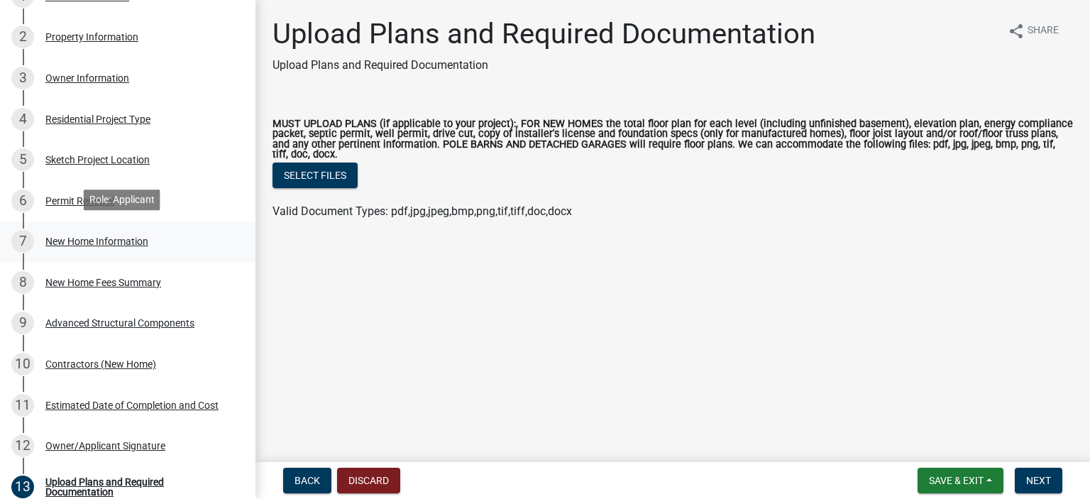
click at [72, 236] on div "New Home Information" at bounding box center [96, 241] width 103 height 10
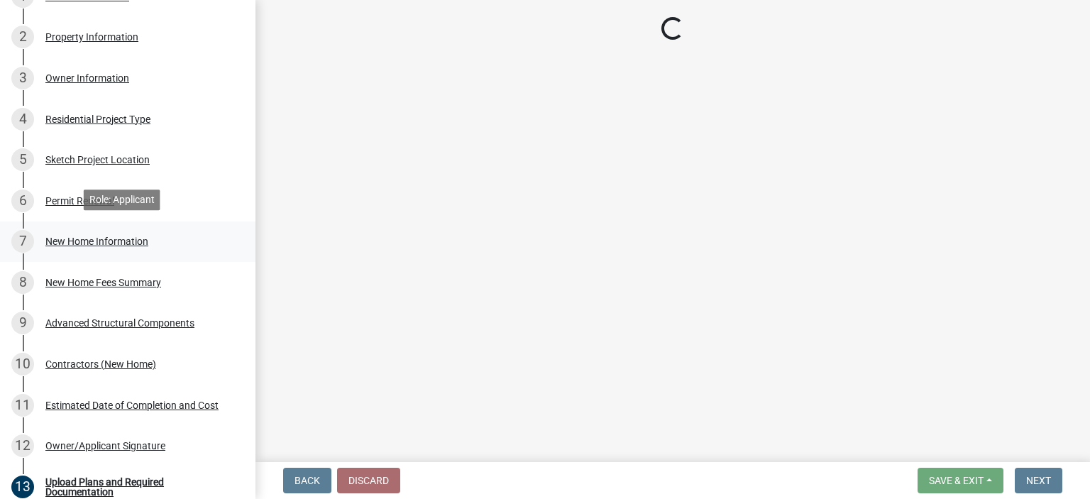
select select "a50e9ddb-1b16-496f-b25c-a9ac2ddf3e7c"
select select "534643a5-49eb-4eef-b055-3574304c1da7"
select select "7ac50c75-bd19-4200-a472-7ff7759bf044"
select select "41a20be5-04ab-4379-9276-11703055c681"
select select "49fa7b98-40b8-4bac-8f72-f60d248456ac"
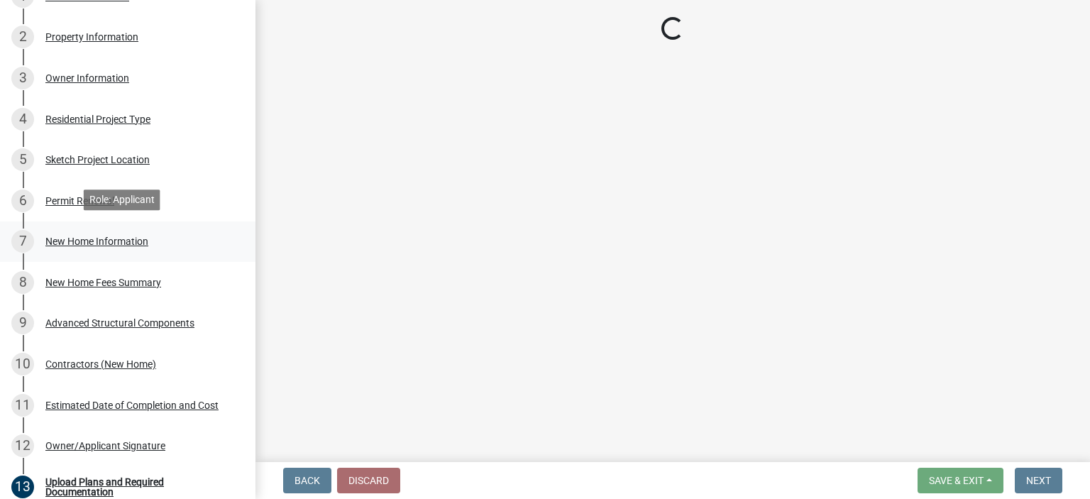
select select "d2a8bd4c-a097-4bce-9a5a-ff12fb5849af"
select select "0af2c62b-a54b-41df-9440-7e06c81f5ee1"
select select "8ebc9eb4-8ddc-4615-a23c-dd01b61ed39a"
select select "c6bca56a-65ef-4235-b2fa-5e9dc560a56e"
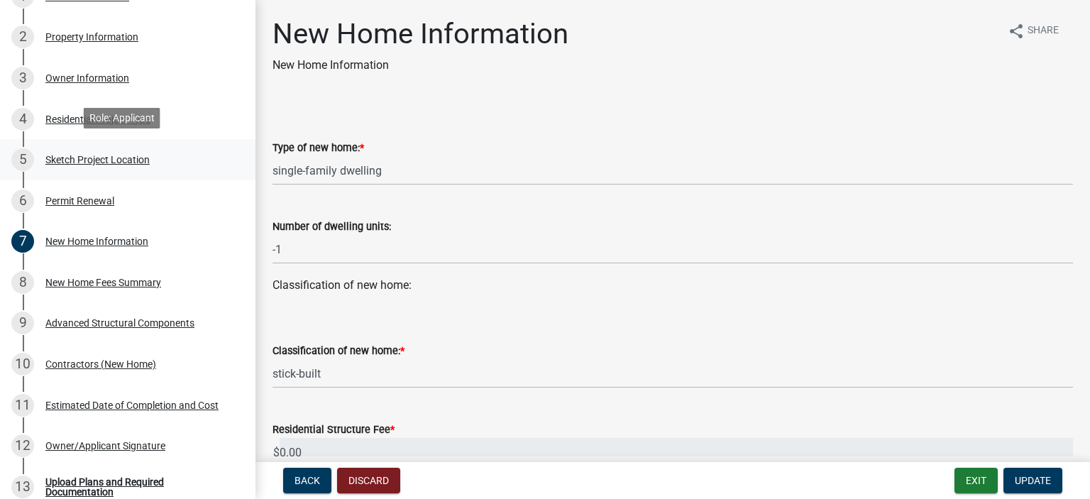
click at [74, 155] on div "Sketch Project Location" at bounding box center [97, 160] width 104 height 10
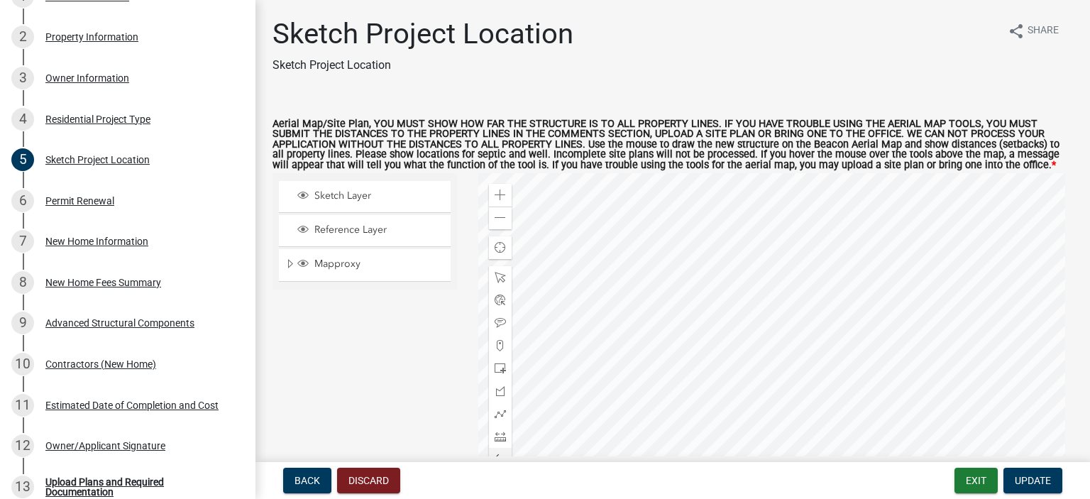
scroll to position [71, 0]
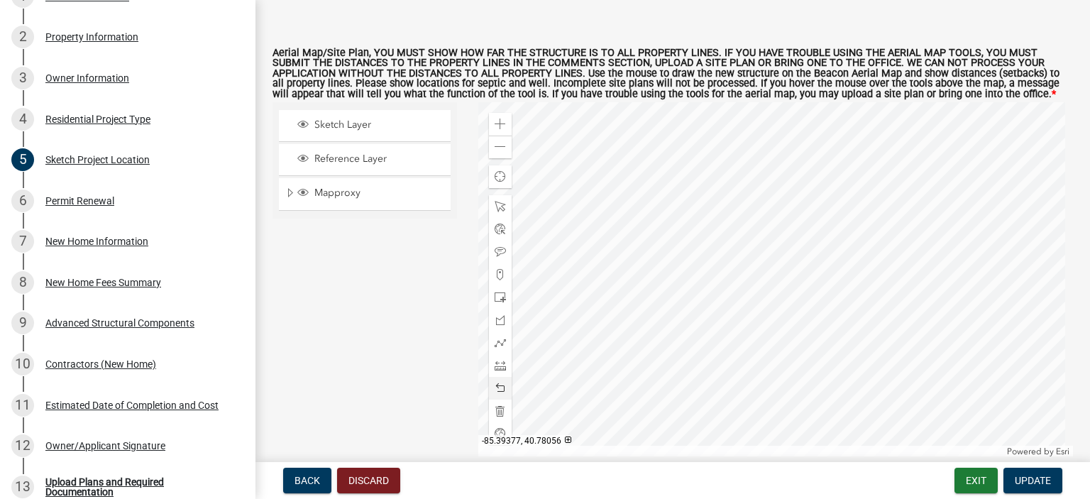
click at [667, 192] on div at bounding box center [775, 279] width 595 height 355
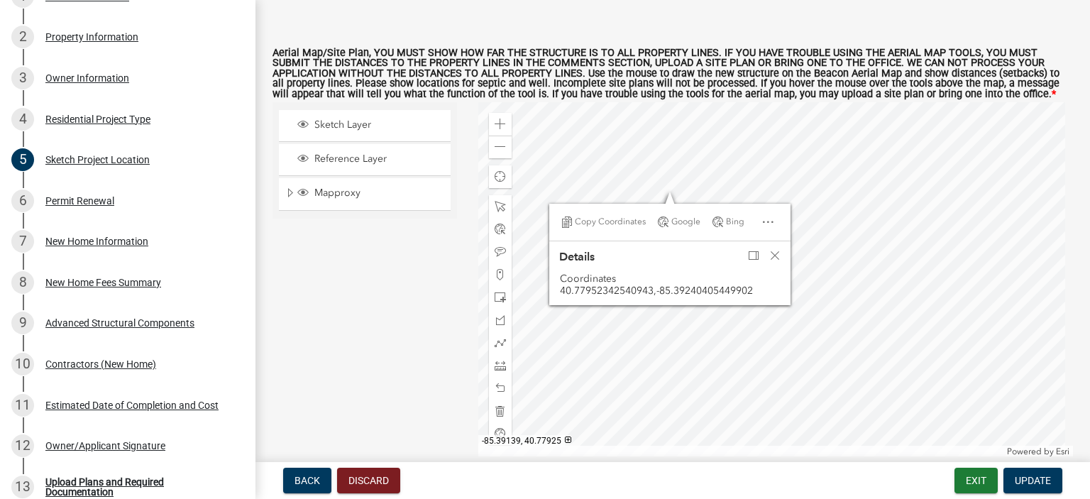
click at [820, 303] on div at bounding box center [775, 279] width 595 height 355
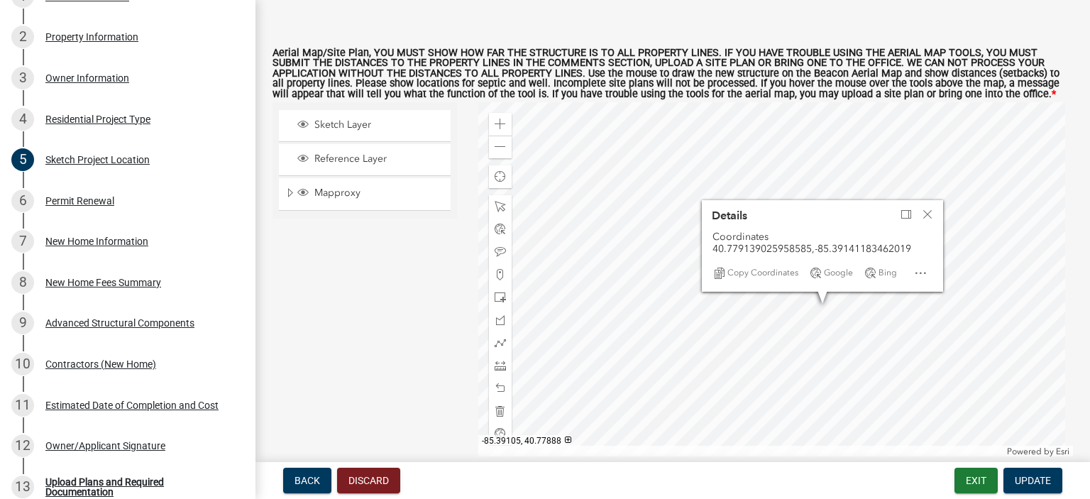
click at [841, 334] on div at bounding box center [775, 279] width 595 height 355
click at [895, 338] on div at bounding box center [775, 279] width 595 height 355
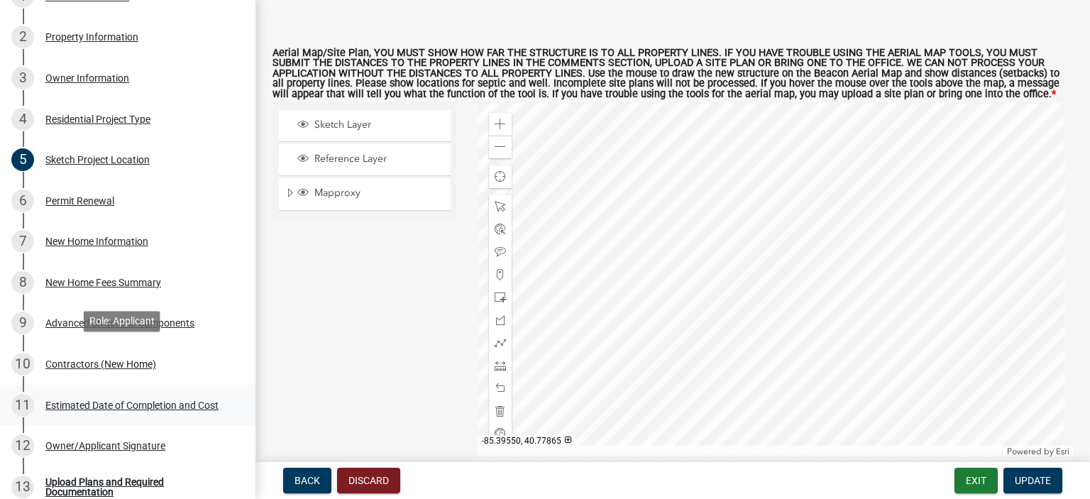
scroll to position [426, 0]
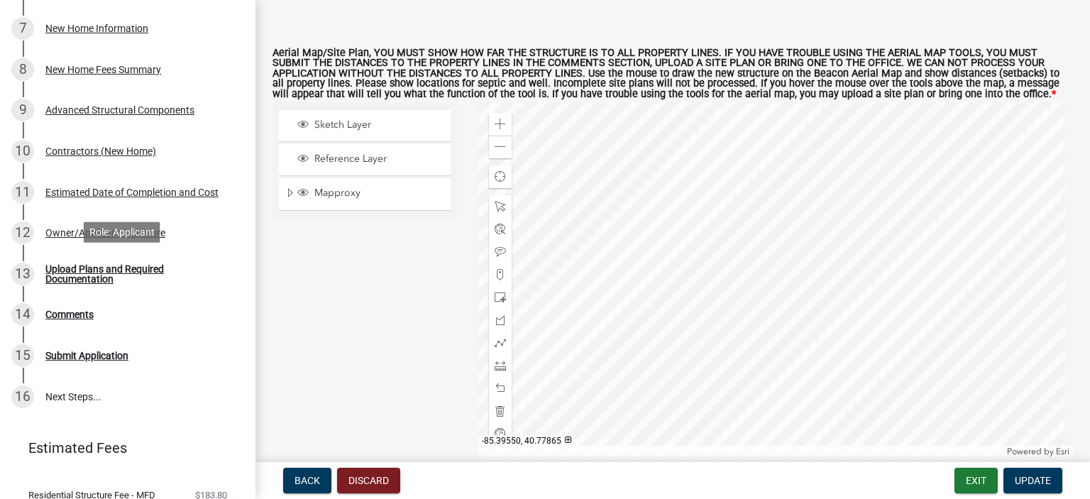
click at [88, 264] on div "Upload Plans and Required Documentation" at bounding box center [138, 274] width 187 height 20
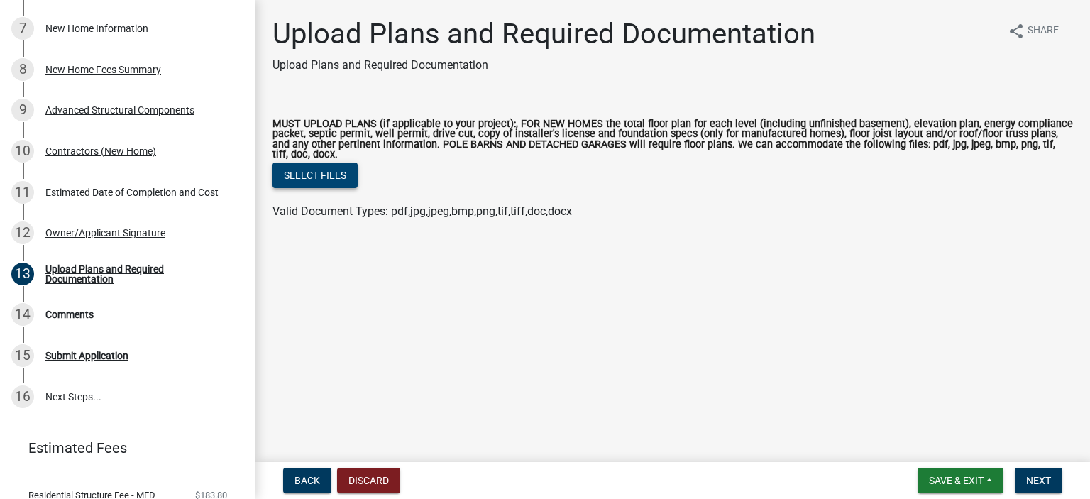
click at [329, 180] on button "Select files" at bounding box center [314, 175] width 85 height 26
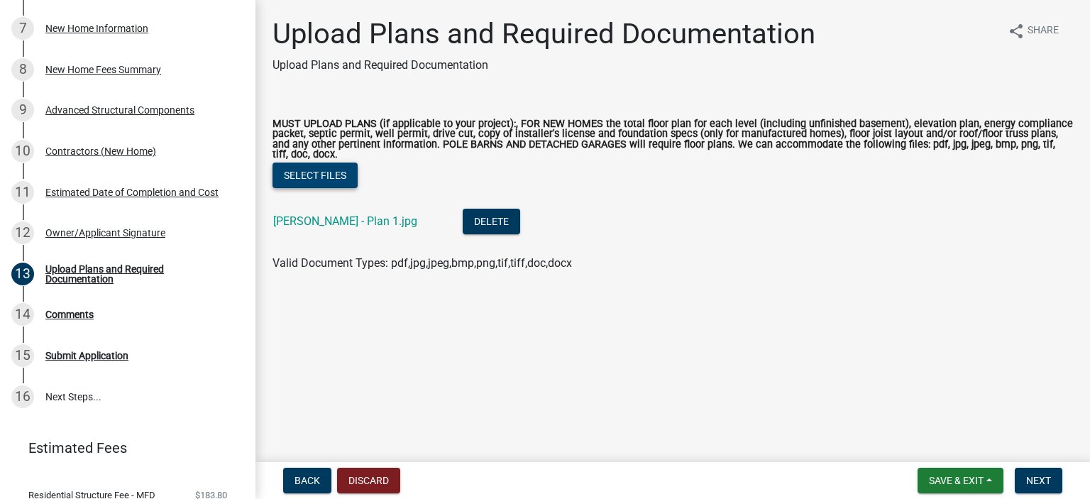
click at [313, 176] on button "Select files" at bounding box center [314, 175] width 85 height 26
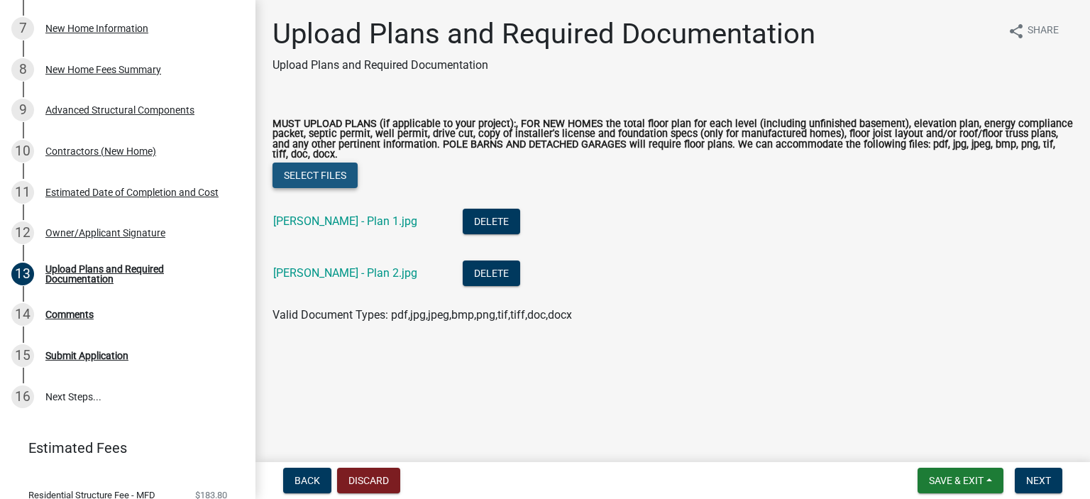
click at [321, 175] on button "Select files" at bounding box center [314, 175] width 85 height 26
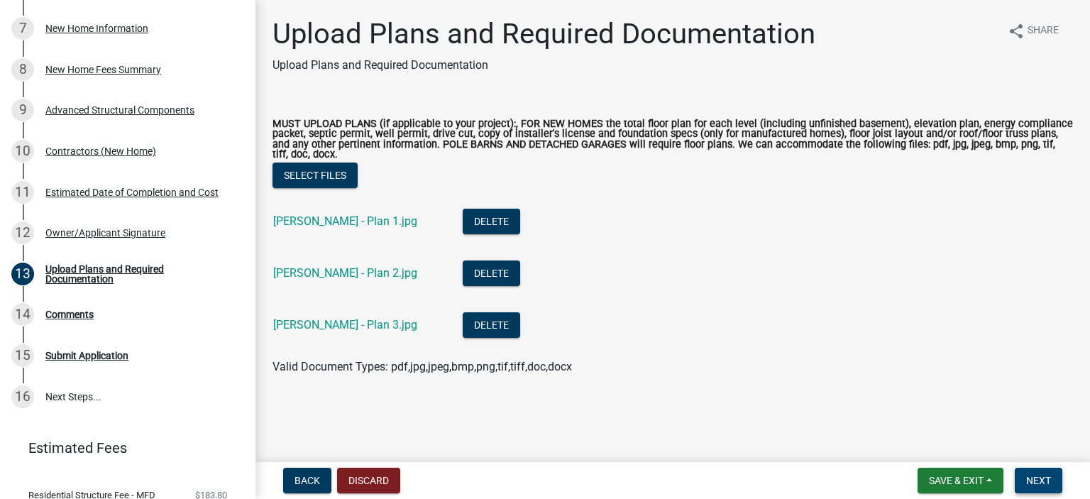
click at [1043, 481] on span "Next" at bounding box center [1038, 480] width 25 height 11
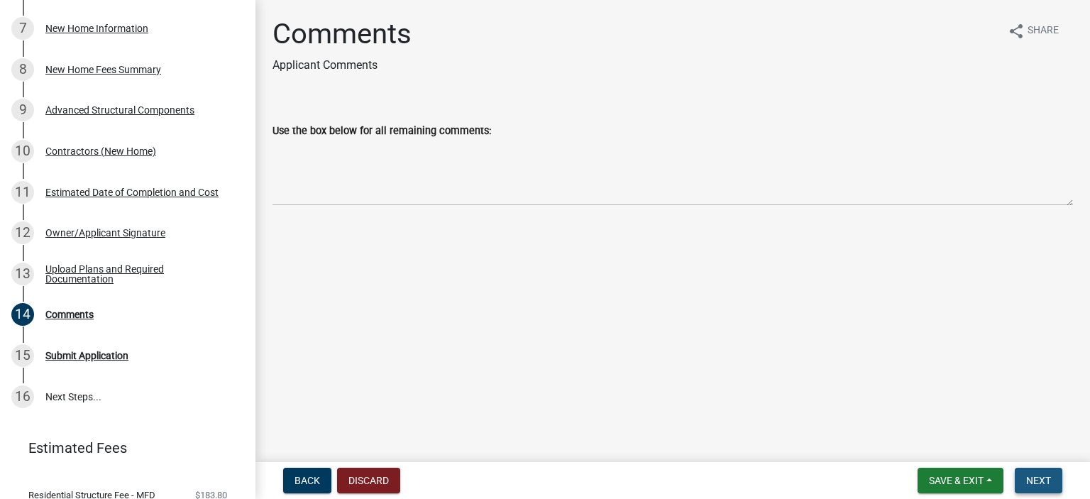
click at [1039, 480] on span "Next" at bounding box center [1038, 480] width 25 height 11
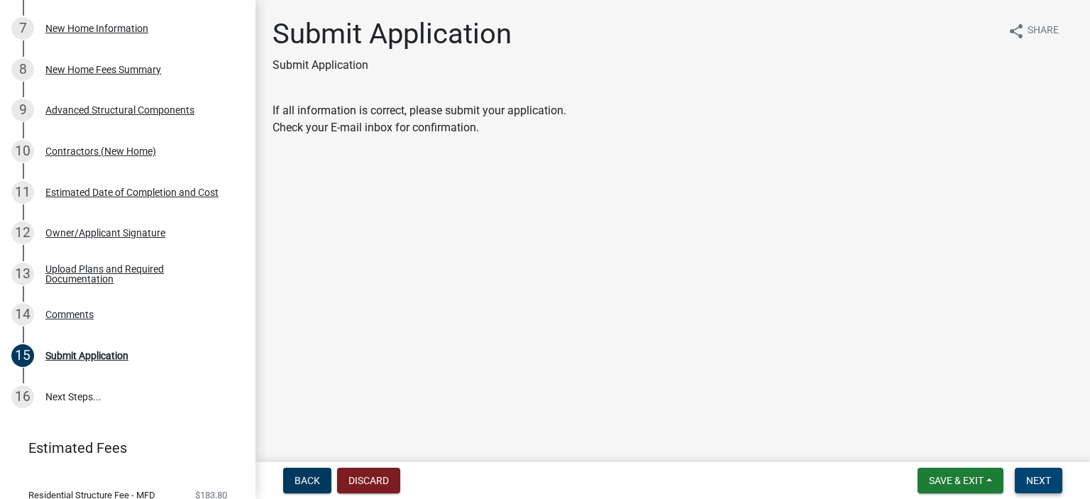
click at [1038, 484] on span "Next" at bounding box center [1038, 480] width 25 height 11
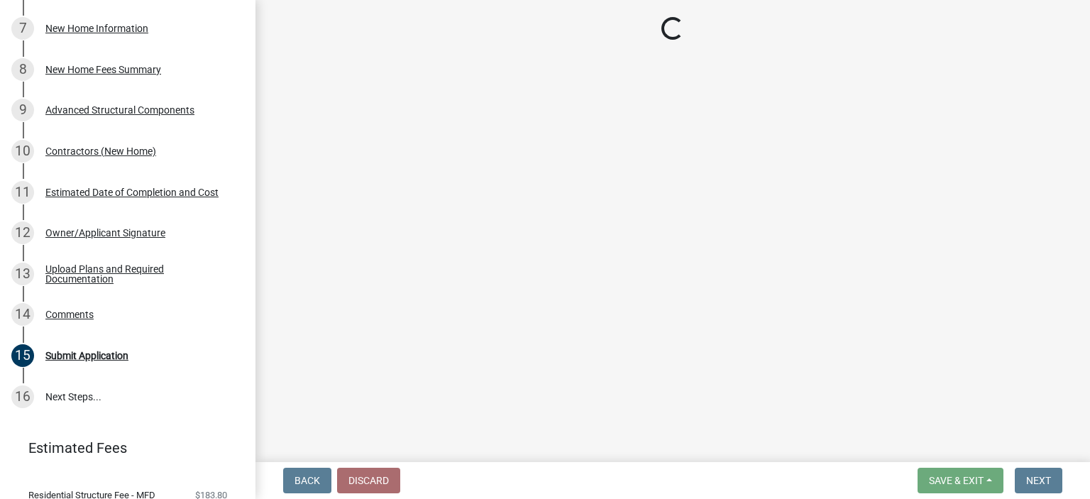
scroll to position [454, 0]
